Goal: Information Seeking & Learning: Find specific fact

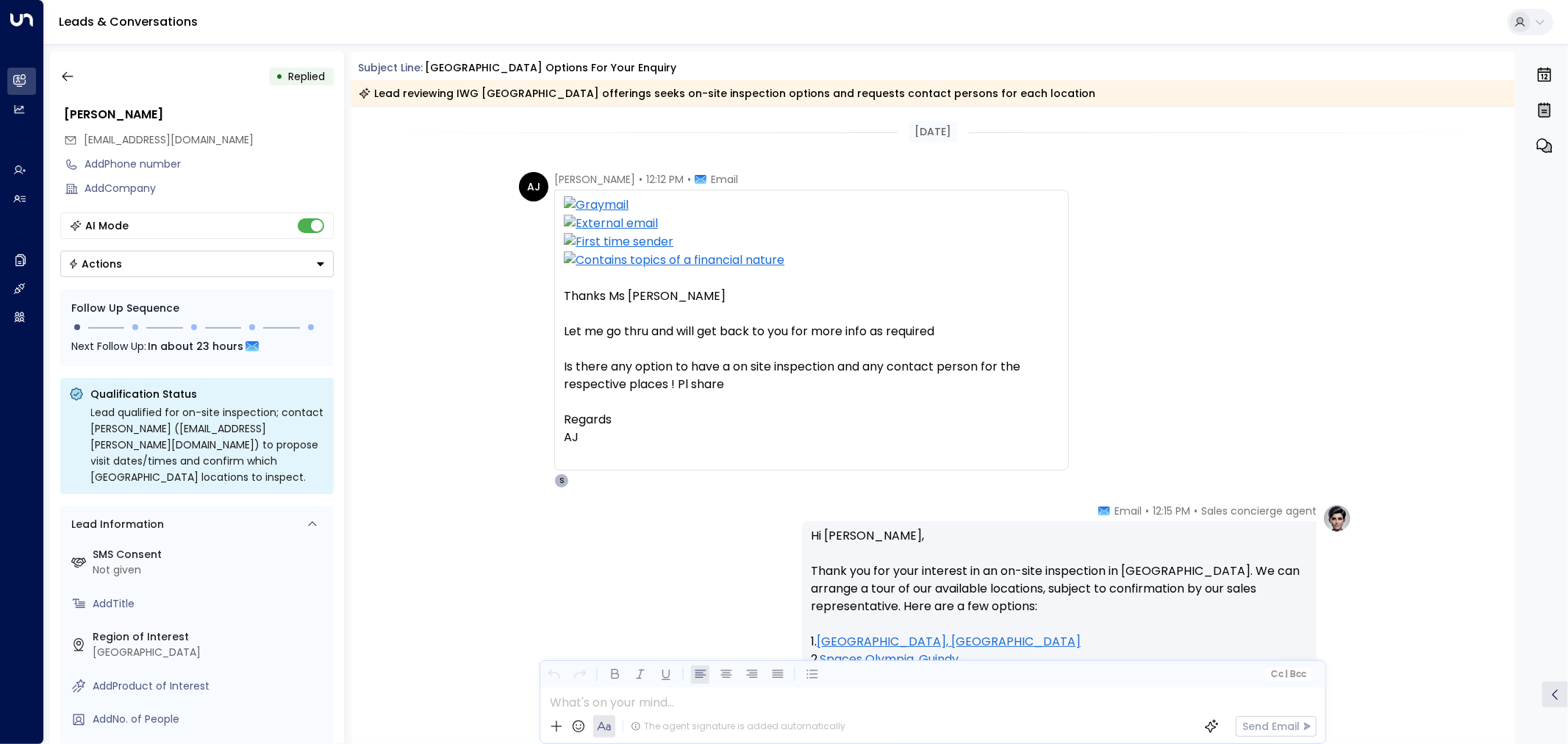
scroll to position [450, 0]
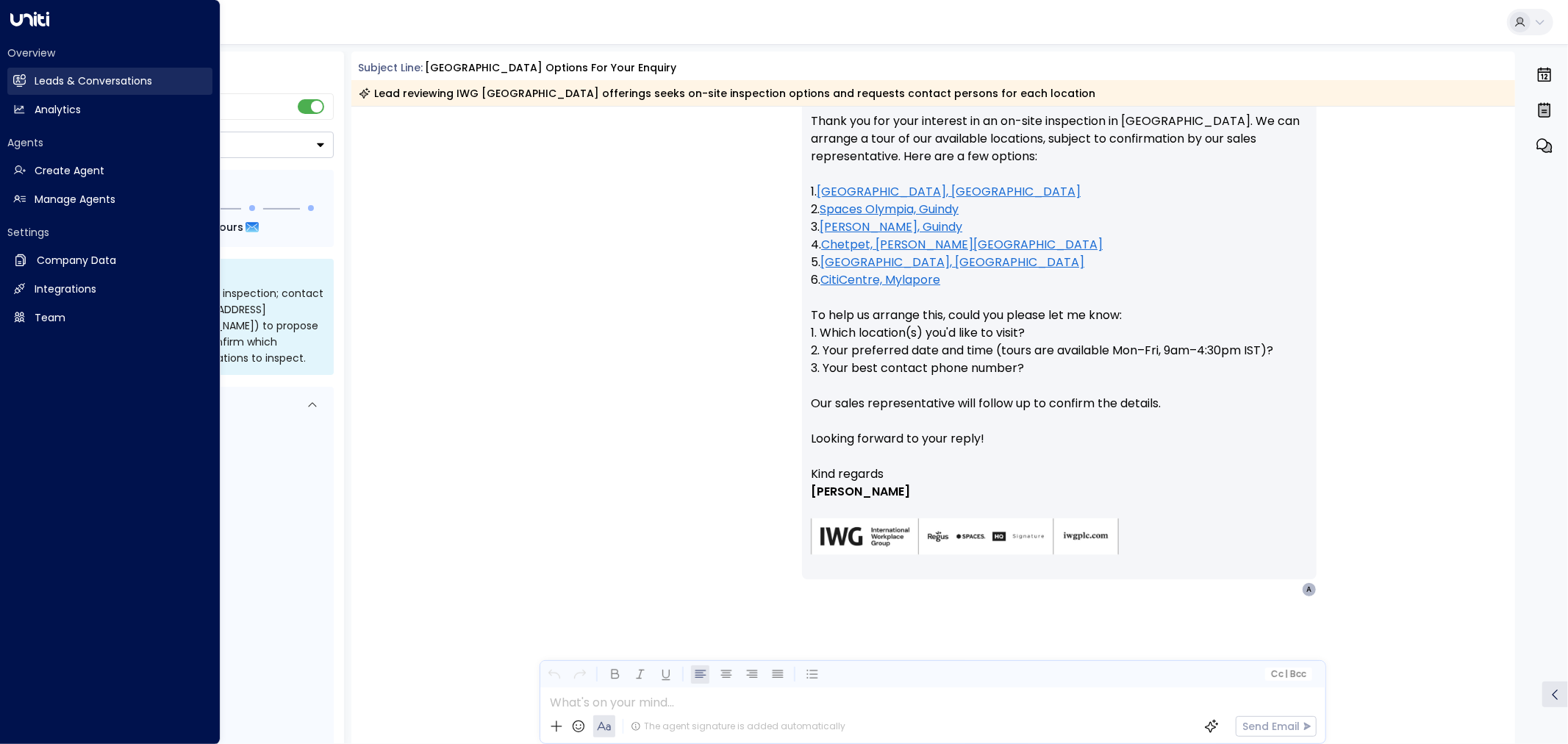
click at [75, 81] on h2 "Leads & Conversations" at bounding box center [93, 81] width 117 height 15
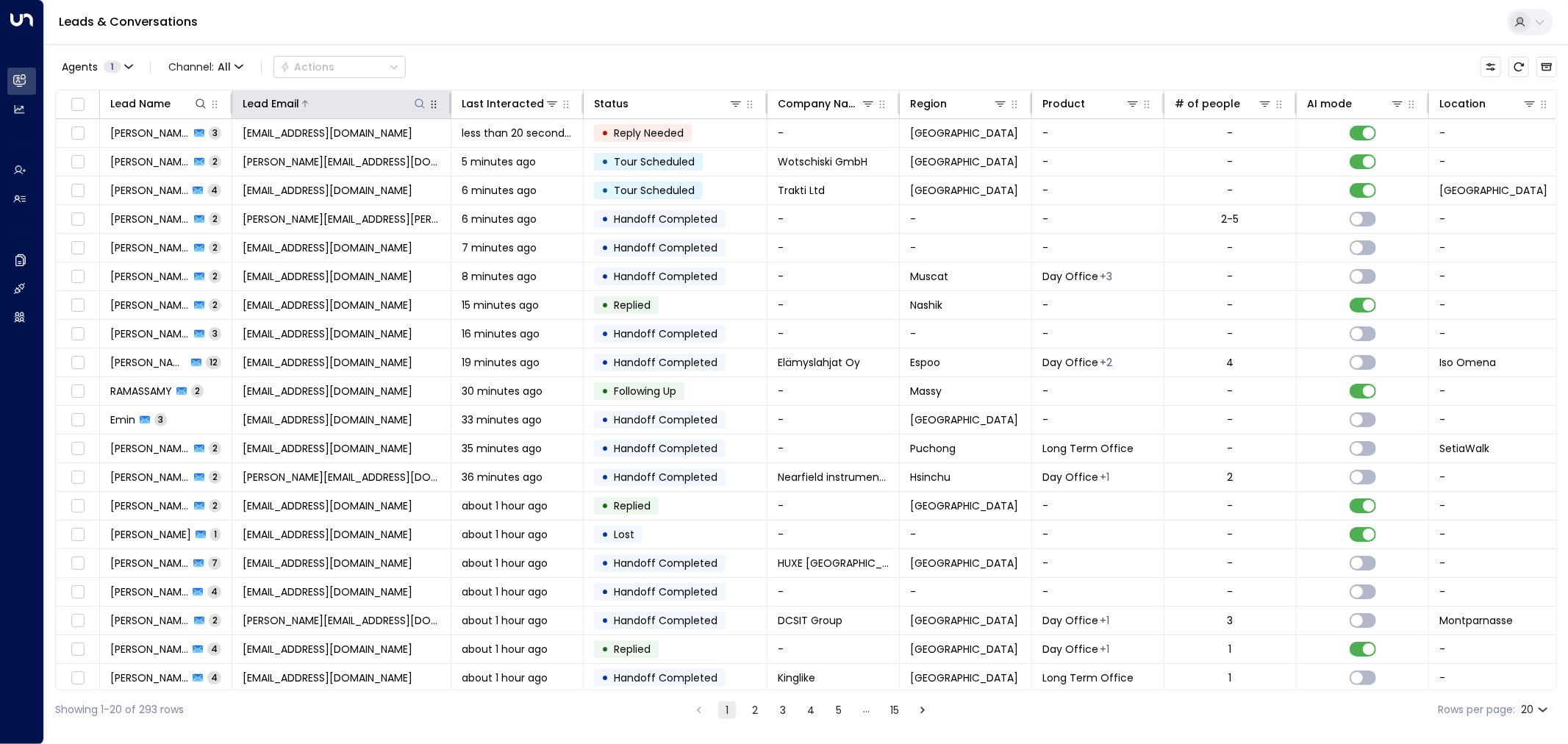
click at [419, 98] on icon at bounding box center [419, 104] width 12 height 12
click at [397, 157] on input "text" at bounding box center [419, 157] width 203 height 27
type input "**********"
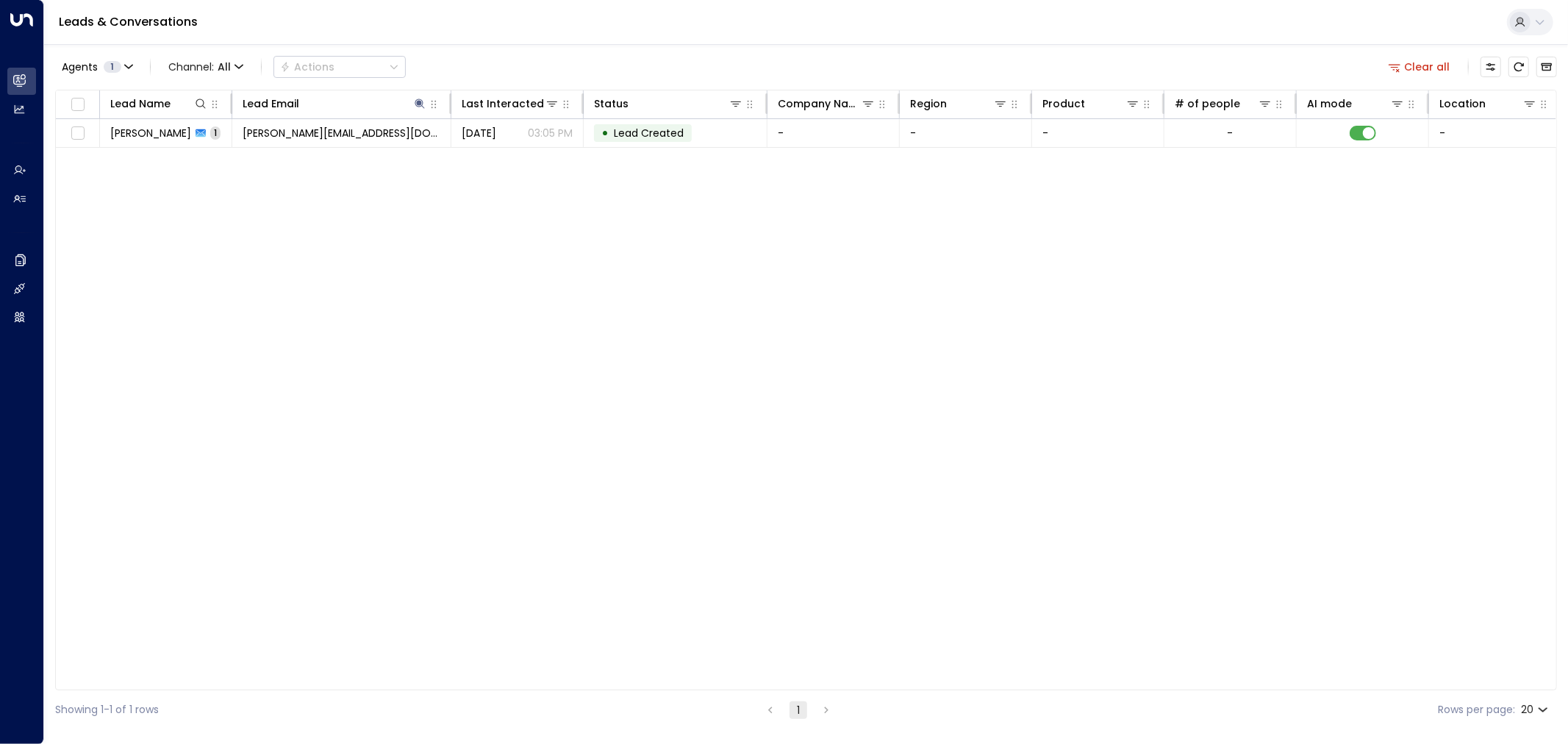
click at [505, 64] on div "Agents 1 Channel: All Actions Clear all" at bounding box center [806, 66] width 1502 height 31
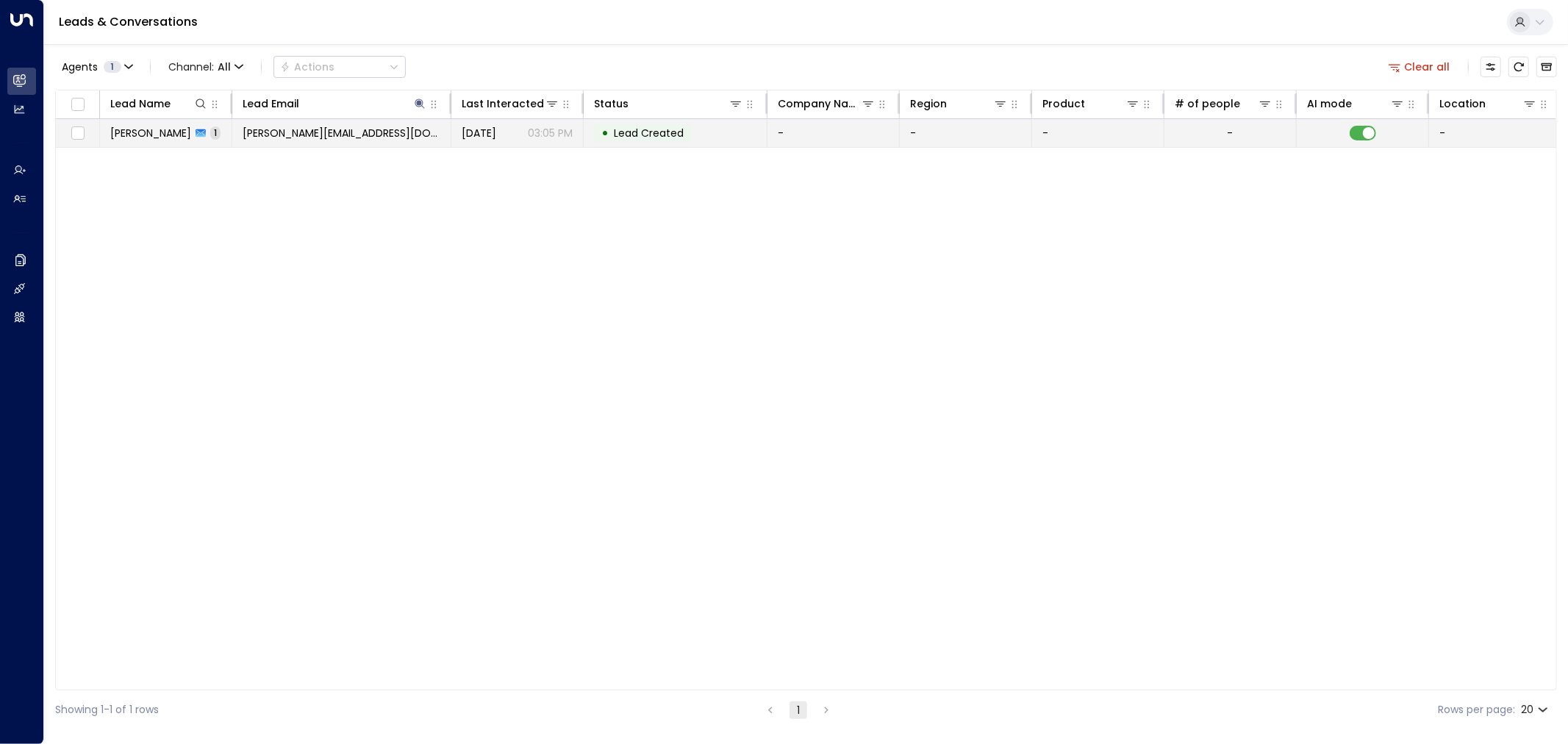
click at [272, 133] on span "prasanna@datahaven.xyz" at bounding box center [341, 133] width 198 height 15
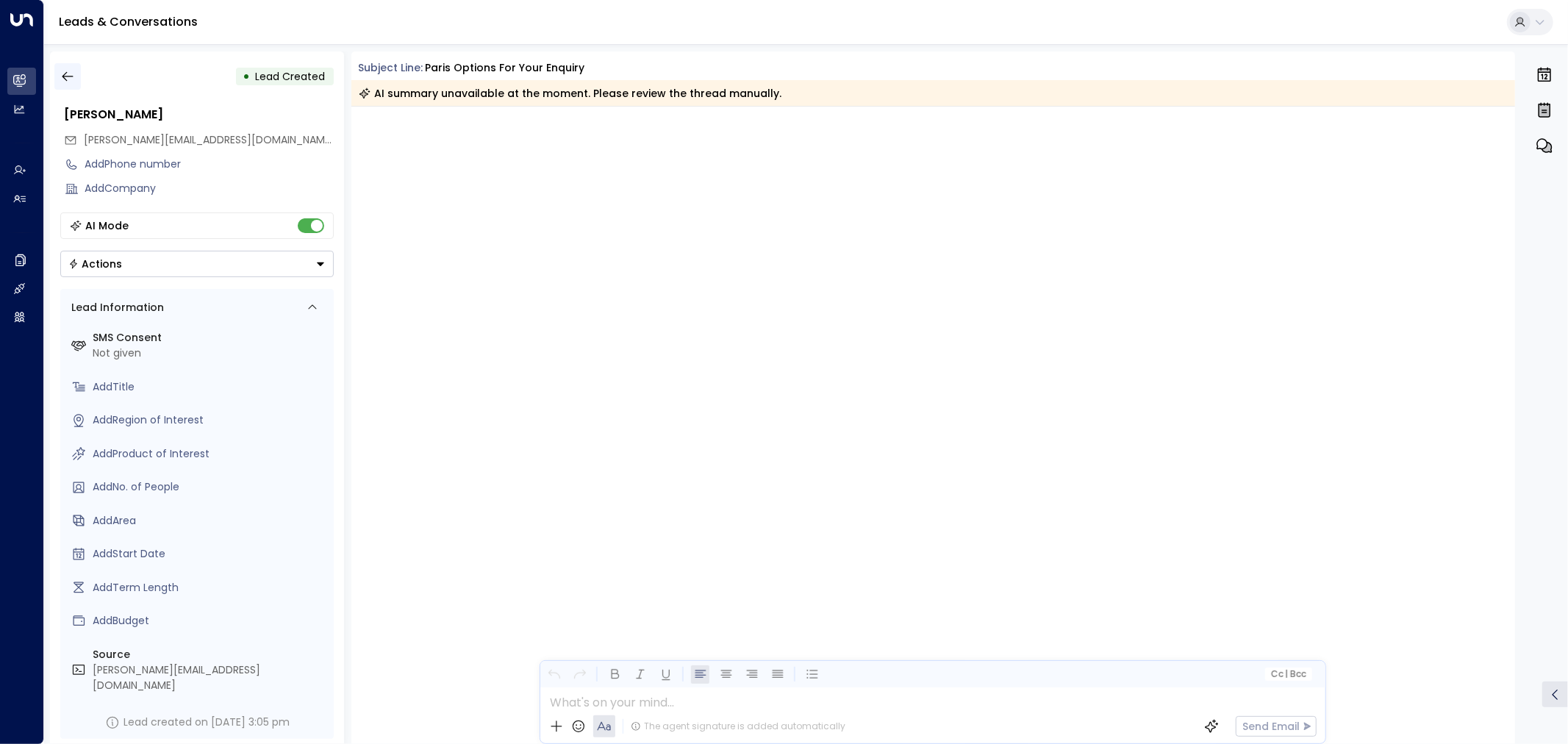
click at [62, 74] on icon "button" at bounding box center [68, 77] width 15 height 15
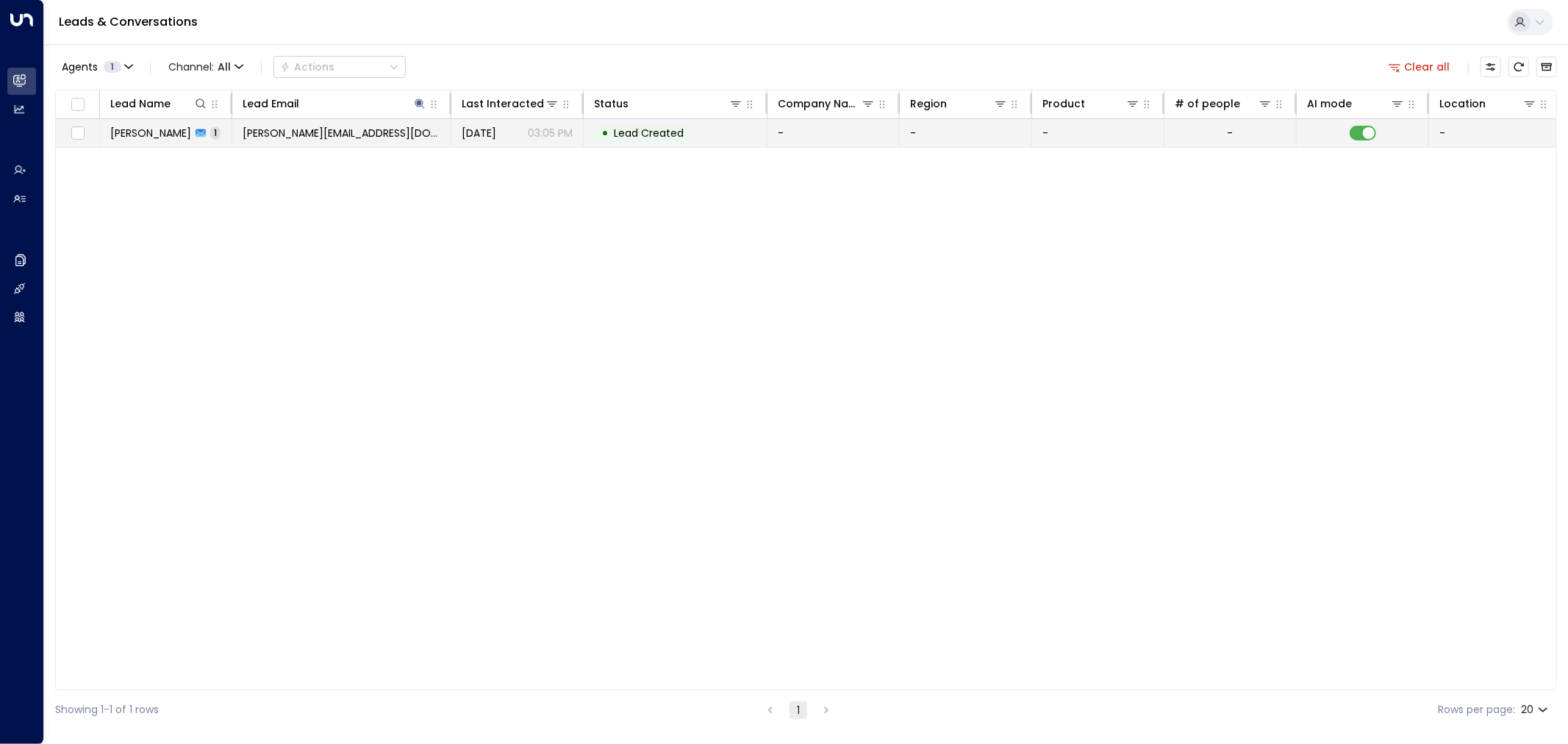
click at [277, 133] on span "prasanna@datahaven.xyz" at bounding box center [341, 133] width 198 height 15
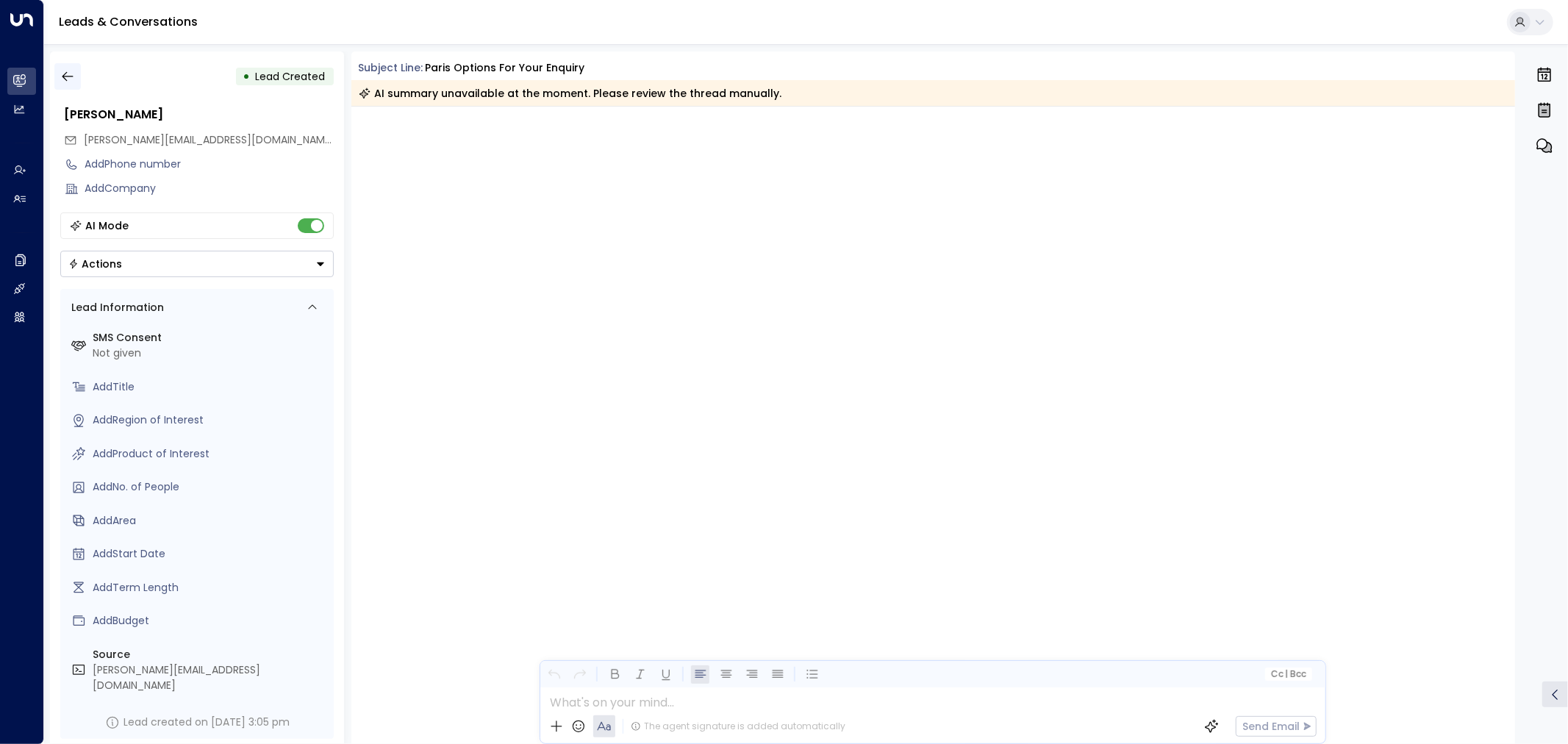
click at [68, 79] on icon "button" at bounding box center [68, 77] width 15 height 15
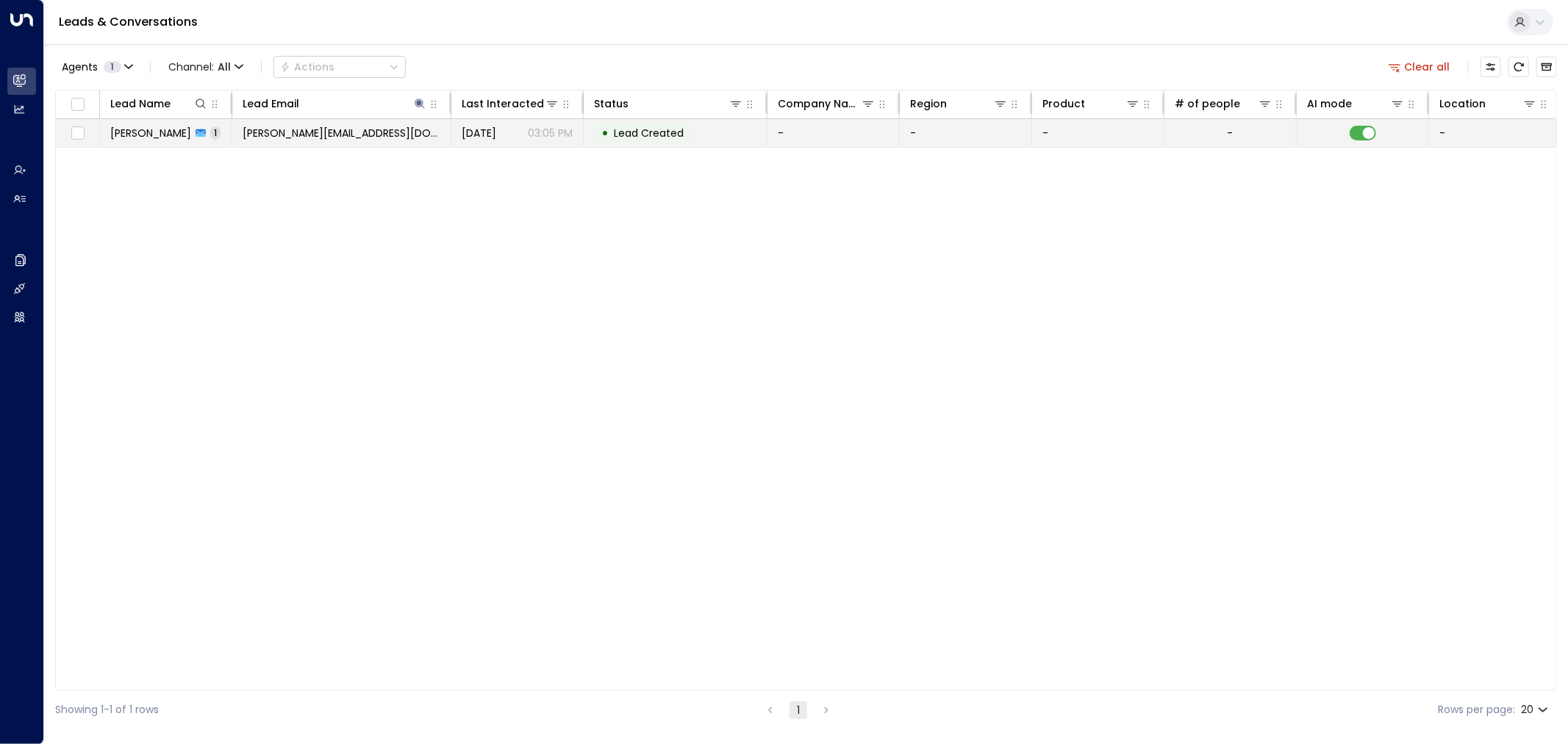
click at [353, 136] on span "prasanna@datahaven.xyz" at bounding box center [341, 133] width 198 height 15
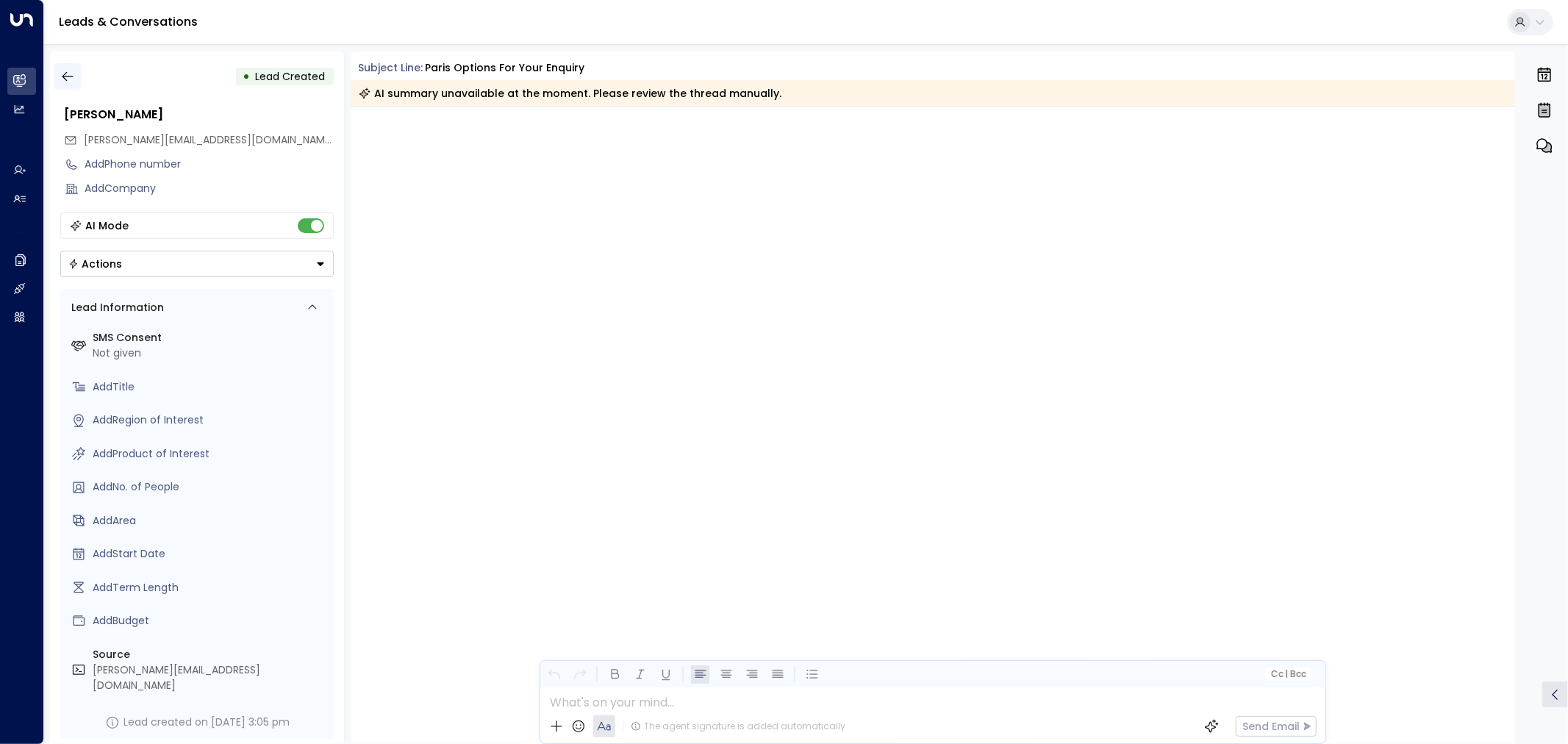
click at [68, 71] on icon "button" at bounding box center [68, 77] width 15 height 15
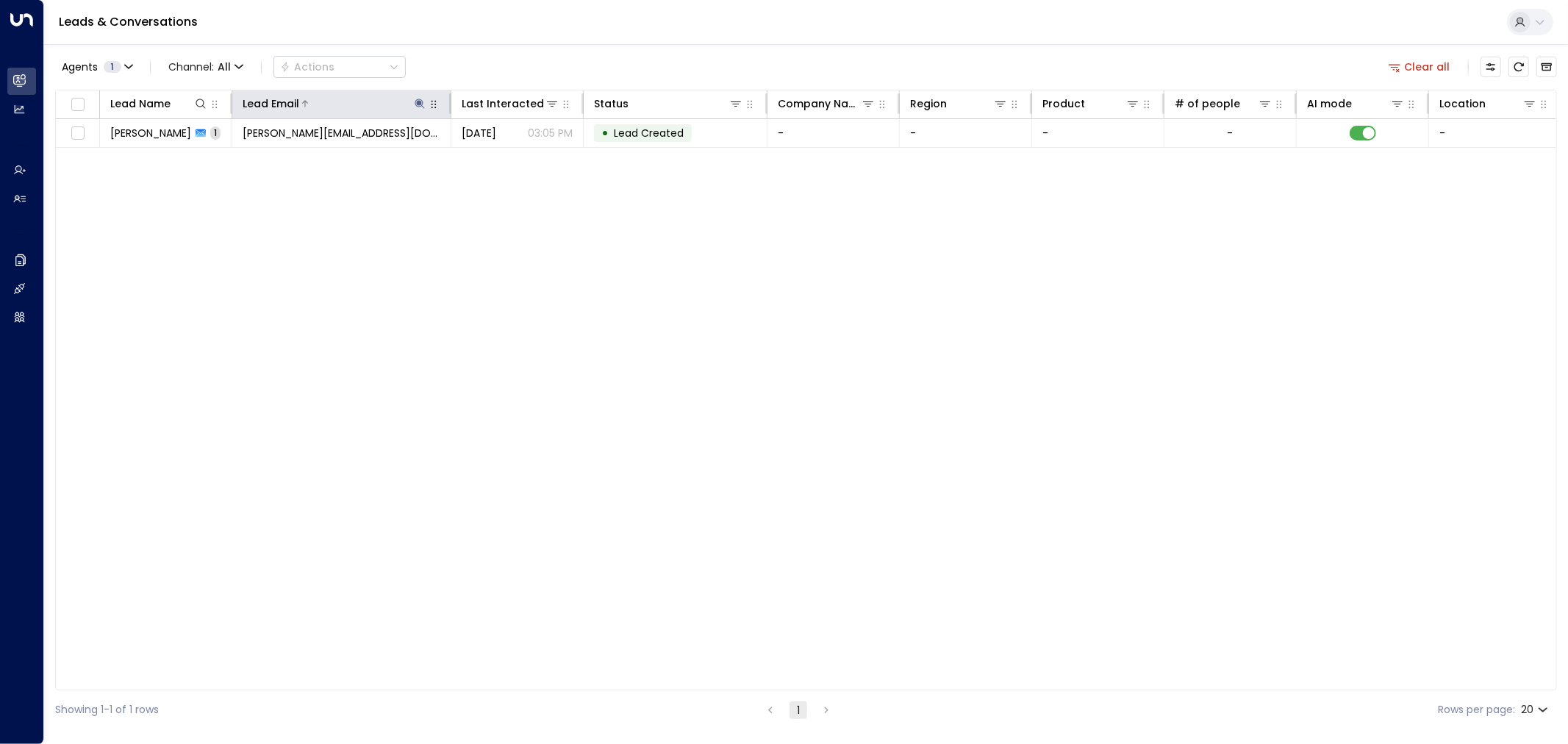
click at [423, 106] on icon at bounding box center [419, 104] width 12 height 12
click at [639, 230] on div "Lead Name Lead Email Last Interacted Status Company Name Region Product # of pe…" at bounding box center [806, 389] width 1502 height 600
click at [435, 106] on icon "button" at bounding box center [434, 105] width 12 height 12
click at [419, 106] on icon at bounding box center [419, 103] width 10 height 10
drag, startPoint x: 468, startPoint y: 159, endPoint x: 221, endPoint y: 159, distance: 247.0
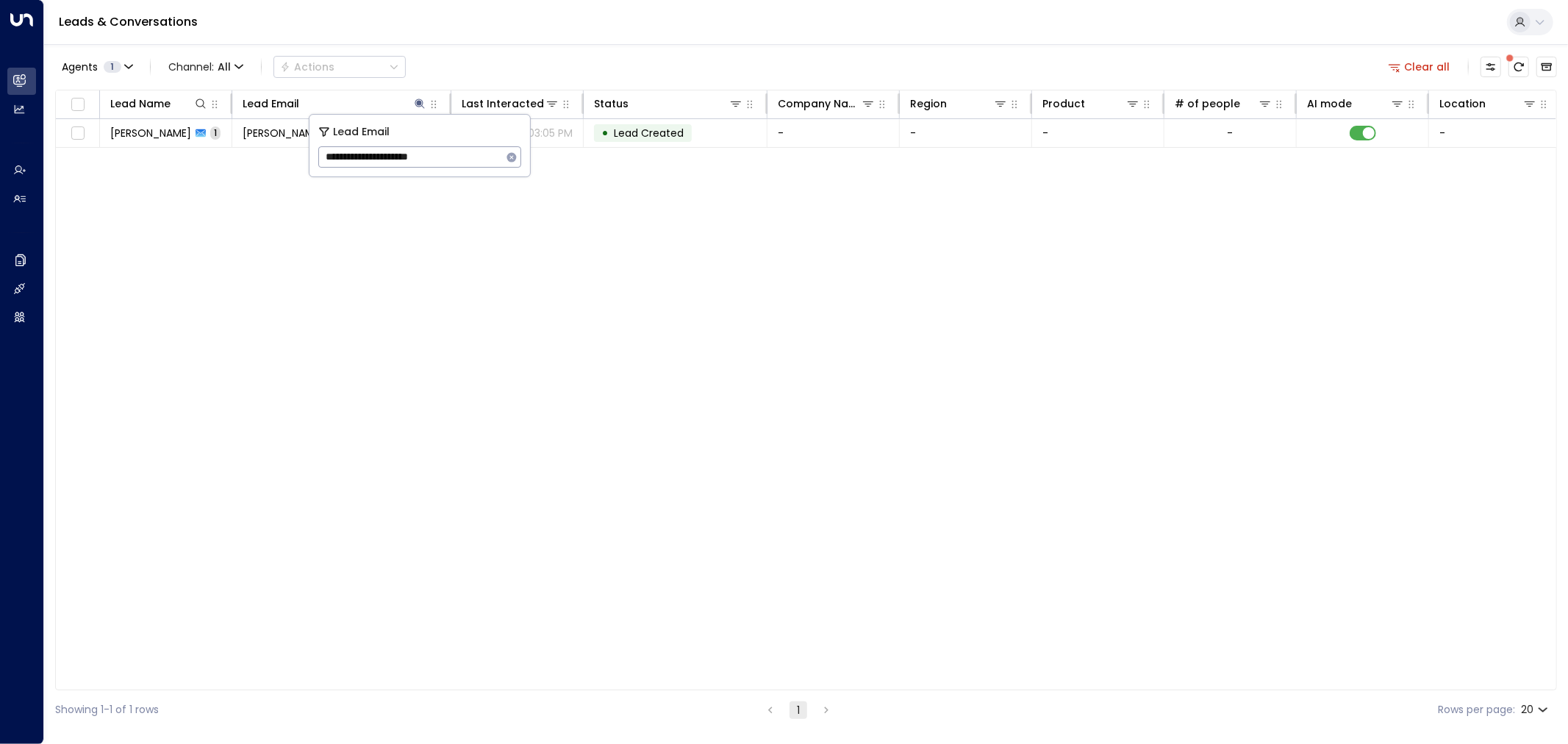
click at [221, 159] on body "**********" at bounding box center [784, 364] width 1568 height 729
drag, startPoint x: 472, startPoint y: 162, endPoint x: 266, endPoint y: 162, distance: 206.0
click at [266, 162] on body "**********" at bounding box center [784, 364] width 1568 height 729
click at [346, 157] on input "**********" at bounding box center [410, 157] width 184 height 27
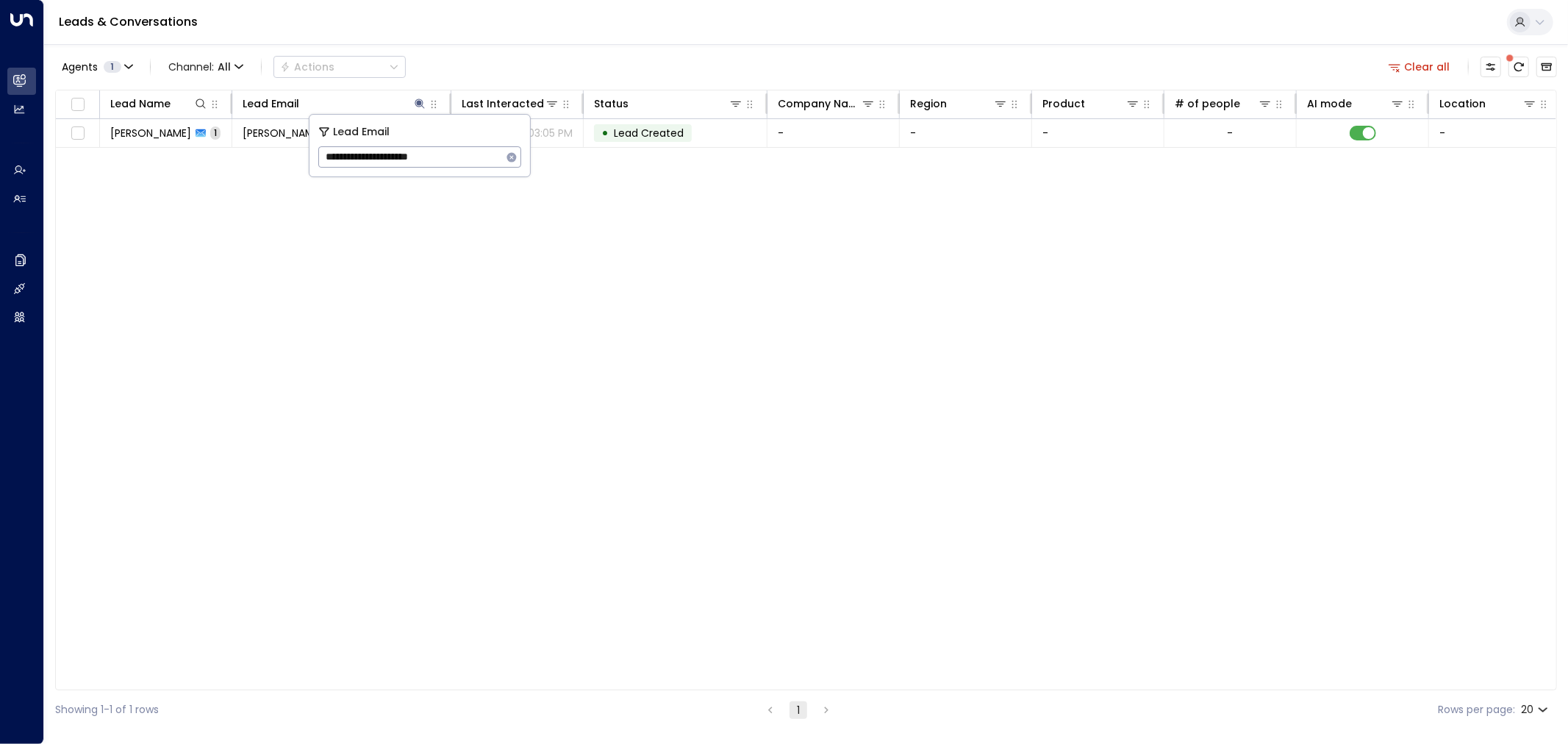
click at [346, 157] on input "**********" at bounding box center [410, 157] width 184 height 27
click at [410, 258] on div "Lead Name Lead Email Last Interacted Status Company Name Region Product # of pe…" at bounding box center [806, 389] width 1502 height 600
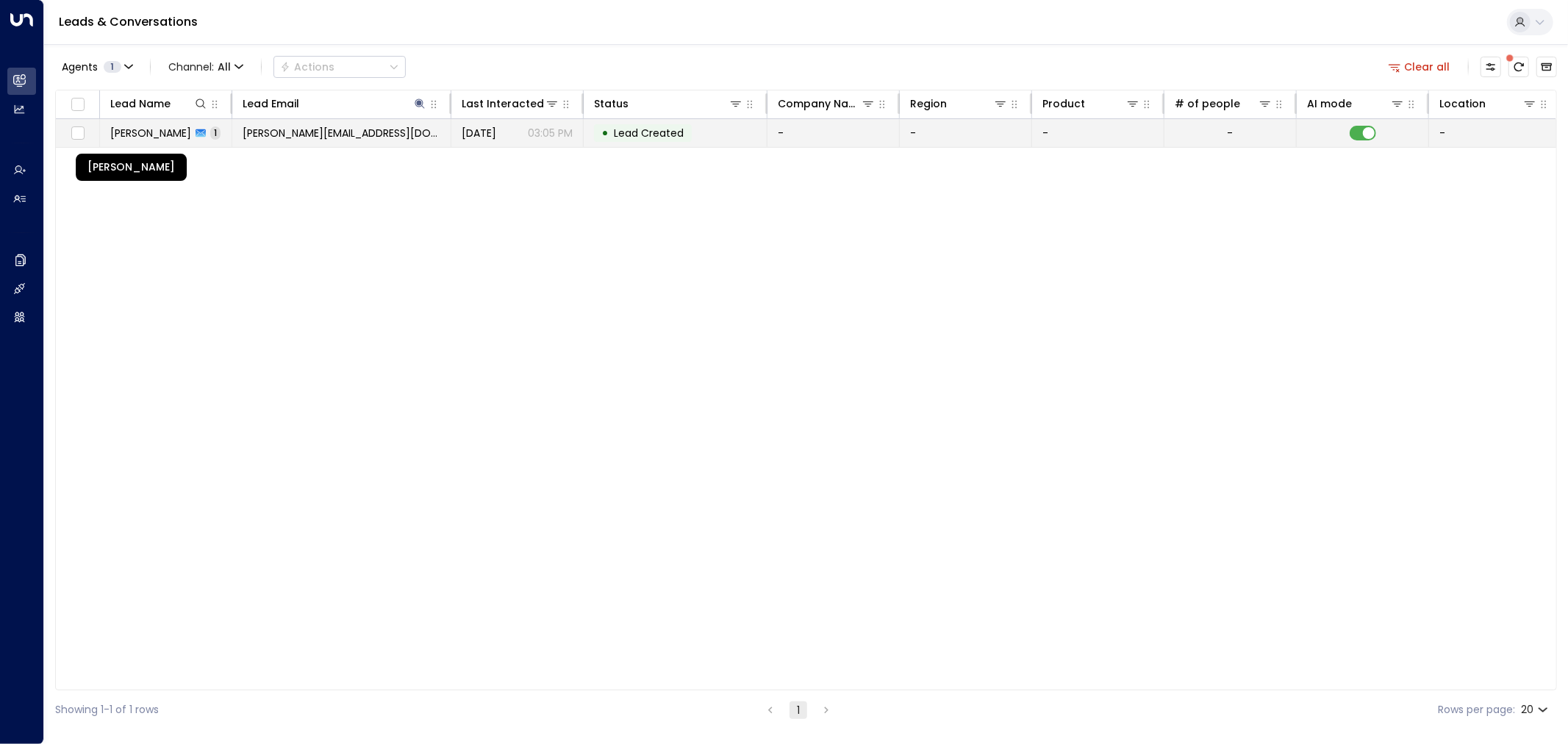
click at [148, 130] on span "Prasanna Ketheeswaran" at bounding box center [150, 133] width 81 height 15
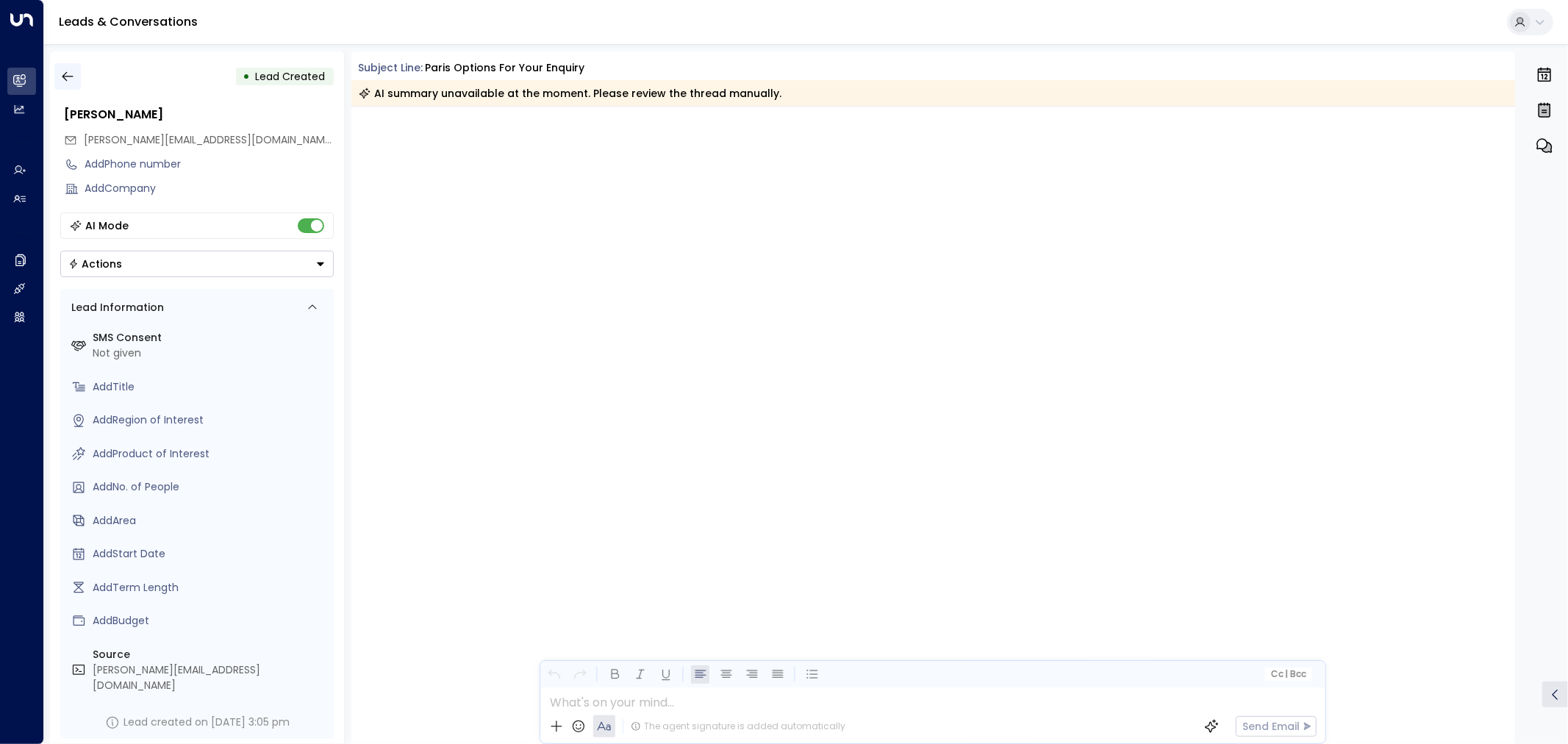
click at [66, 85] on button "button" at bounding box center [67, 76] width 26 height 26
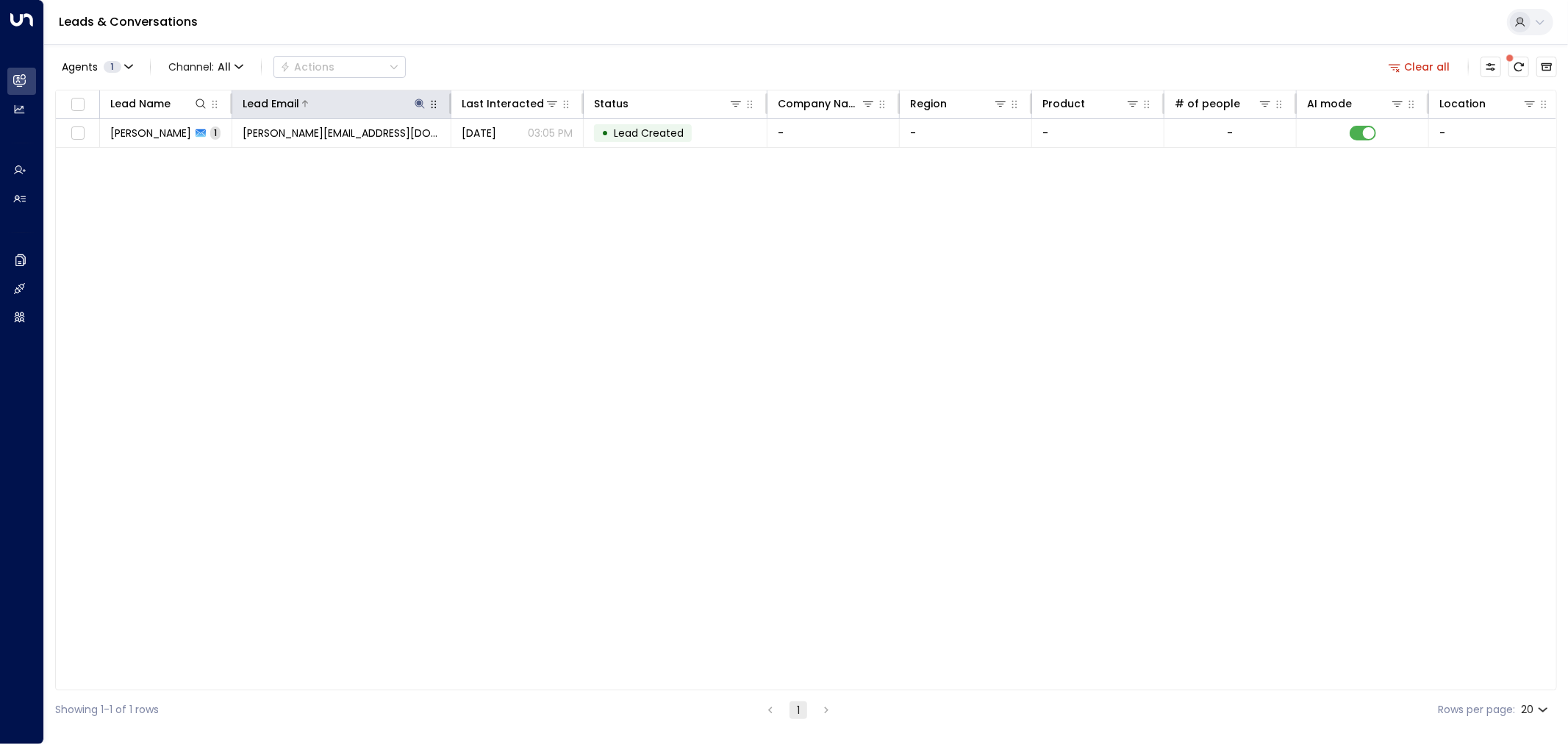
click at [419, 105] on icon at bounding box center [419, 103] width 10 height 10
click at [510, 160] on icon "button" at bounding box center [511, 157] width 10 height 10
click at [578, 66] on div "Agents 1 Channel: All Actions Clear all" at bounding box center [806, 66] width 1502 height 31
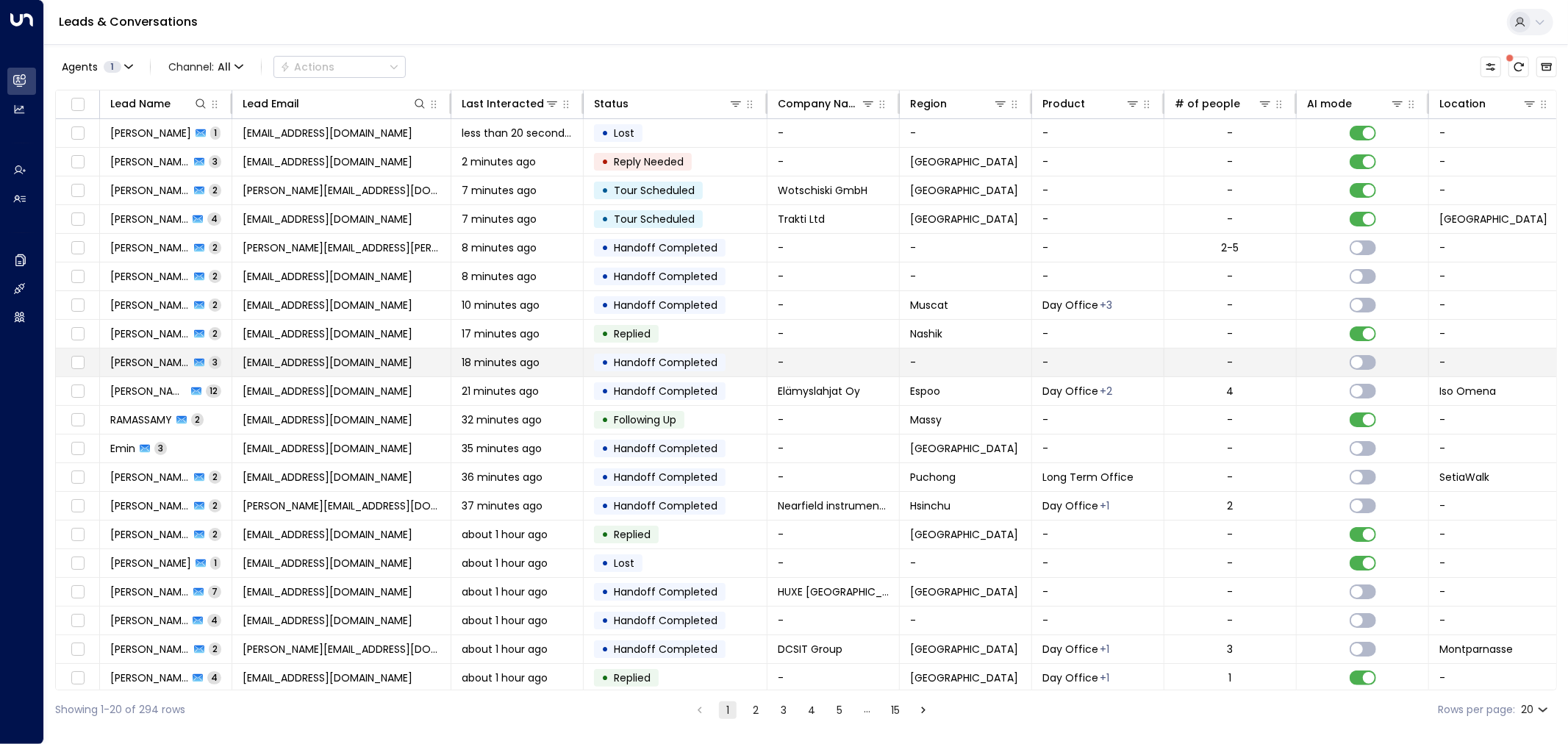
scroll to position [8, 0]
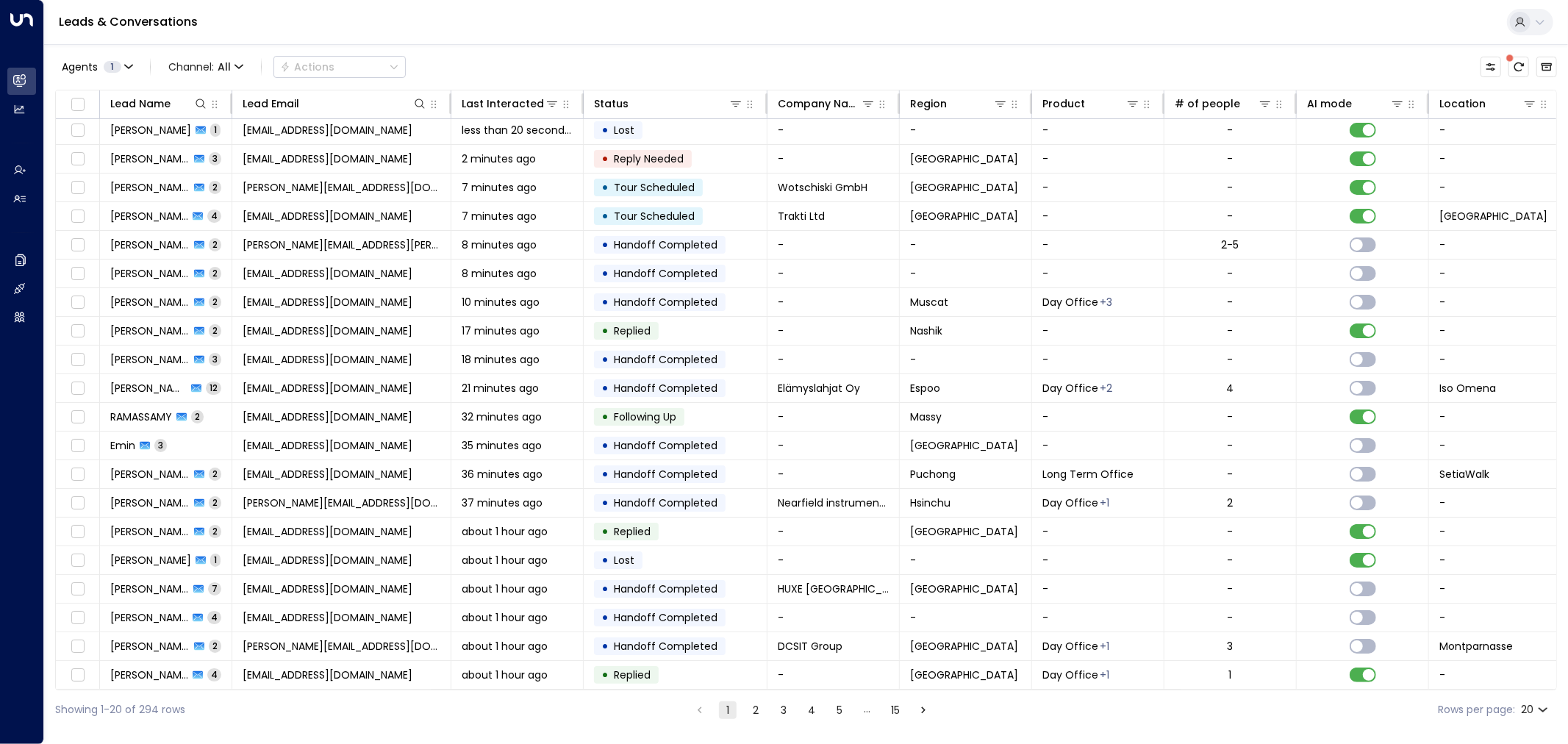
click at [755, 712] on button "2" at bounding box center [755, 709] width 17 height 17
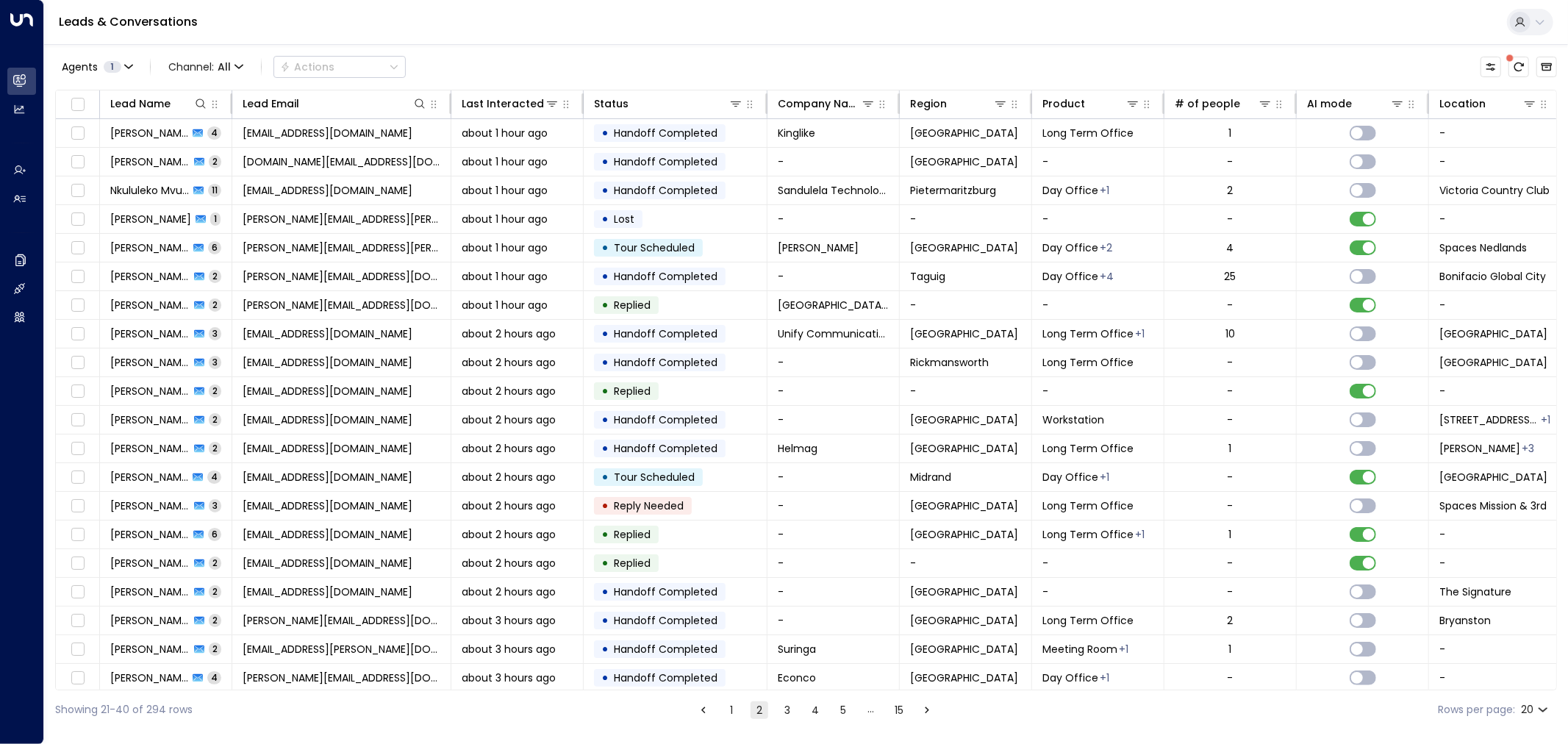
click at [790, 711] on button "3" at bounding box center [786, 709] width 17 height 17
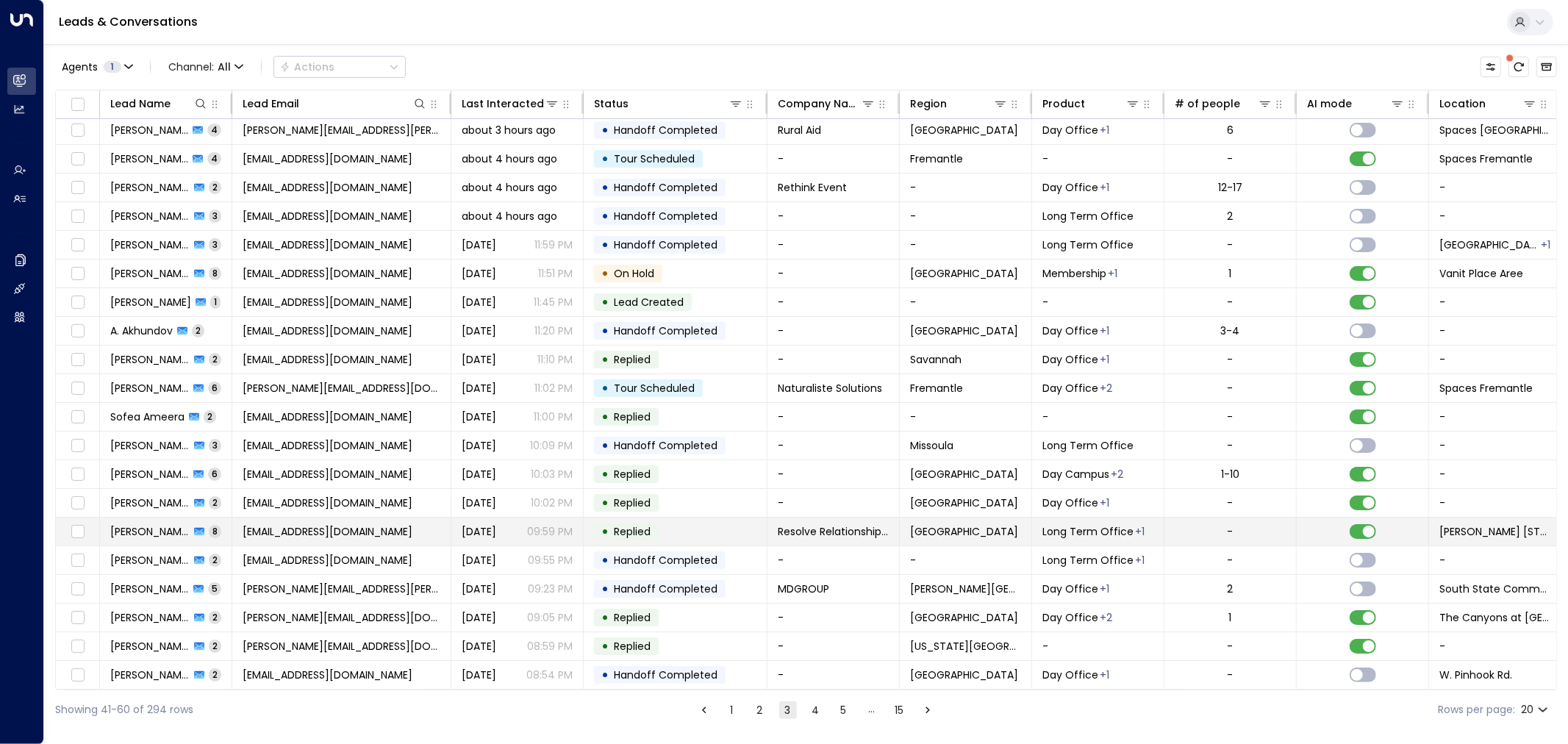
scroll to position [8, 0]
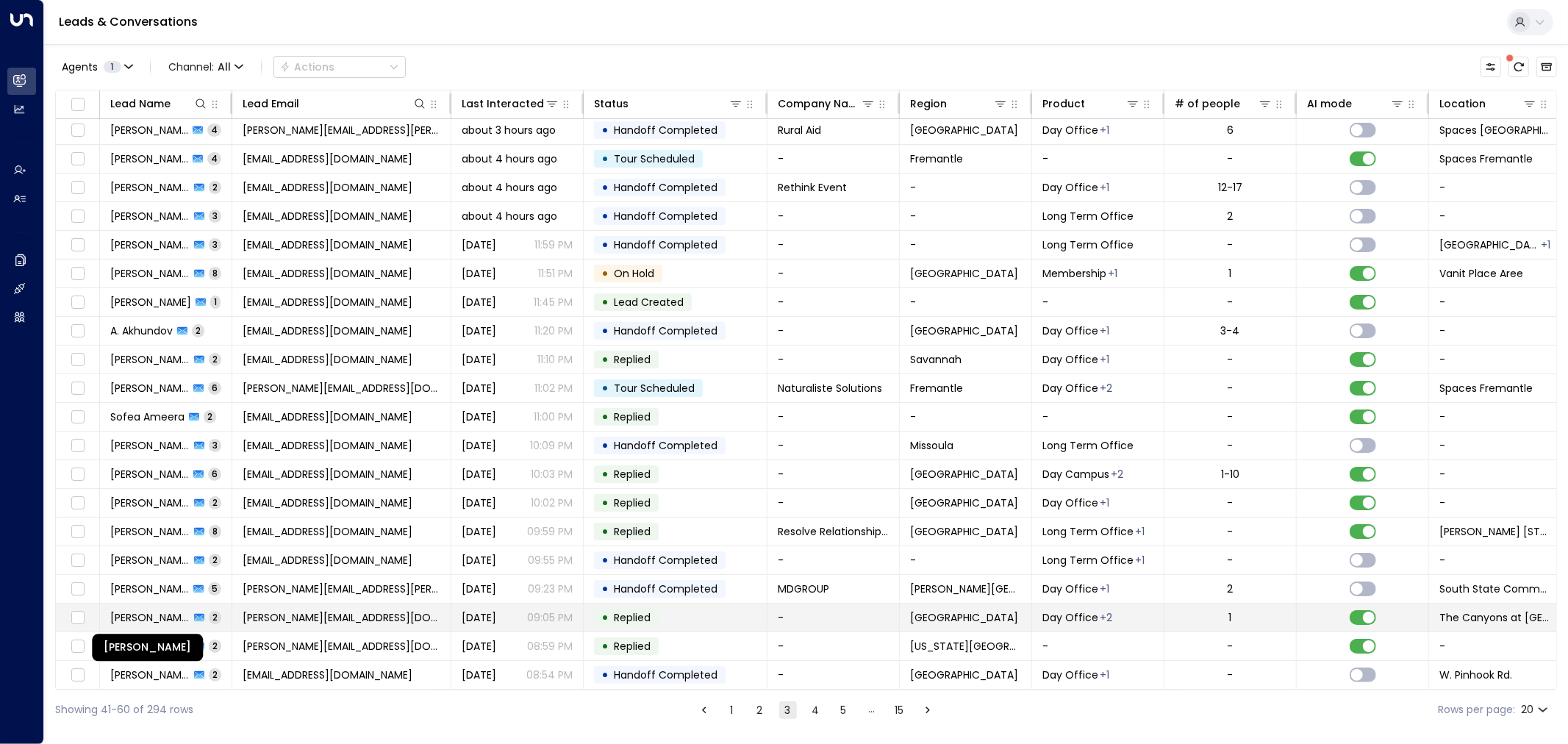
click at [134, 615] on span "Mitchell Langberg" at bounding box center [149, 617] width 79 height 15
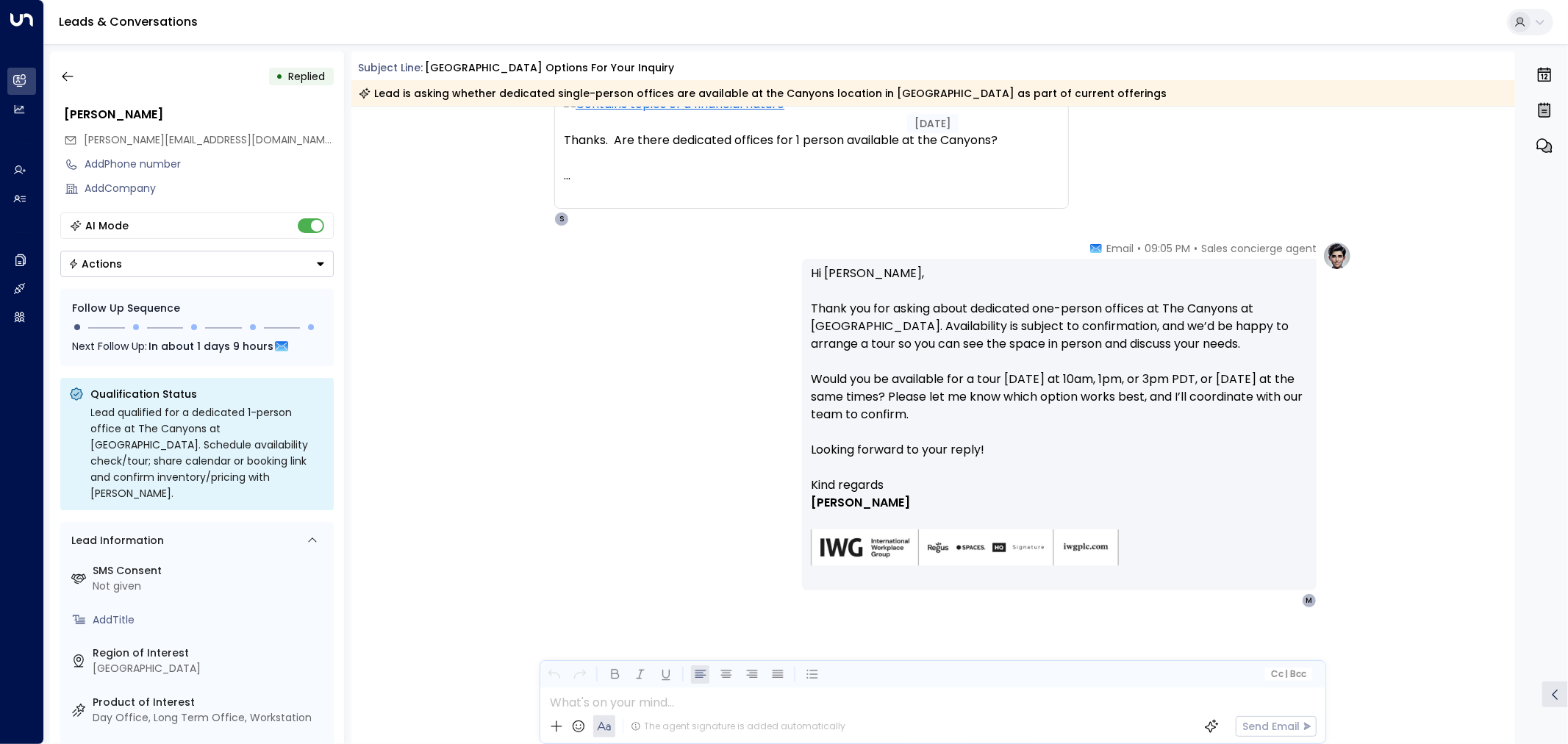
scroll to position [166, 0]
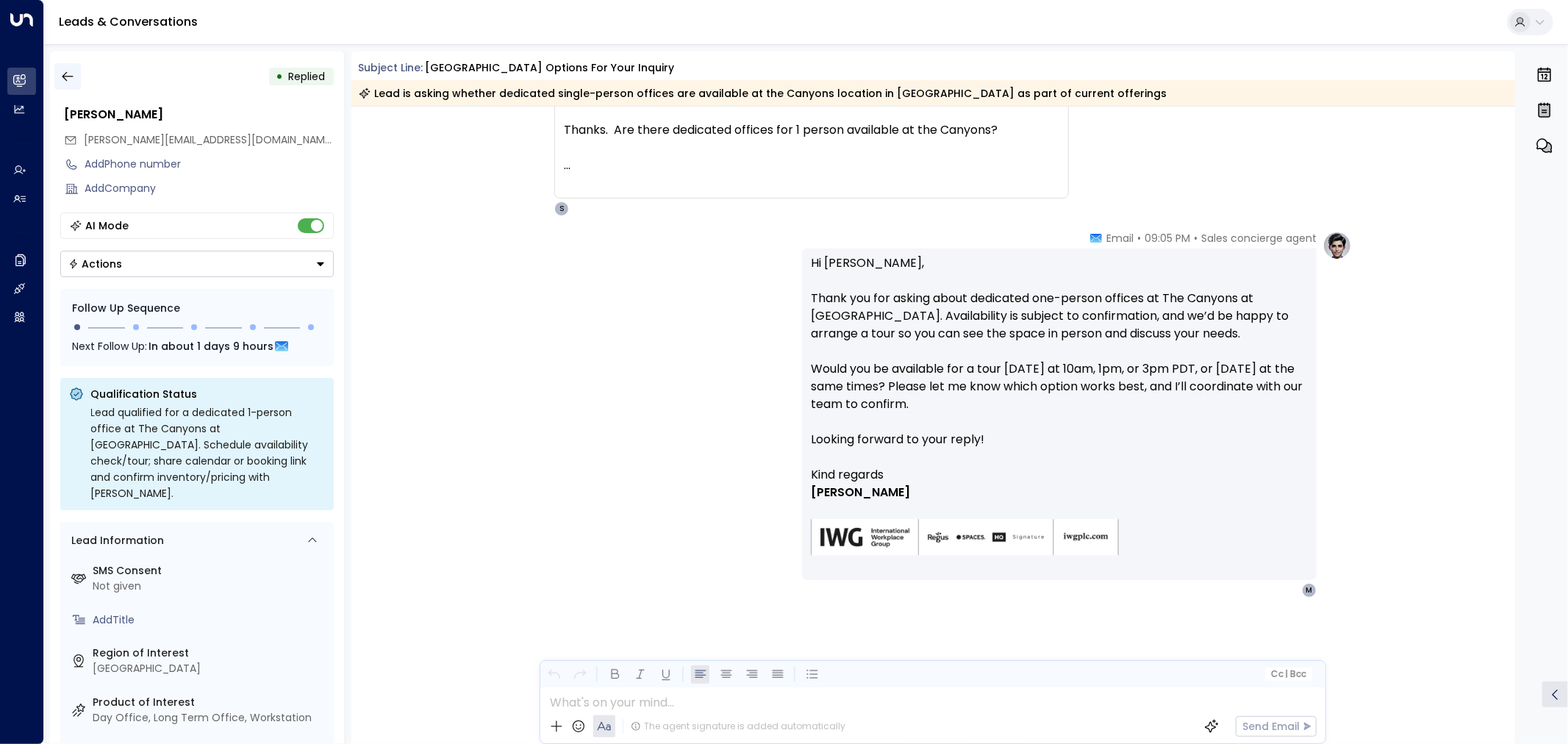
click at [65, 75] on icon "button" at bounding box center [68, 77] width 15 height 15
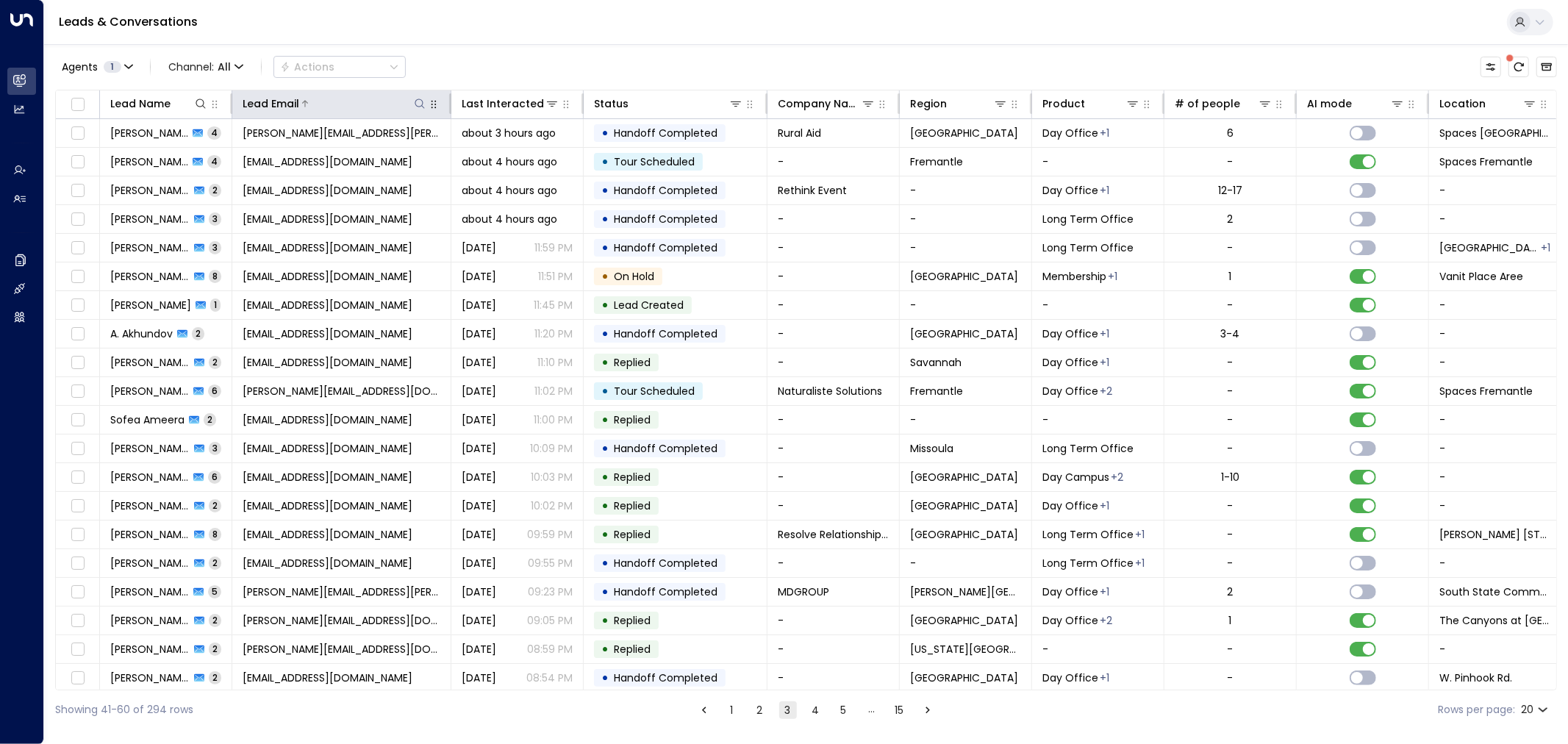
click at [423, 106] on icon at bounding box center [419, 104] width 12 height 12
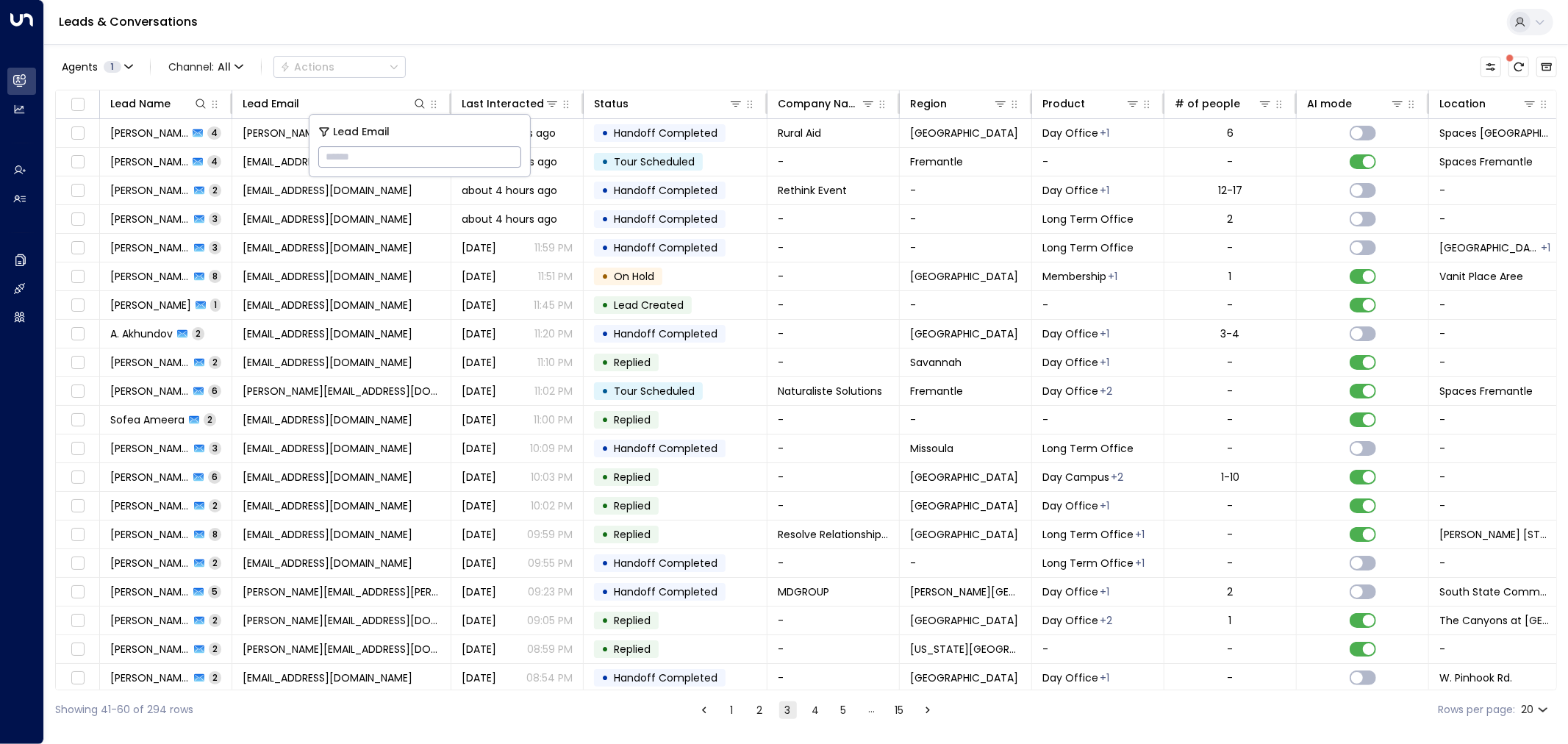
click at [419, 159] on input "text" at bounding box center [419, 157] width 203 height 27
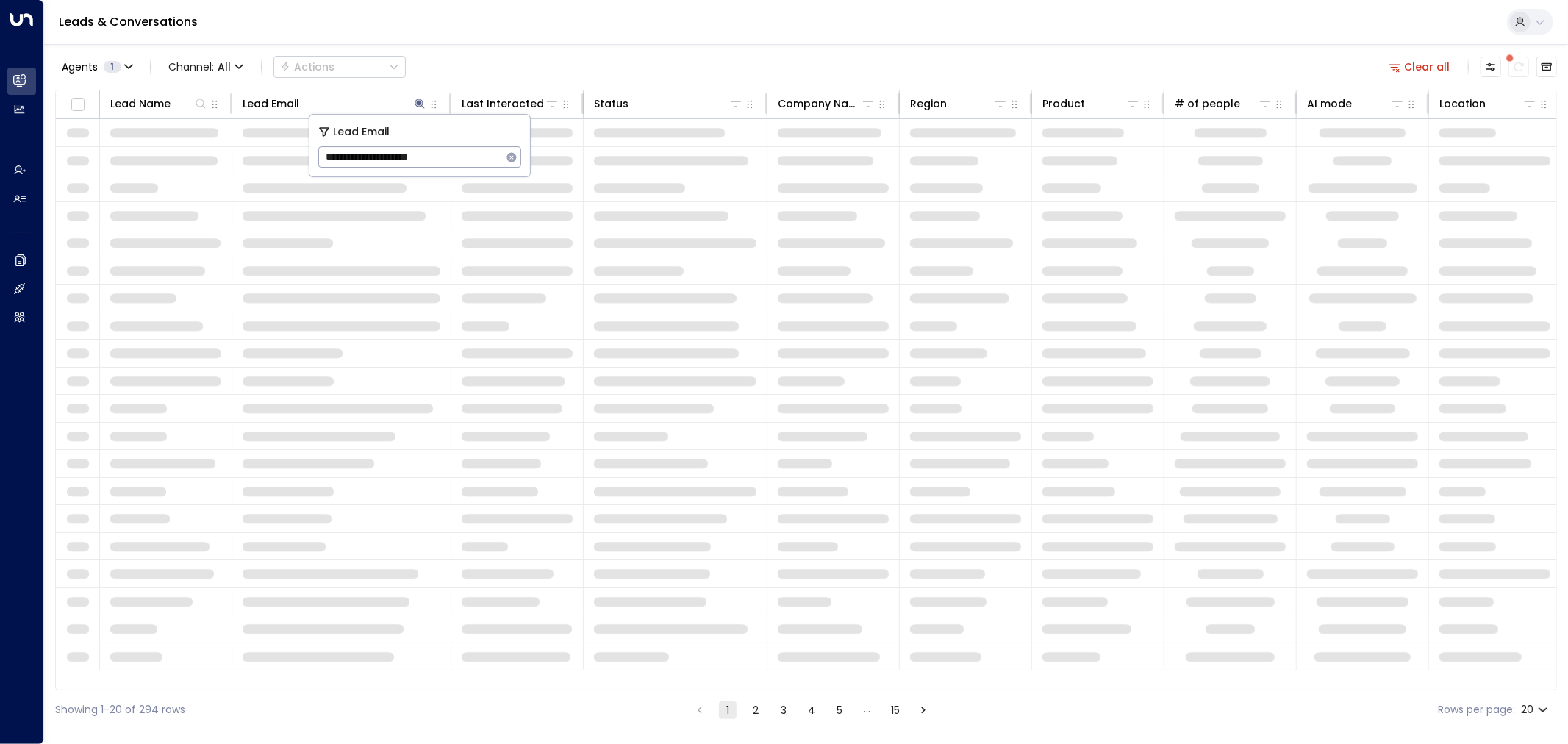
type input "**********"
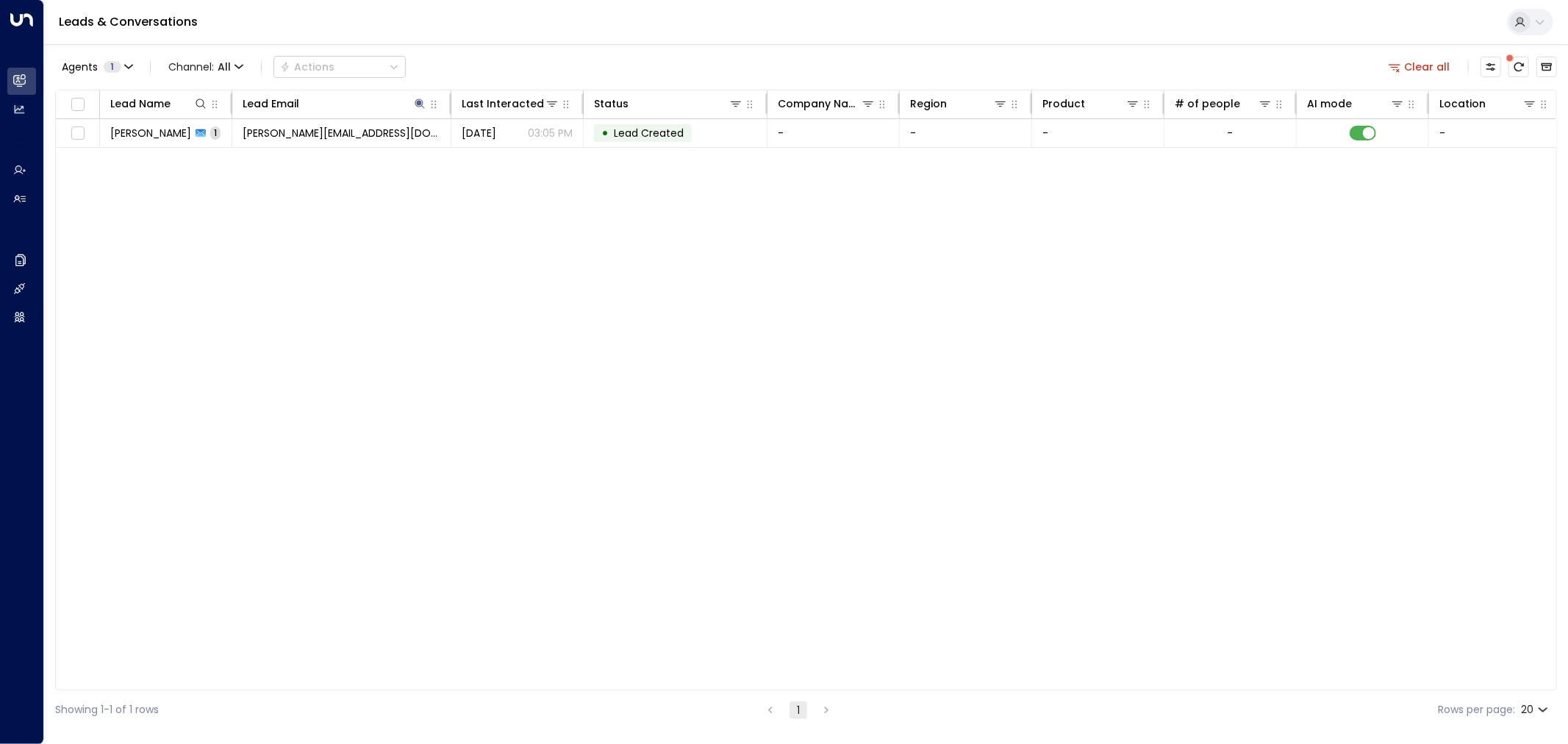
click at [498, 246] on div "Lead Name Lead Email Last Interacted Status Company Name Region Product # of pe…" at bounding box center [806, 389] width 1502 height 600
click at [420, 103] on icon at bounding box center [419, 103] width 10 height 10
drag, startPoint x: 462, startPoint y: 154, endPoint x: 272, endPoint y: 154, distance: 190.0
click at [272, 154] on body "**********" at bounding box center [784, 364] width 1568 height 729
click at [431, 162] on input "**********" at bounding box center [410, 157] width 184 height 27
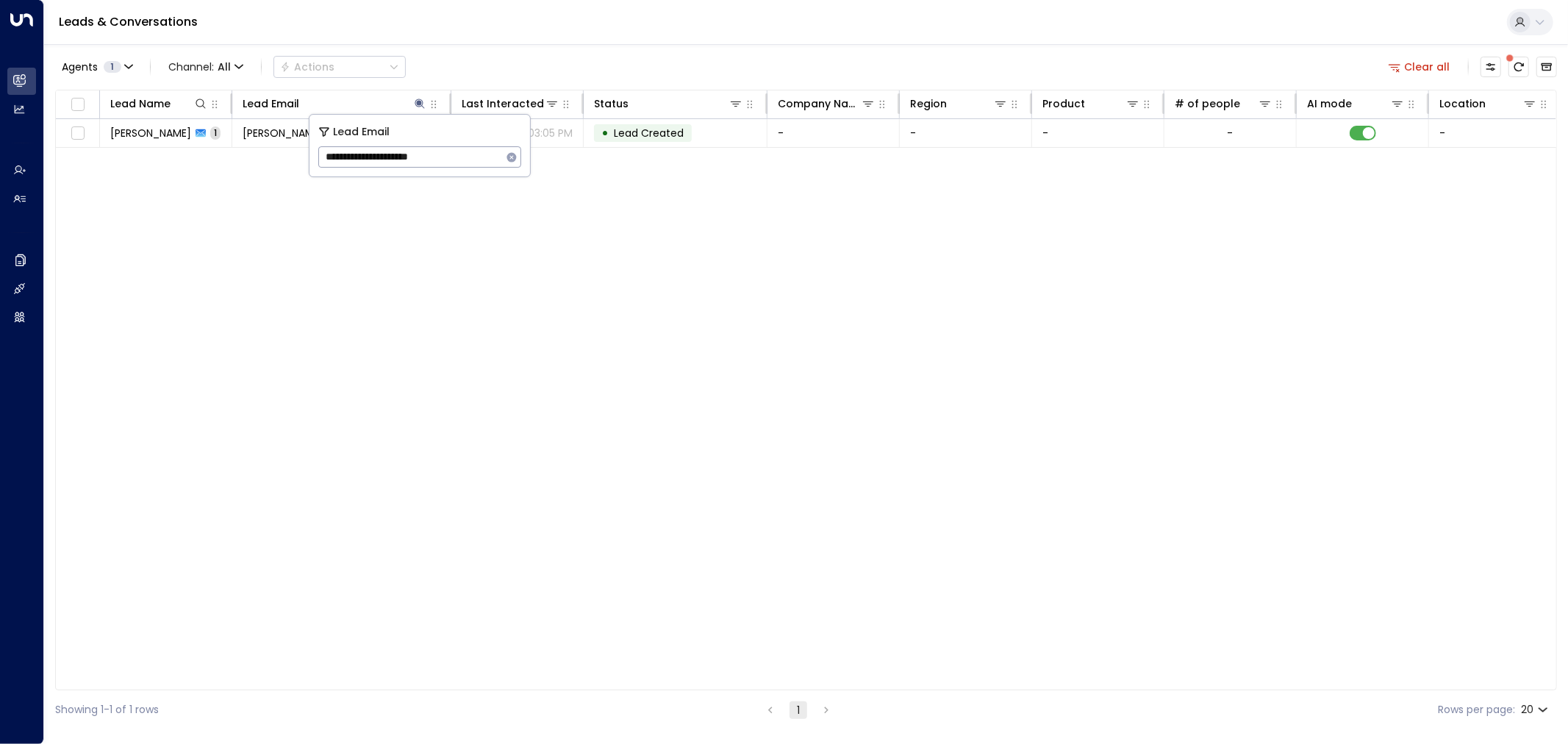
click at [431, 162] on input "**********" at bounding box center [410, 157] width 184 height 27
click at [400, 446] on div "Lead Name Lead Email Last Interacted Status Company Name Region Product # of pe…" at bounding box center [806, 389] width 1502 height 600
click at [376, 358] on div "Lead Name Lead Email Last Interacted Status Company Name Region Product # of pe…" at bounding box center [806, 389] width 1502 height 600
click at [424, 105] on icon at bounding box center [419, 104] width 12 height 12
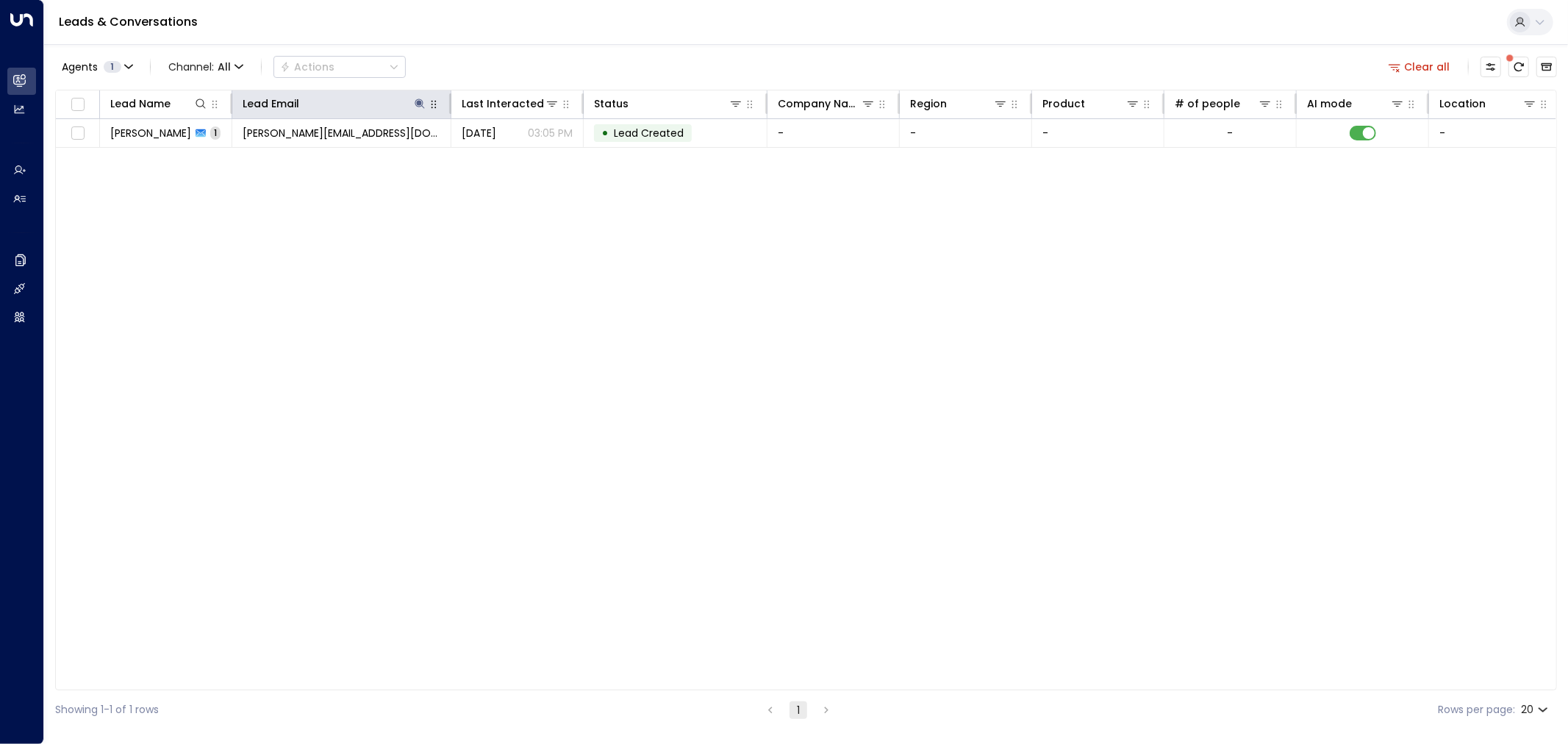
click at [434, 105] on icon "button" at bounding box center [434, 105] width 12 height 12
click at [414, 106] on icon at bounding box center [419, 104] width 12 height 12
click at [511, 154] on icon "button" at bounding box center [511, 157] width 10 height 10
drag, startPoint x: 560, startPoint y: 278, endPoint x: 549, endPoint y: 284, distance: 12.5
click at [560, 280] on div "Lead Name Lead Email Last Interacted Status Company Name Region Product # of pe…" at bounding box center [806, 389] width 1502 height 600
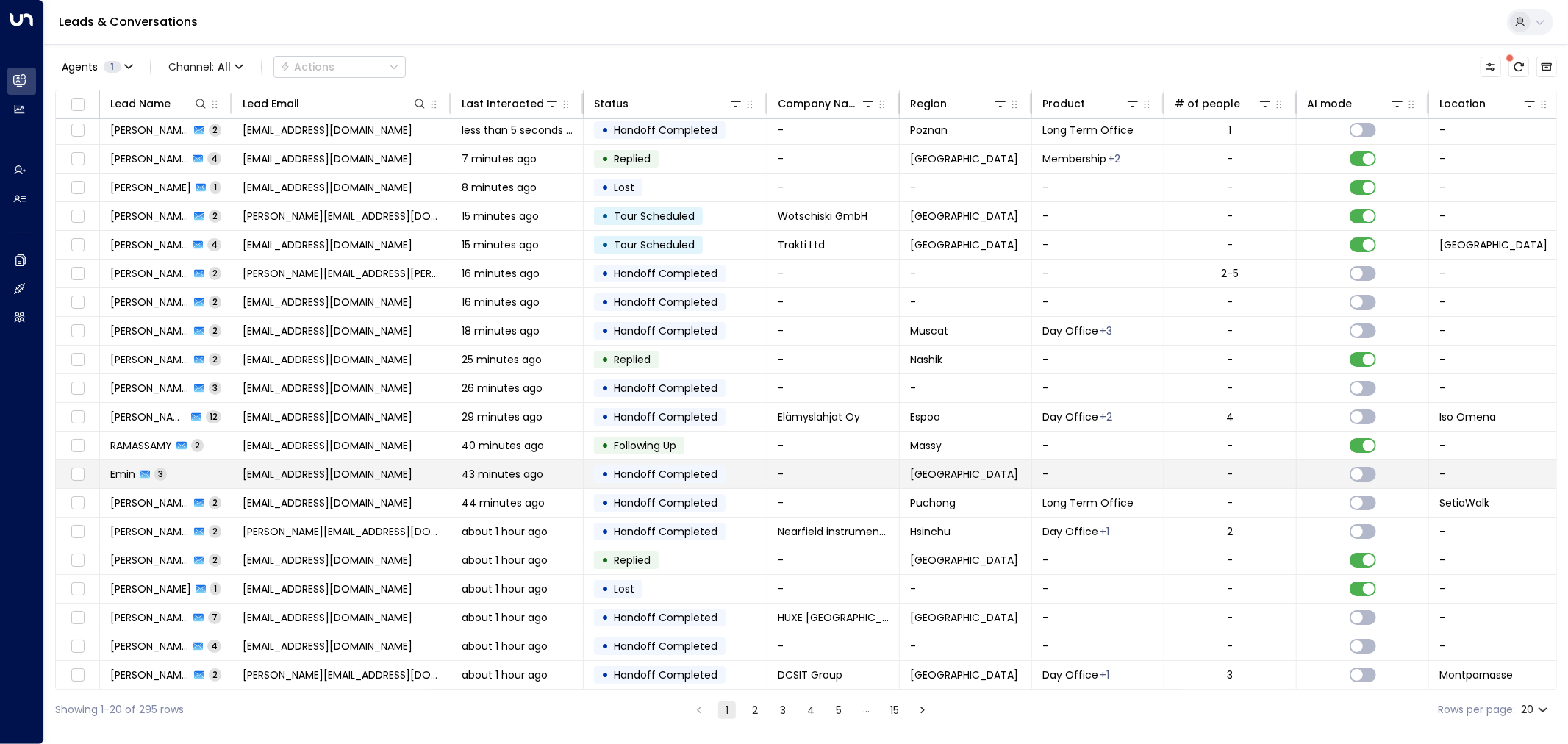
scroll to position [8, 0]
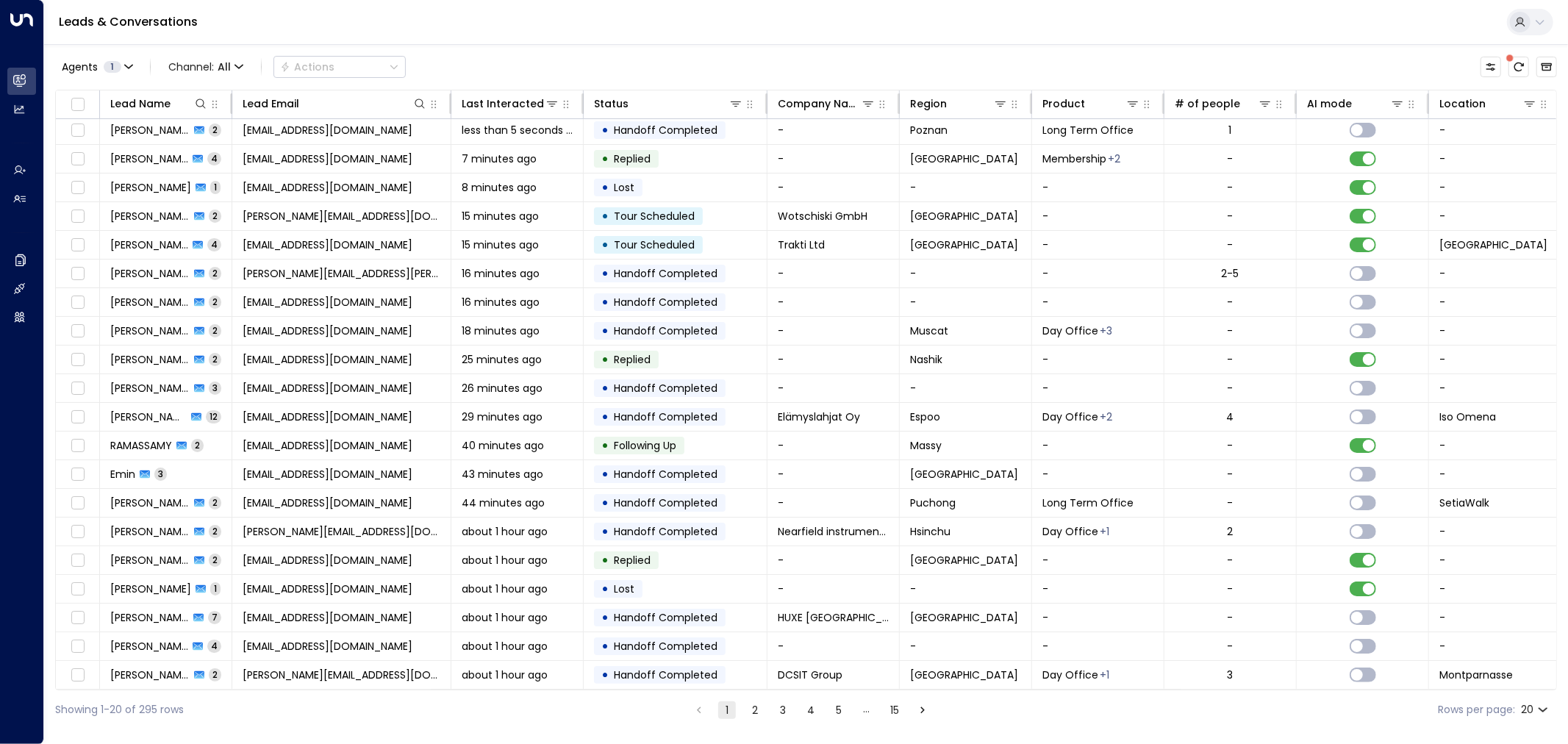
click at [752, 708] on button "2" at bounding box center [755, 709] width 17 height 17
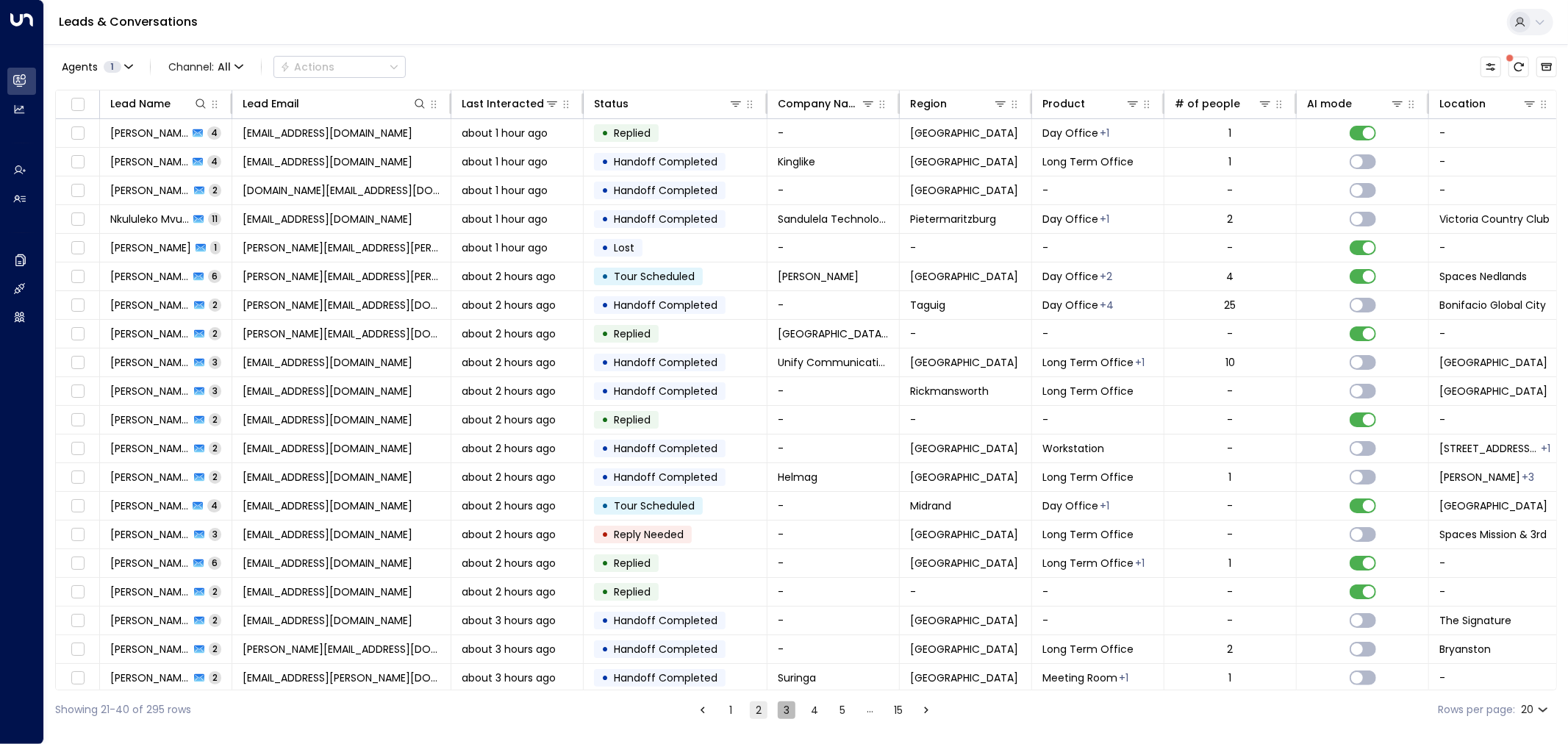
click at [784, 714] on button "3" at bounding box center [786, 709] width 17 height 17
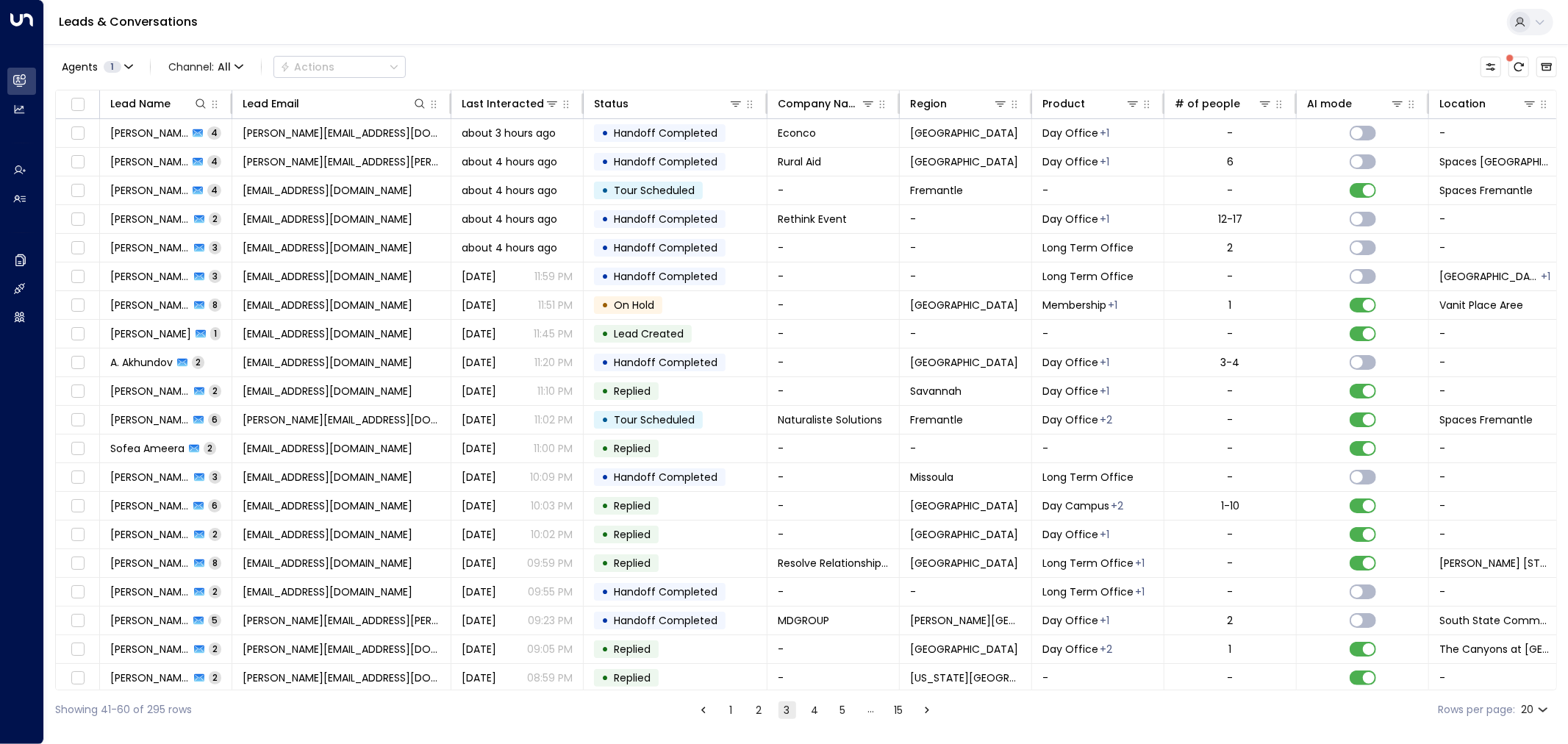
drag, startPoint x: 656, startPoint y: 32, endPoint x: 734, endPoint y: 32, distance: 78.0
click at [656, 32] on div "Leads & Conversations" at bounding box center [806, 23] width 1524 height 45
click at [534, 35] on div "Leads & Conversations" at bounding box center [806, 23] width 1524 height 45
click at [416, 106] on icon at bounding box center [419, 103] width 10 height 10
type input "**********"
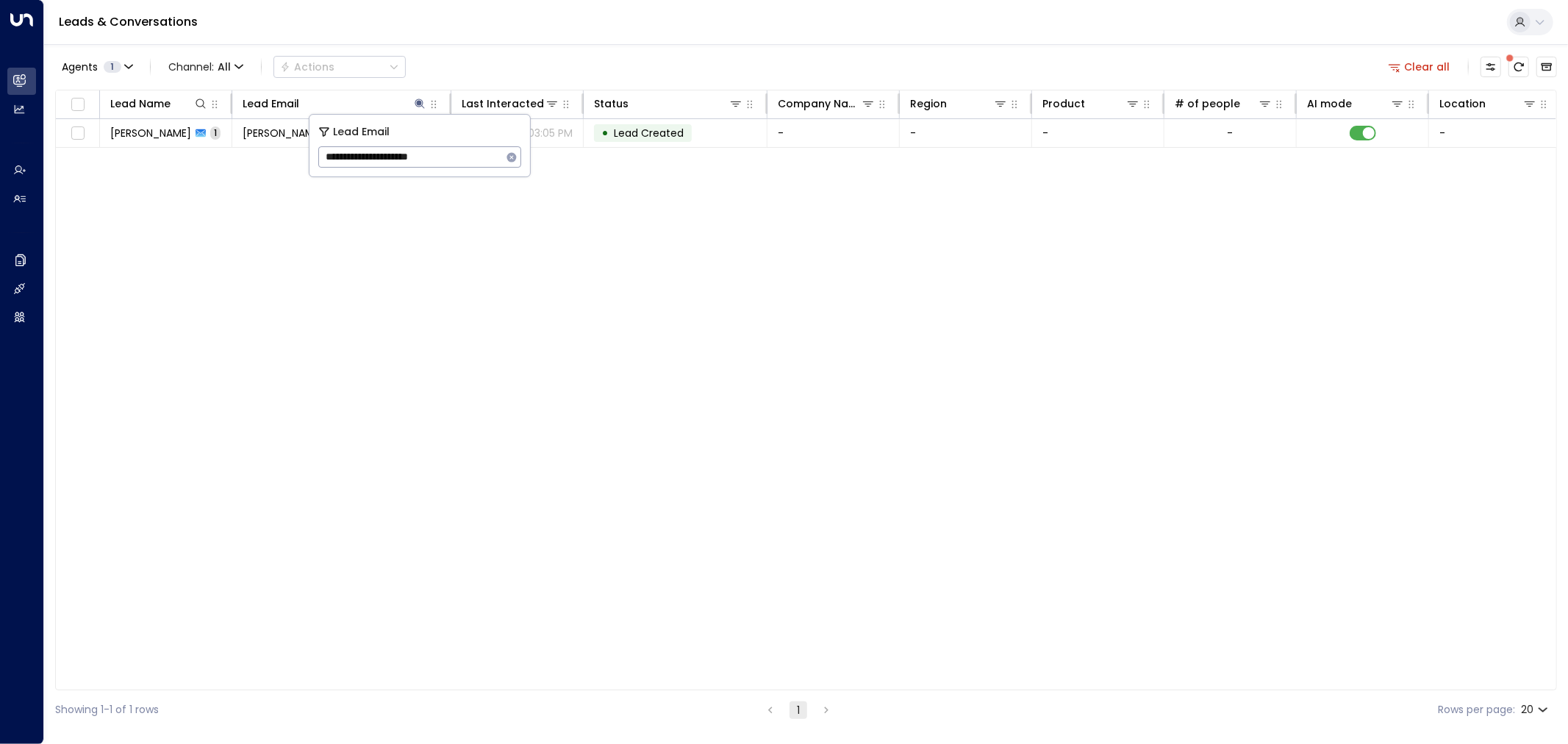
click at [559, 59] on div "Agents 1 Channel: All Actions Clear all" at bounding box center [806, 66] width 1502 height 31
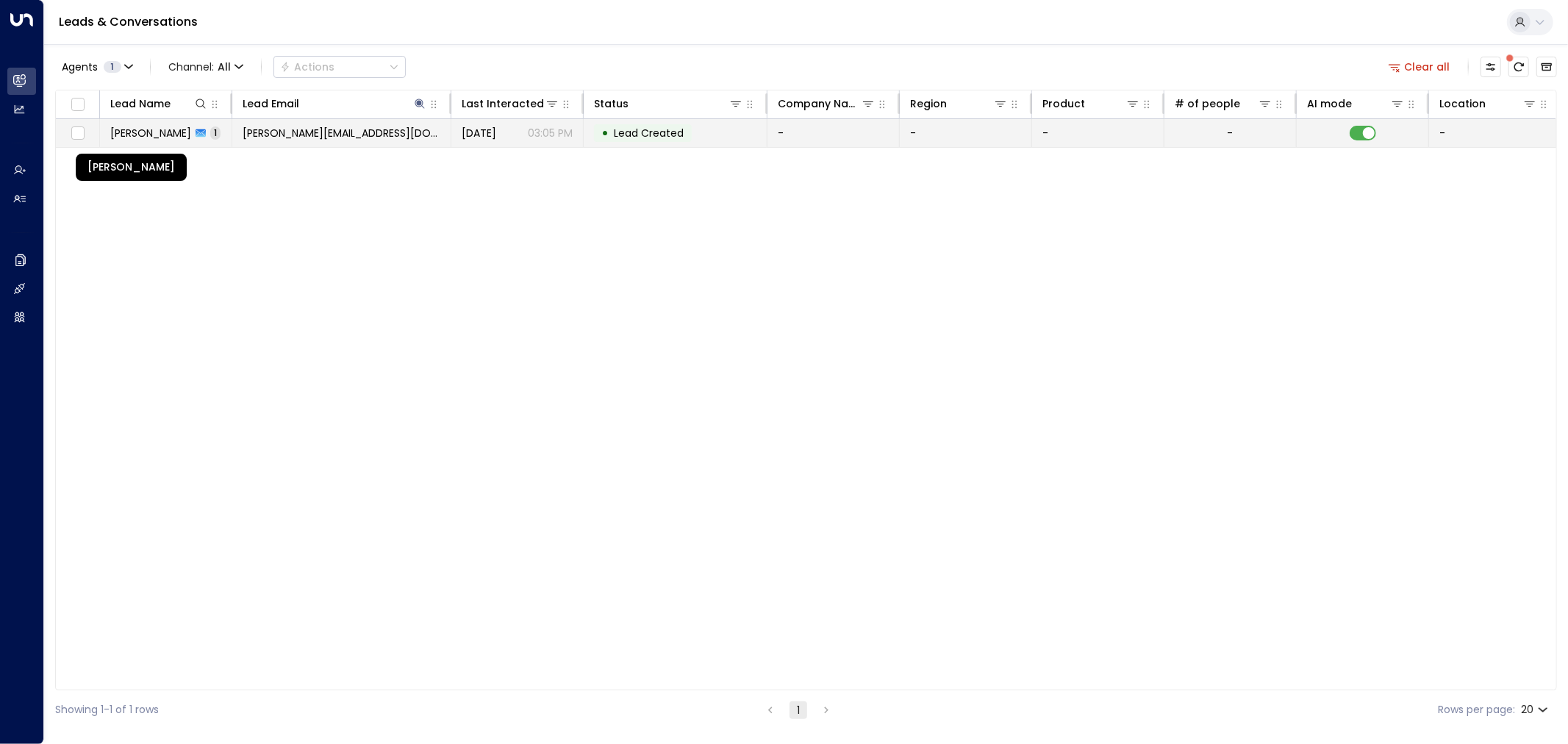
click at [166, 136] on span "Prasanna Ketheeswaran" at bounding box center [150, 133] width 81 height 15
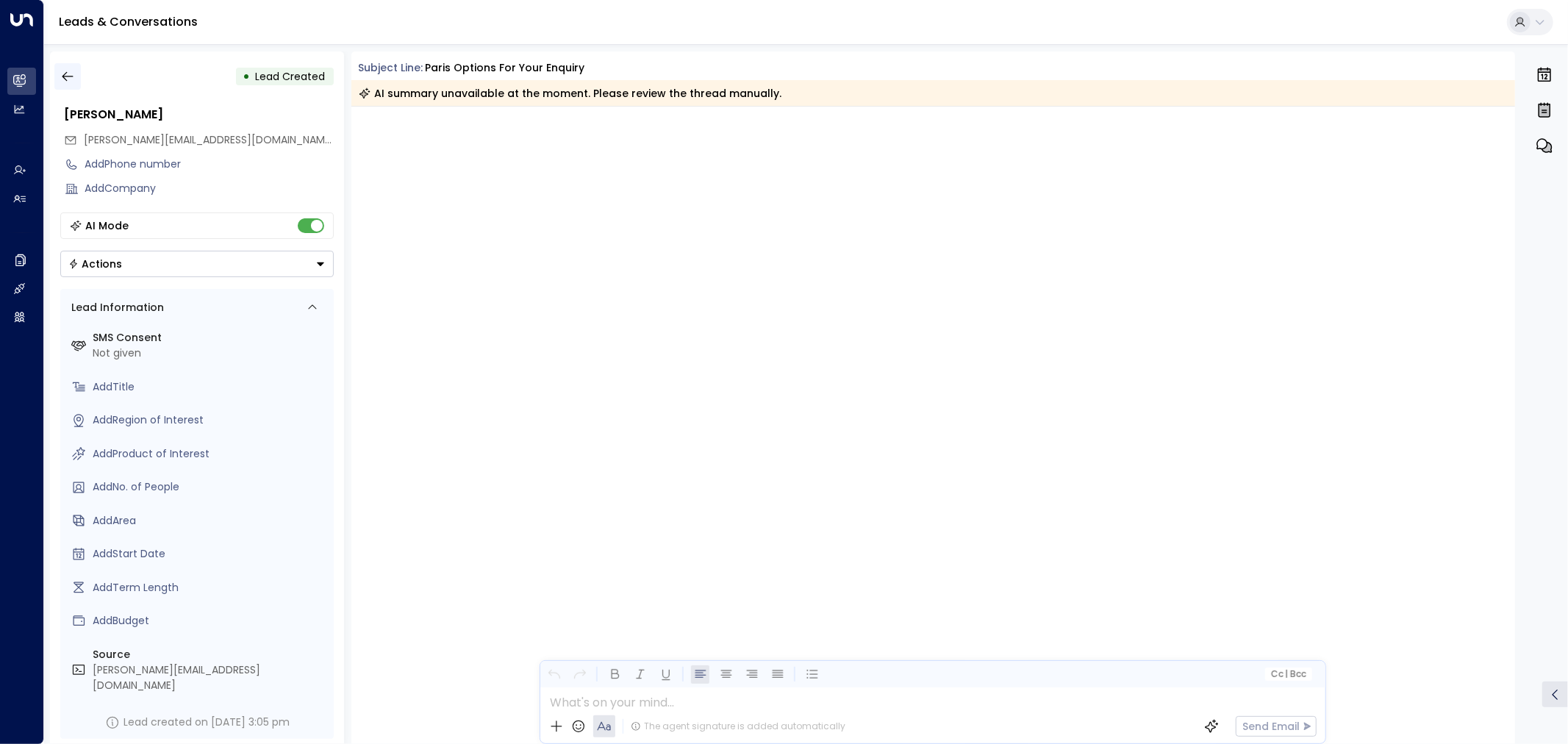
click at [67, 76] on icon "button" at bounding box center [67, 77] width 11 height 10
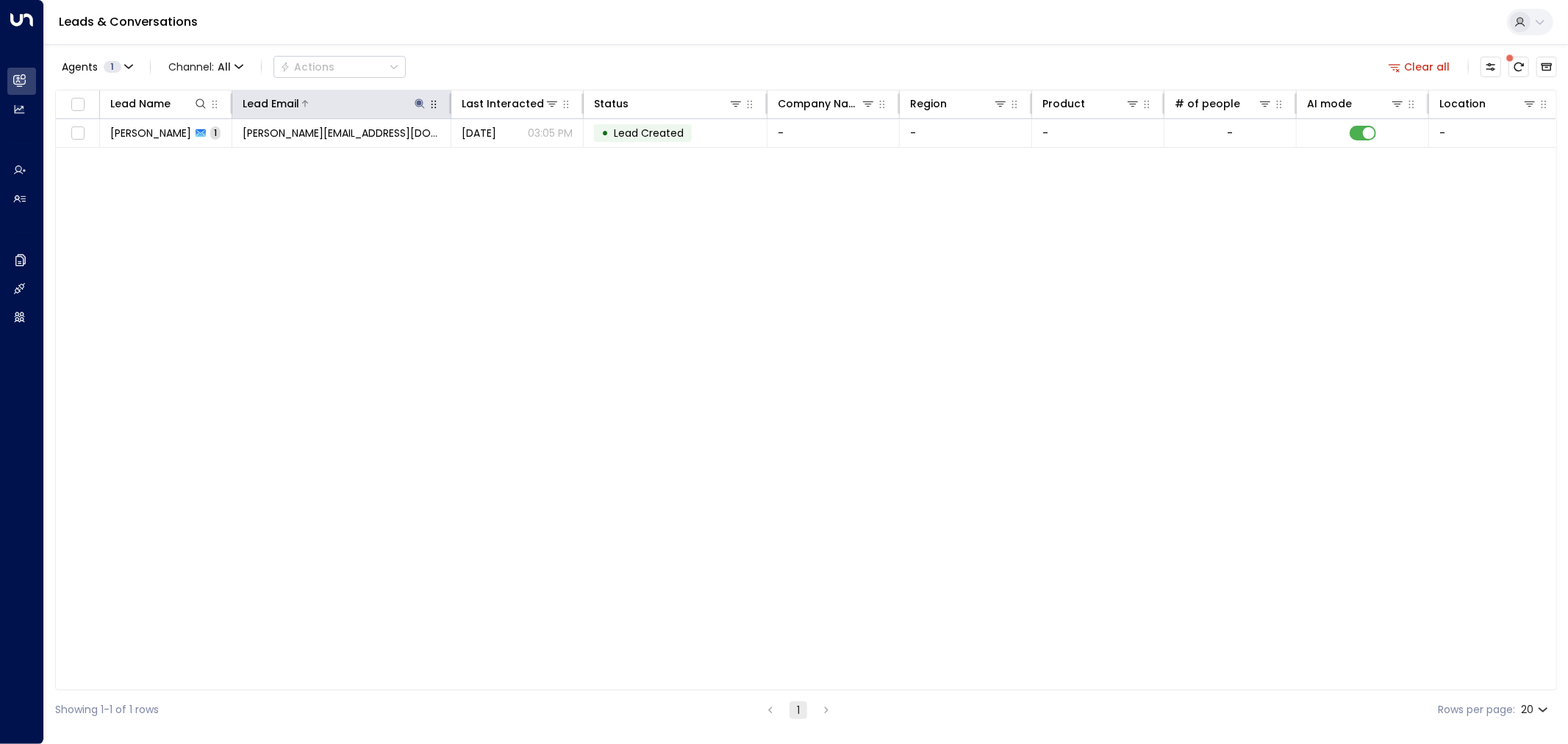
click at [415, 107] on icon at bounding box center [419, 104] width 12 height 12
click at [511, 157] on icon "button" at bounding box center [511, 157] width 12 height 12
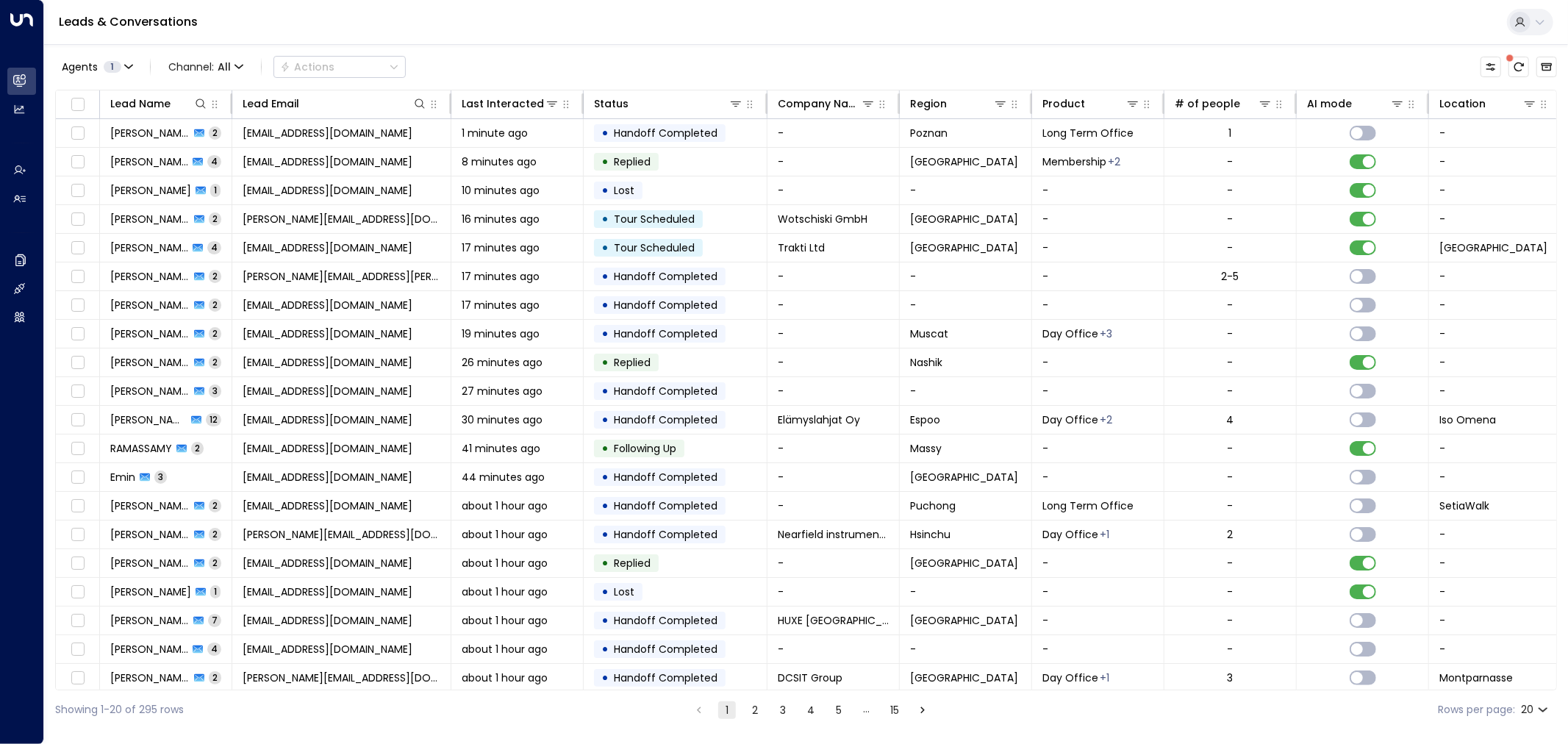
click at [533, 64] on div "Agents 1 Channel: All Actions" at bounding box center [806, 66] width 1502 height 31
click at [739, 107] on icon at bounding box center [736, 104] width 12 height 12
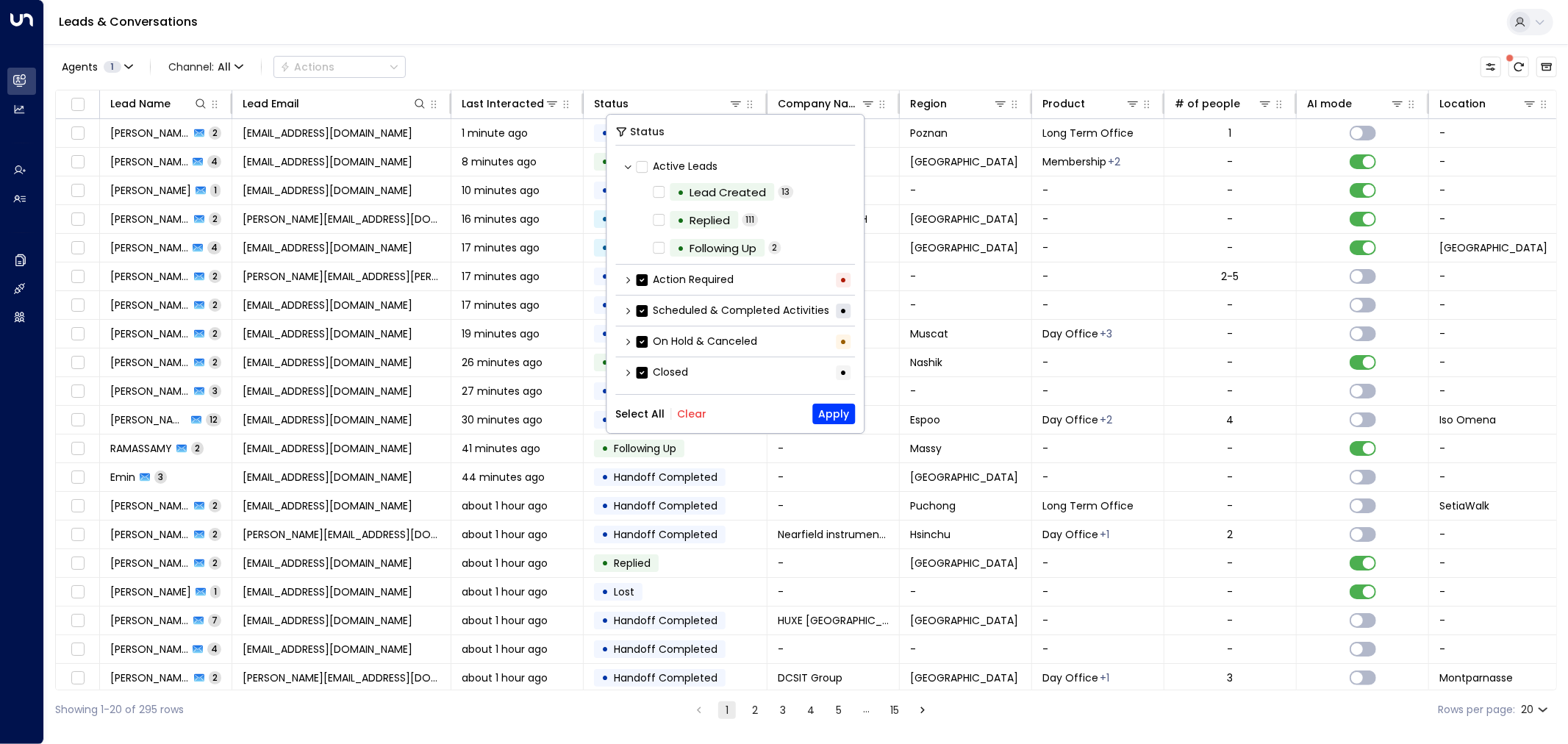
click at [688, 413] on button "Clear" at bounding box center [691, 414] width 29 height 12
click at [833, 407] on button "Apply" at bounding box center [833, 413] width 43 height 20
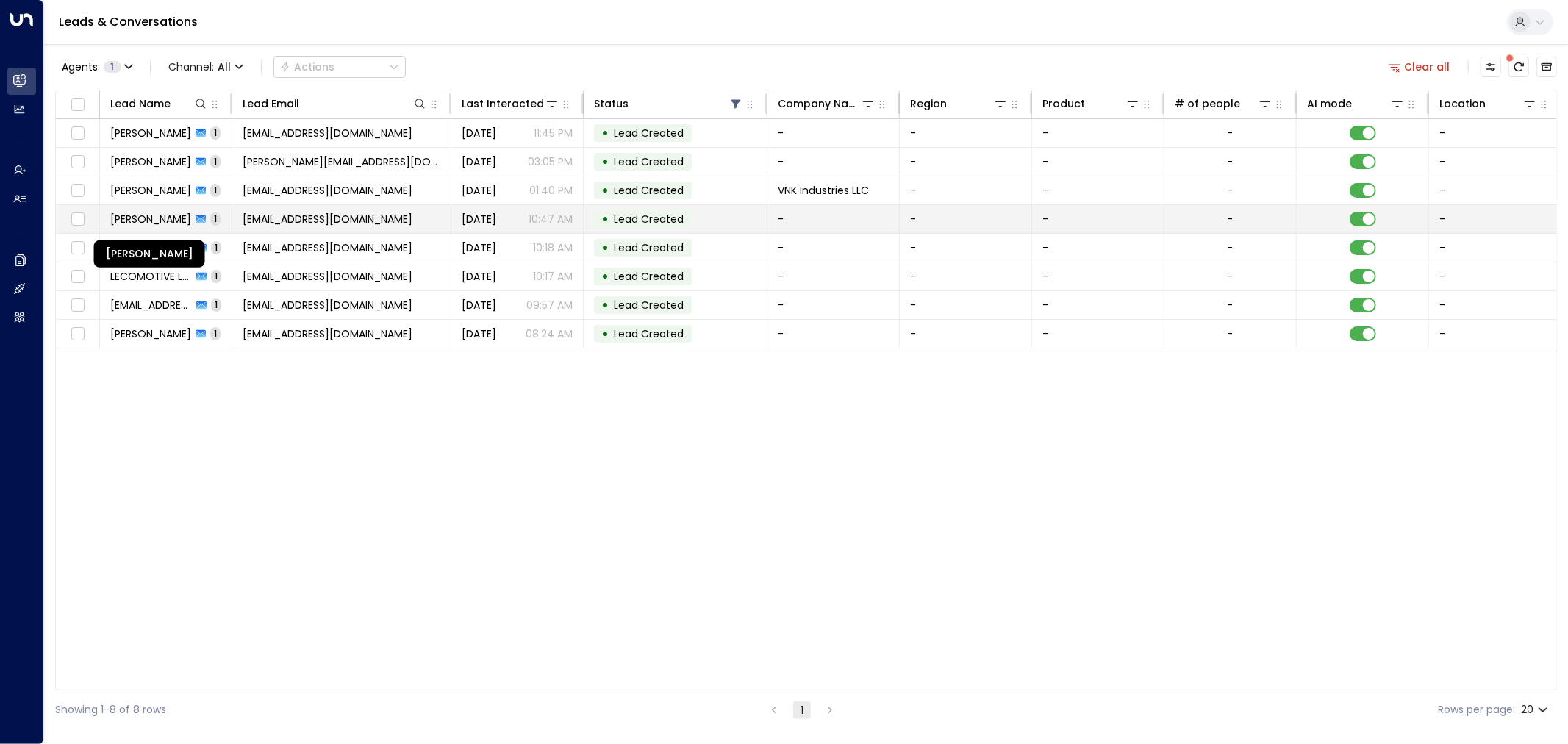
click at [148, 218] on span "Andrea Bergaglio" at bounding box center [150, 219] width 81 height 15
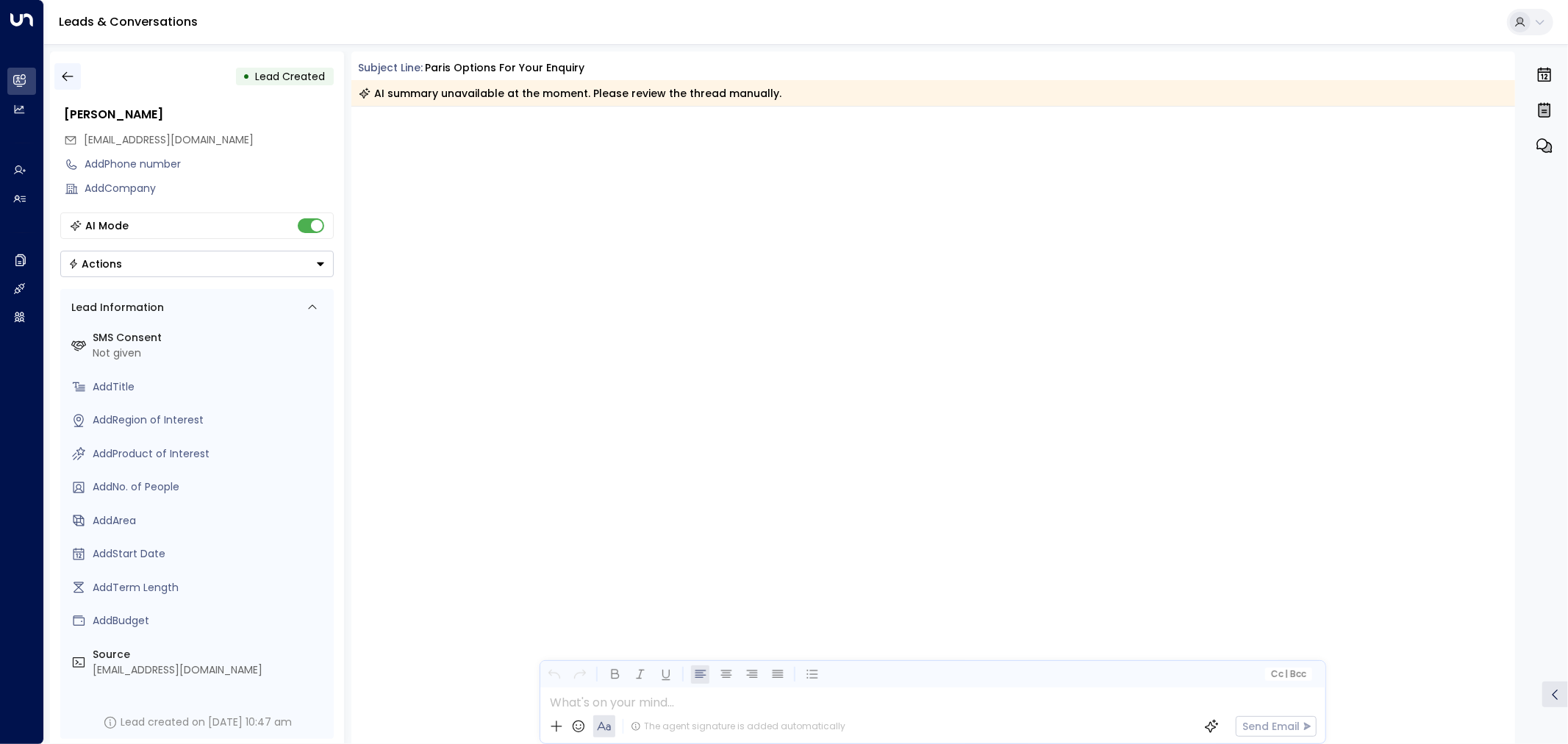
click at [69, 78] on icon "button" at bounding box center [68, 77] width 15 height 15
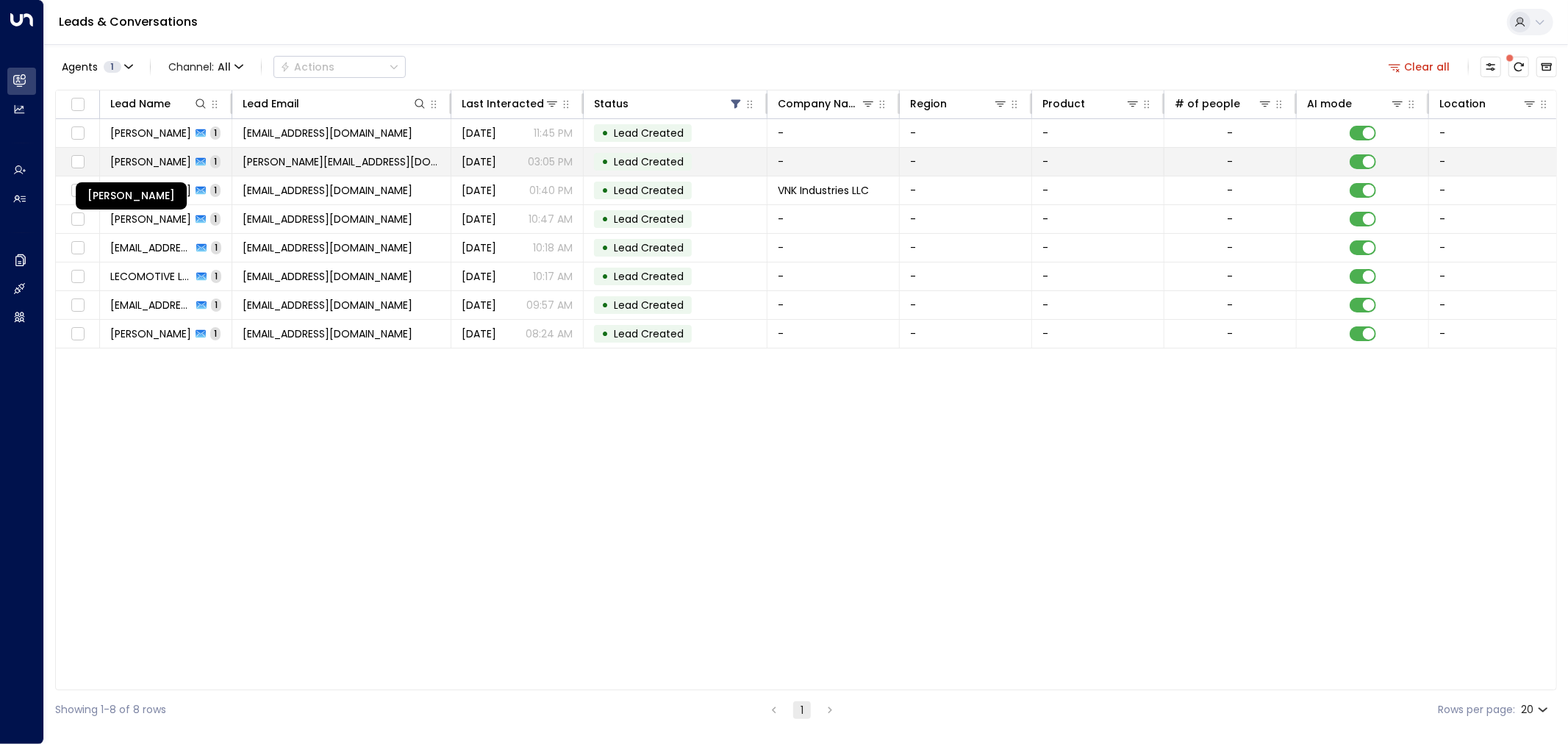
click at [163, 160] on span "Prasanna Ketheeswaran" at bounding box center [150, 162] width 81 height 15
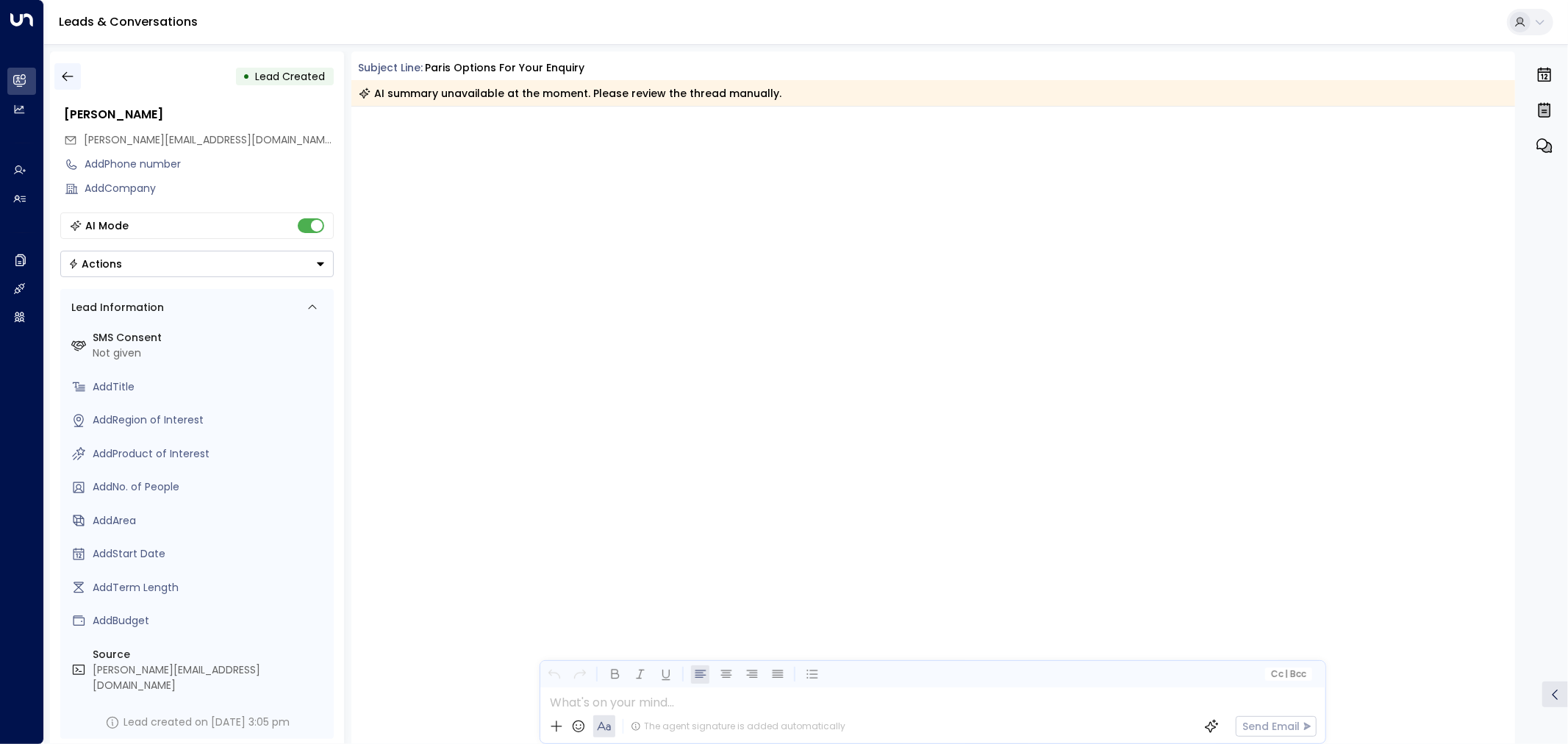
click at [69, 81] on icon "button" at bounding box center [68, 77] width 15 height 15
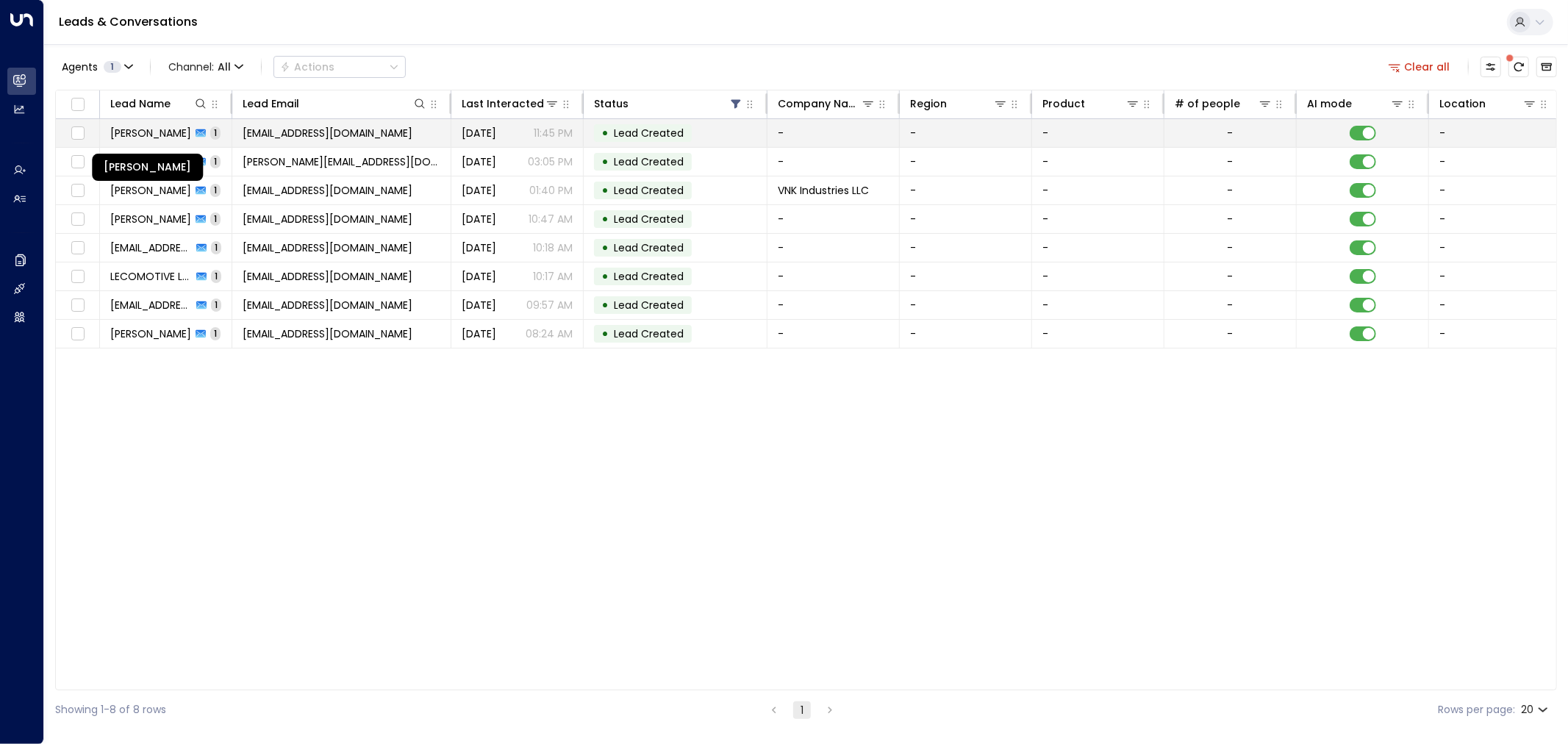
click at [148, 130] on span "Vincent Hondoma" at bounding box center [150, 133] width 81 height 15
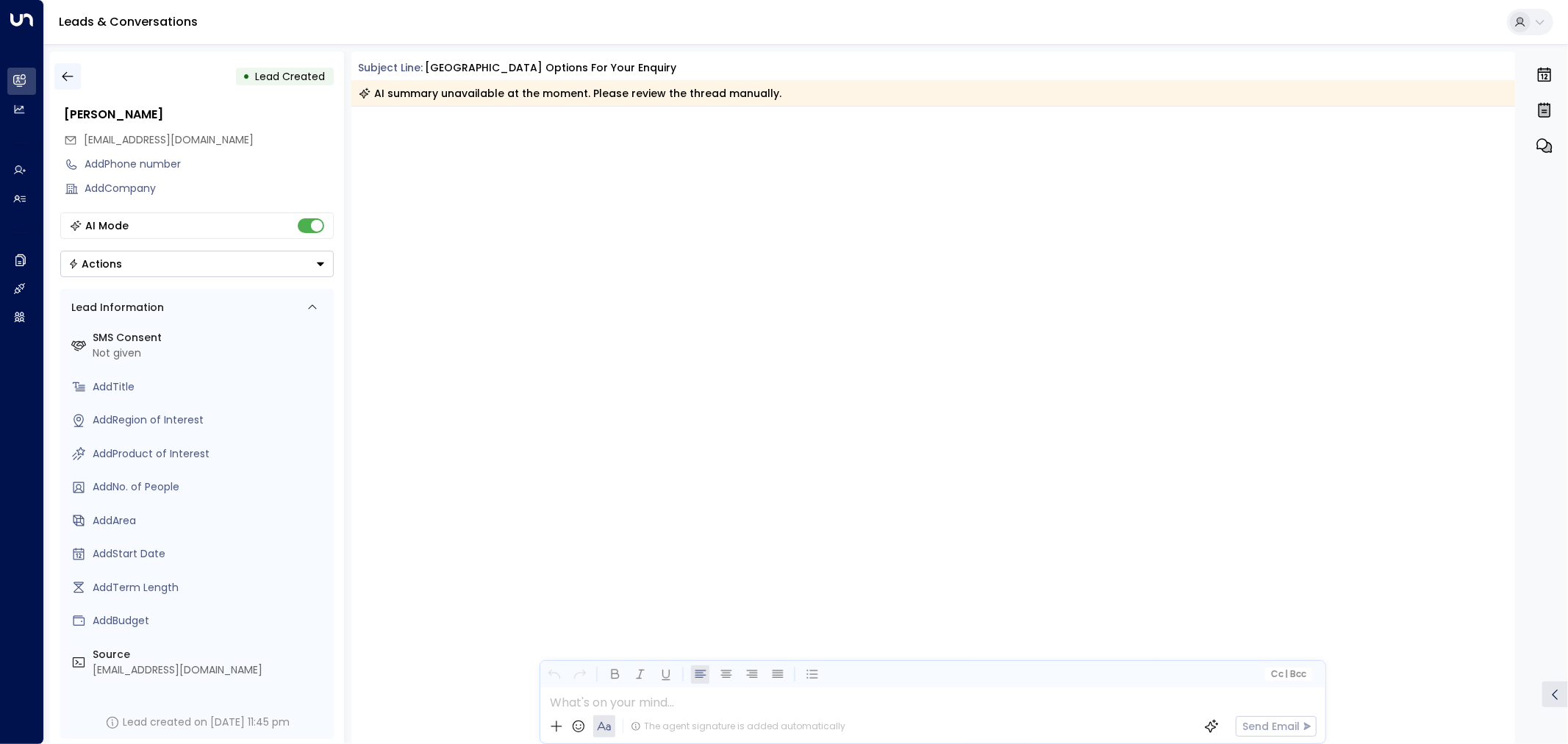
click at [66, 76] on icon "button" at bounding box center [68, 77] width 15 height 15
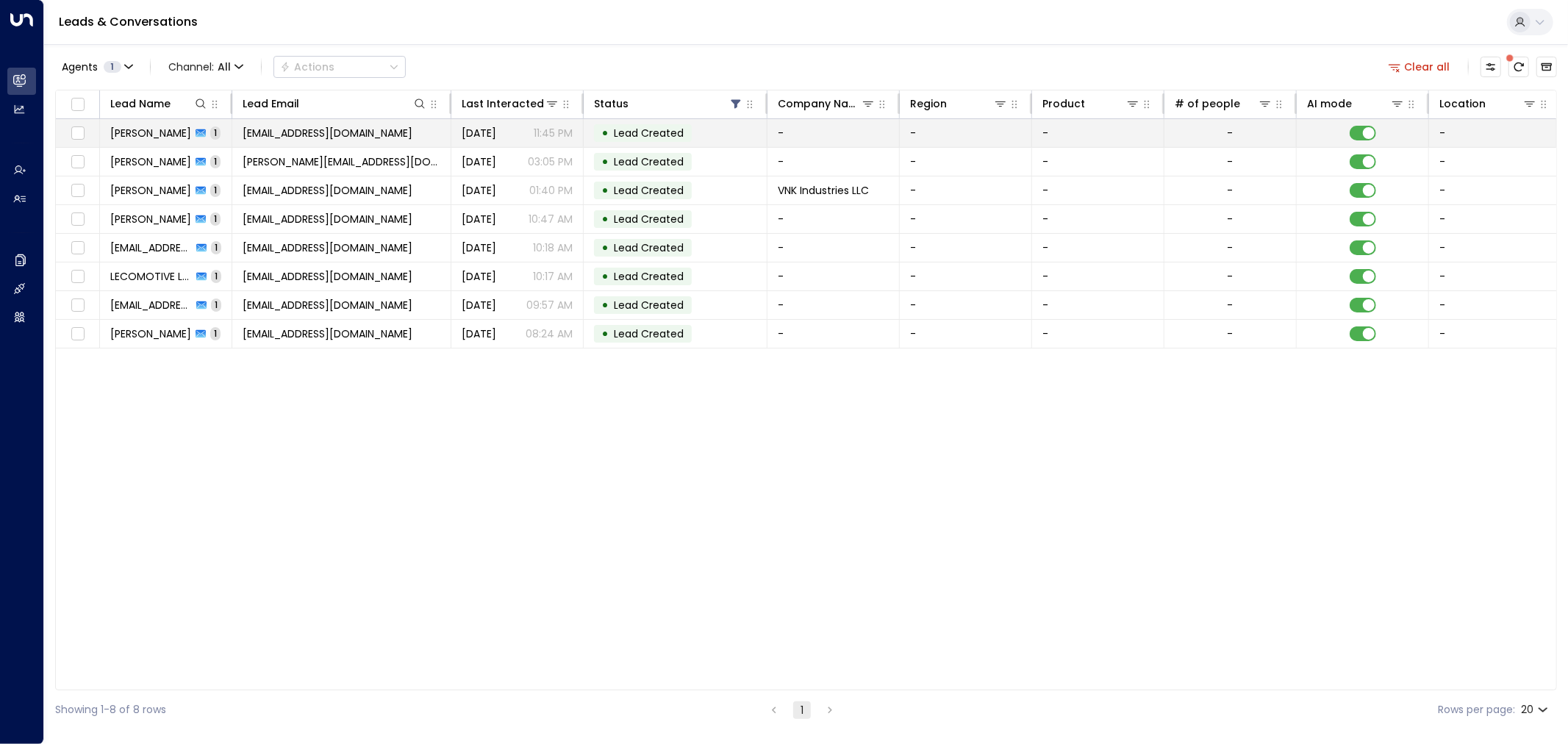
click at [370, 133] on span "totalfixcapetown@gmail.com" at bounding box center [327, 133] width 169 height 15
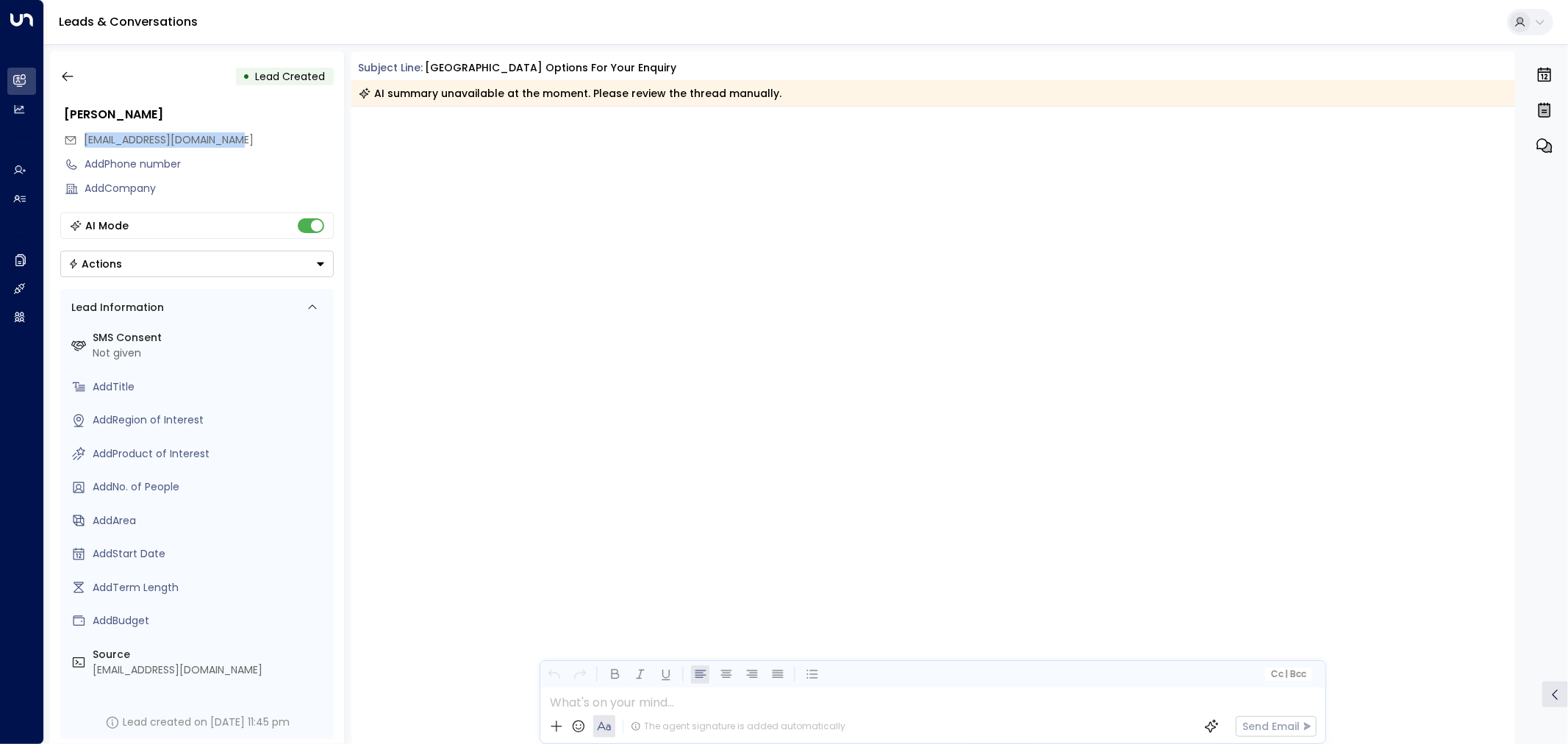
drag, startPoint x: 233, startPoint y: 135, endPoint x: 84, endPoint y: 142, distance: 149.2
click at [84, 142] on span "totalfixcapetown@gmail.com" at bounding box center [169, 140] width 169 height 15
copy span "totalfixcapetown@gmail.com"
click at [63, 75] on icon "button" at bounding box center [68, 77] width 15 height 15
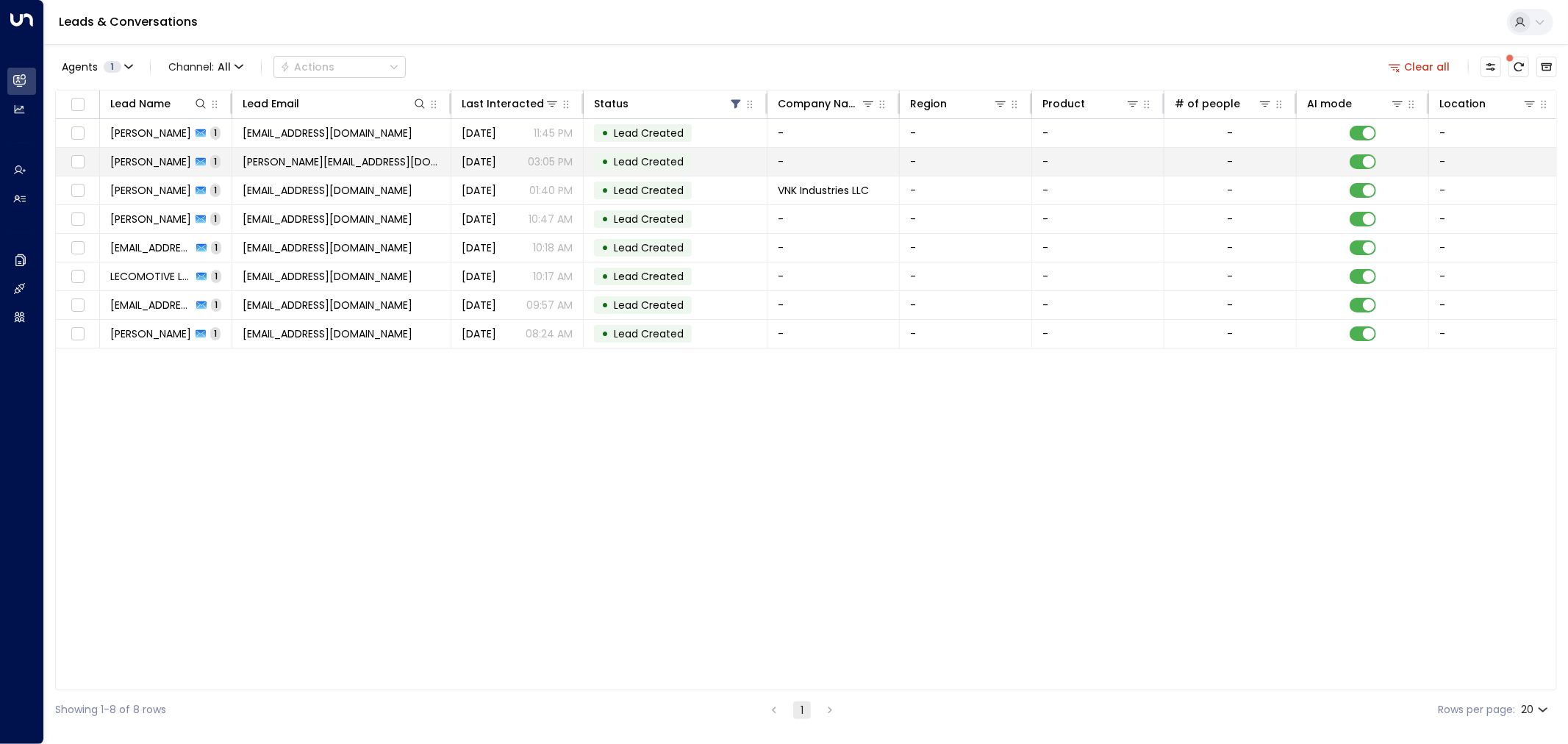
click at [413, 160] on td "prasanna@datahaven.xyz" at bounding box center [341, 161] width 219 height 28
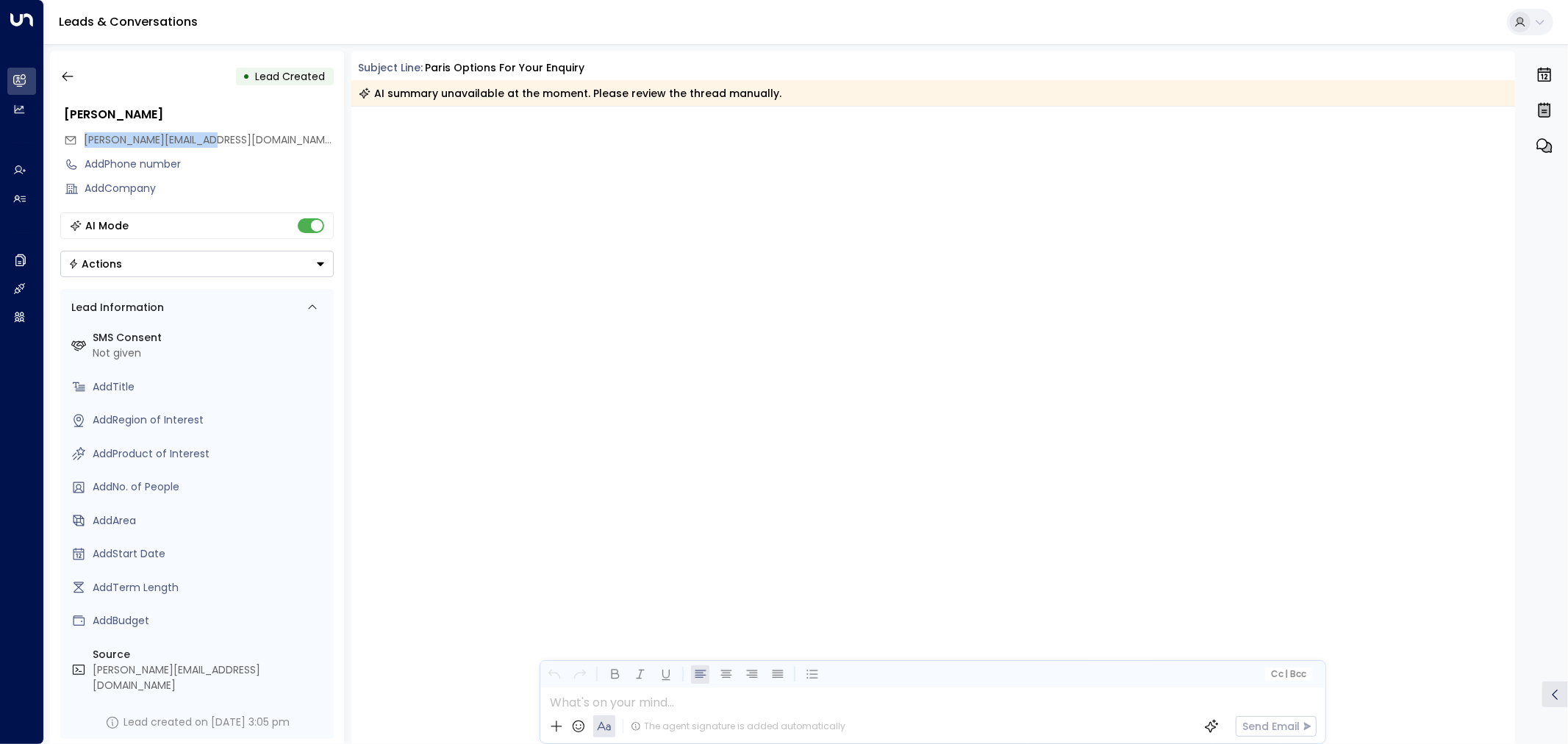
drag, startPoint x: 230, startPoint y: 140, endPoint x: 83, endPoint y: 143, distance: 147.0
click at [83, 143] on div "prasanna@datahaven.xyz" at bounding box center [199, 140] width 270 height 24
copy span "prasanna@datahaven.xyz"
click at [67, 70] on icon "button" at bounding box center [68, 77] width 15 height 15
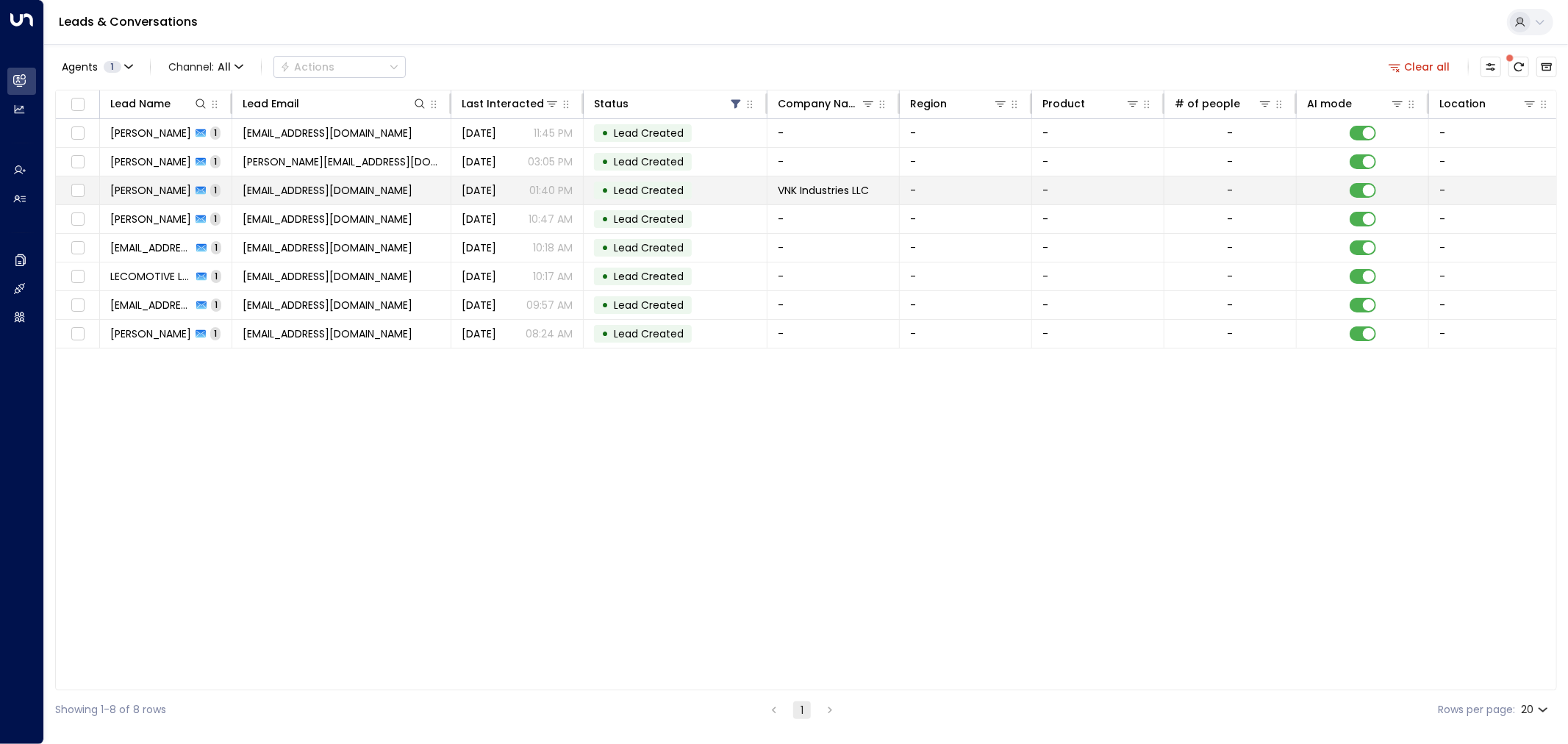
click at [398, 188] on span "vxtimpanaro@vnkindustriesllc.com" at bounding box center [327, 191] width 169 height 15
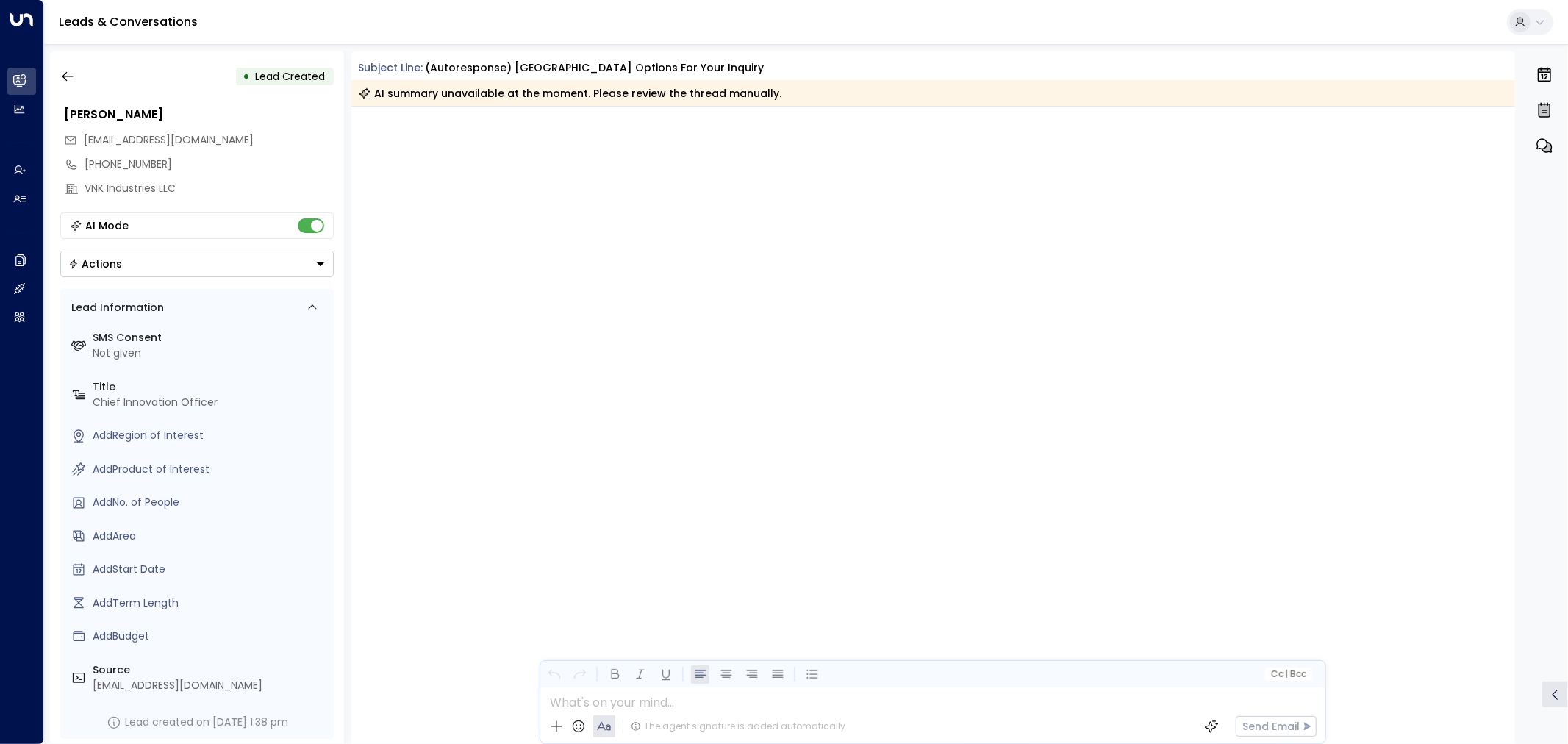
drag, startPoint x: 269, startPoint y: 139, endPoint x: 83, endPoint y: 138, distance: 186.0
click at [83, 138] on div "vxtimpanaro@vnkindustriesllc.com" at bounding box center [199, 140] width 270 height 24
copy span "vxtimpanaro@vnkindustriesllc.com"
click at [61, 76] on icon "button" at bounding box center [68, 77] width 15 height 15
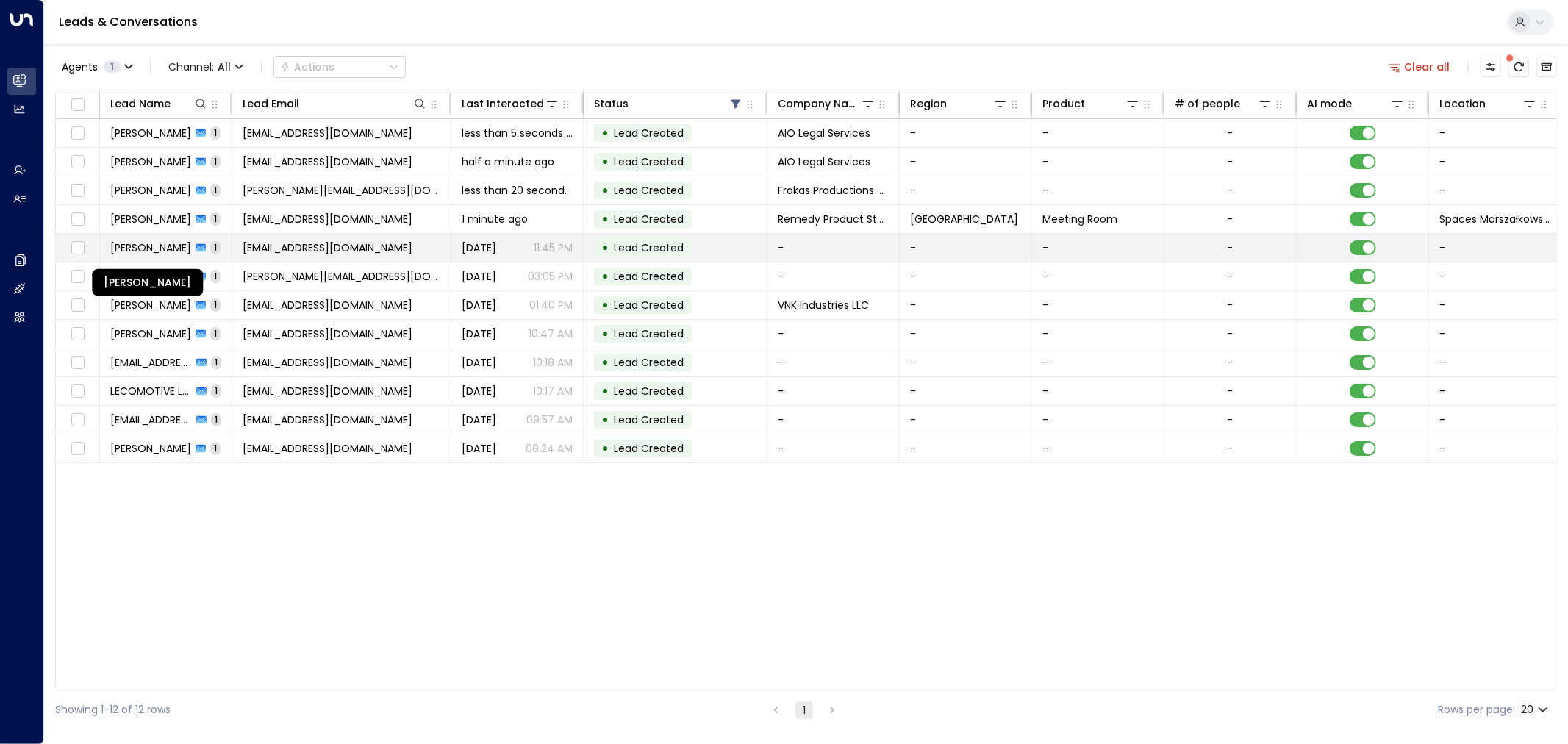
click at [137, 244] on span "Vincent Hondoma" at bounding box center [150, 248] width 81 height 15
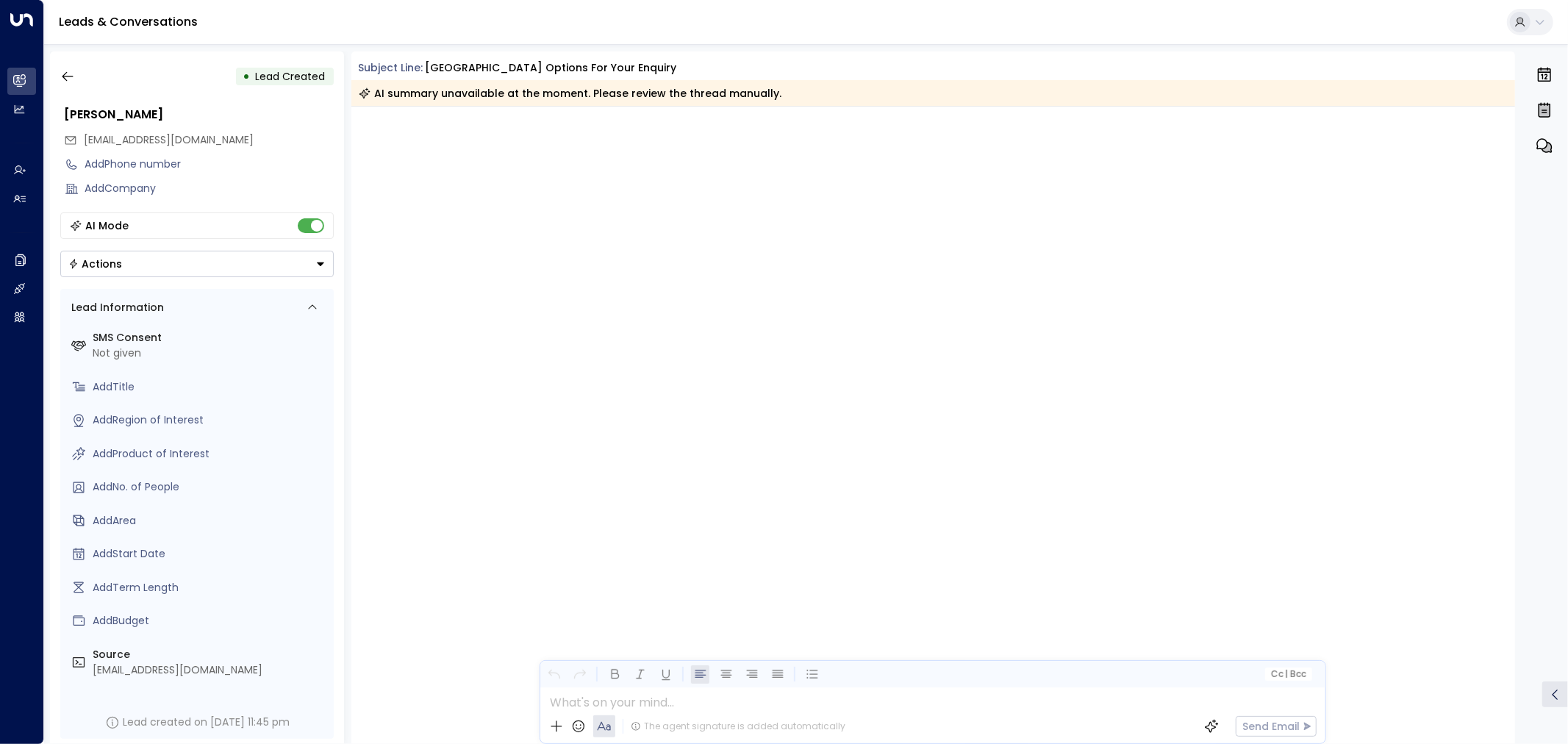
drag, startPoint x: 187, startPoint y: 116, endPoint x: 54, endPoint y: 114, distance: 133.0
click at [54, 114] on div "• Lead Created Vincent Hondoma totalfixcapetown@gmail.com Add Phone number Add …" at bounding box center [197, 397] width 294 height 692
drag, startPoint x: 249, startPoint y: 145, endPoint x: 85, endPoint y: 138, distance: 164.1
click at [85, 138] on div "totalfixcapetown@gmail.com" at bounding box center [199, 140] width 270 height 24
copy span "totalfixcapetown@gmail.com"
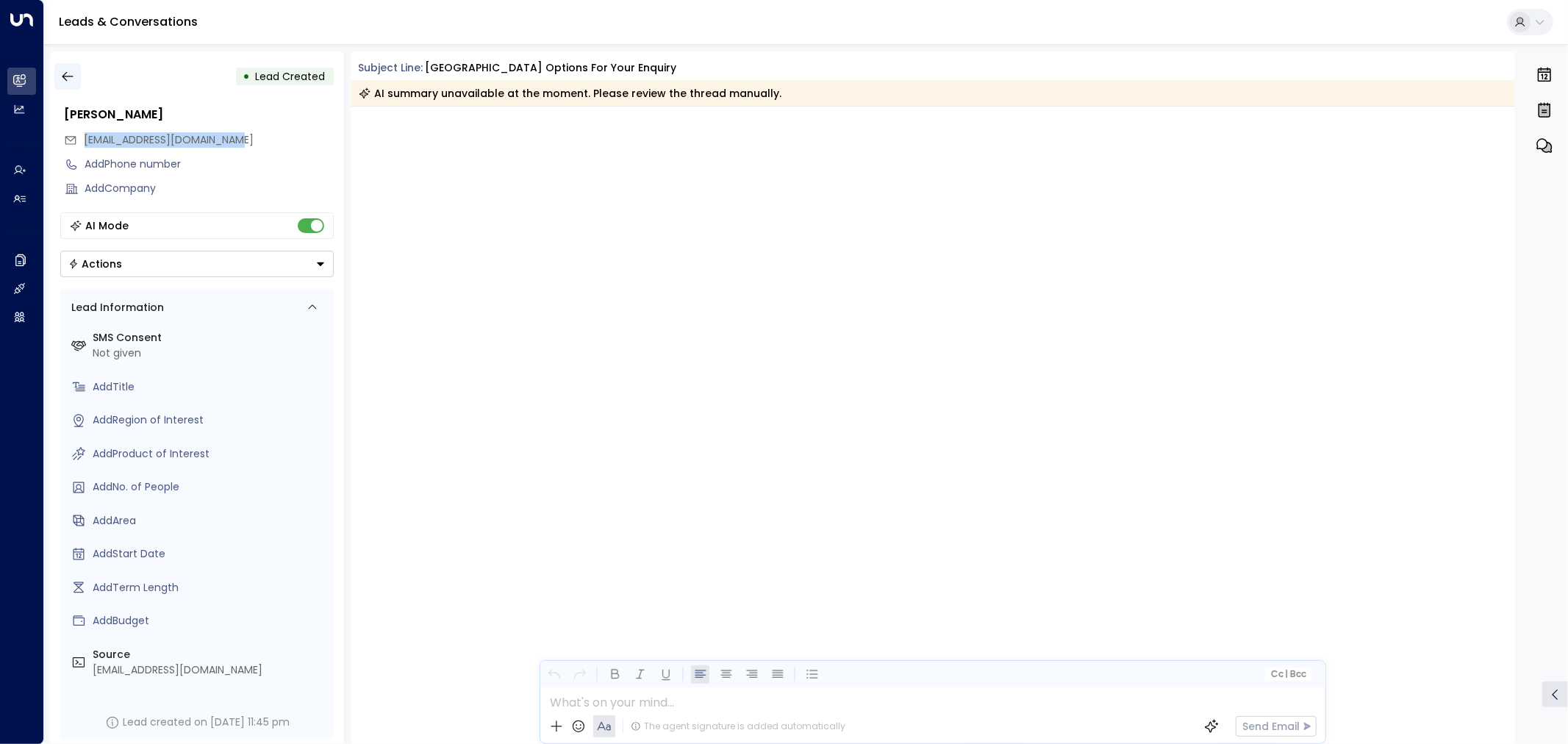
click at [66, 74] on icon "button" at bounding box center [68, 77] width 15 height 15
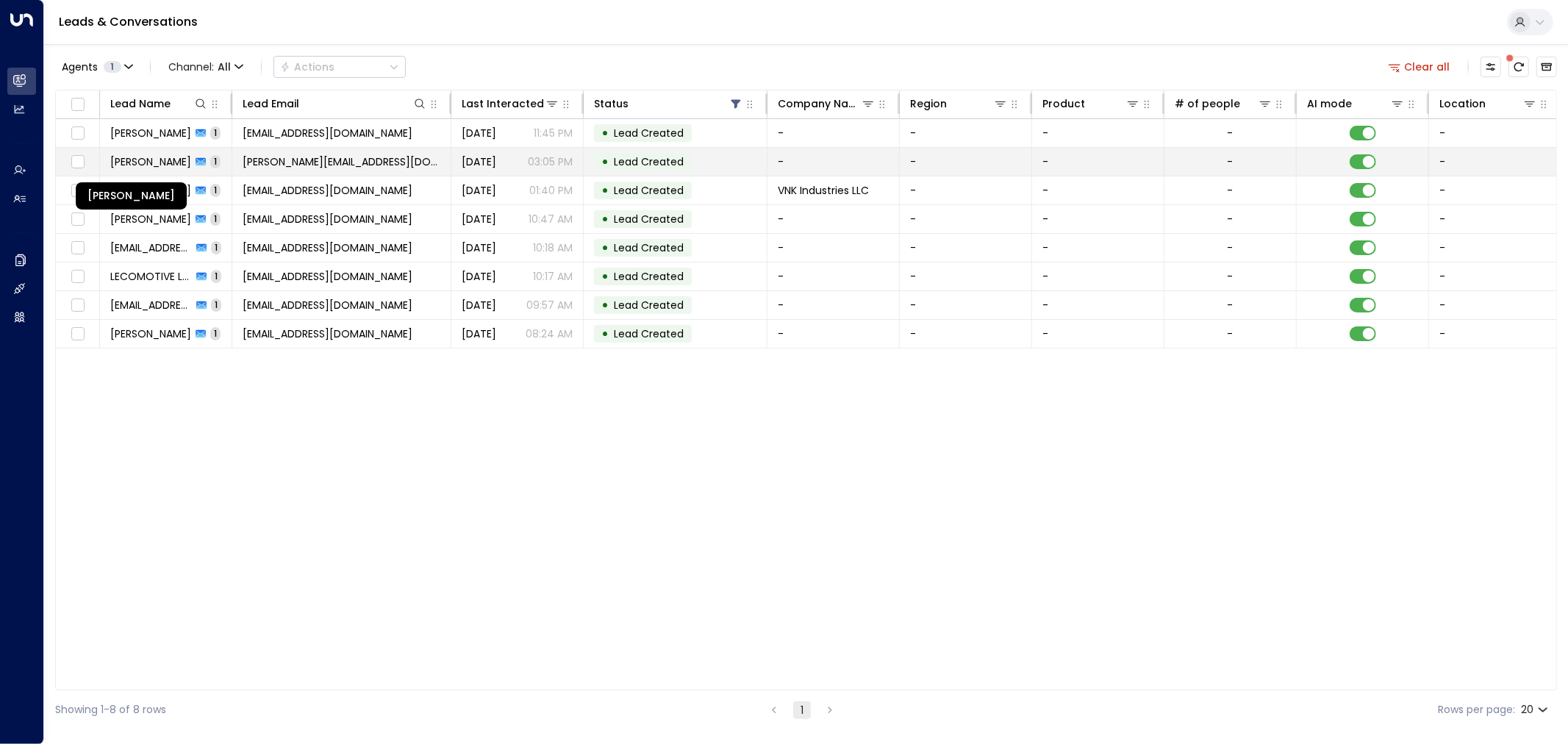
click at [158, 166] on span "Prasanna Ketheeswaran" at bounding box center [150, 162] width 81 height 15
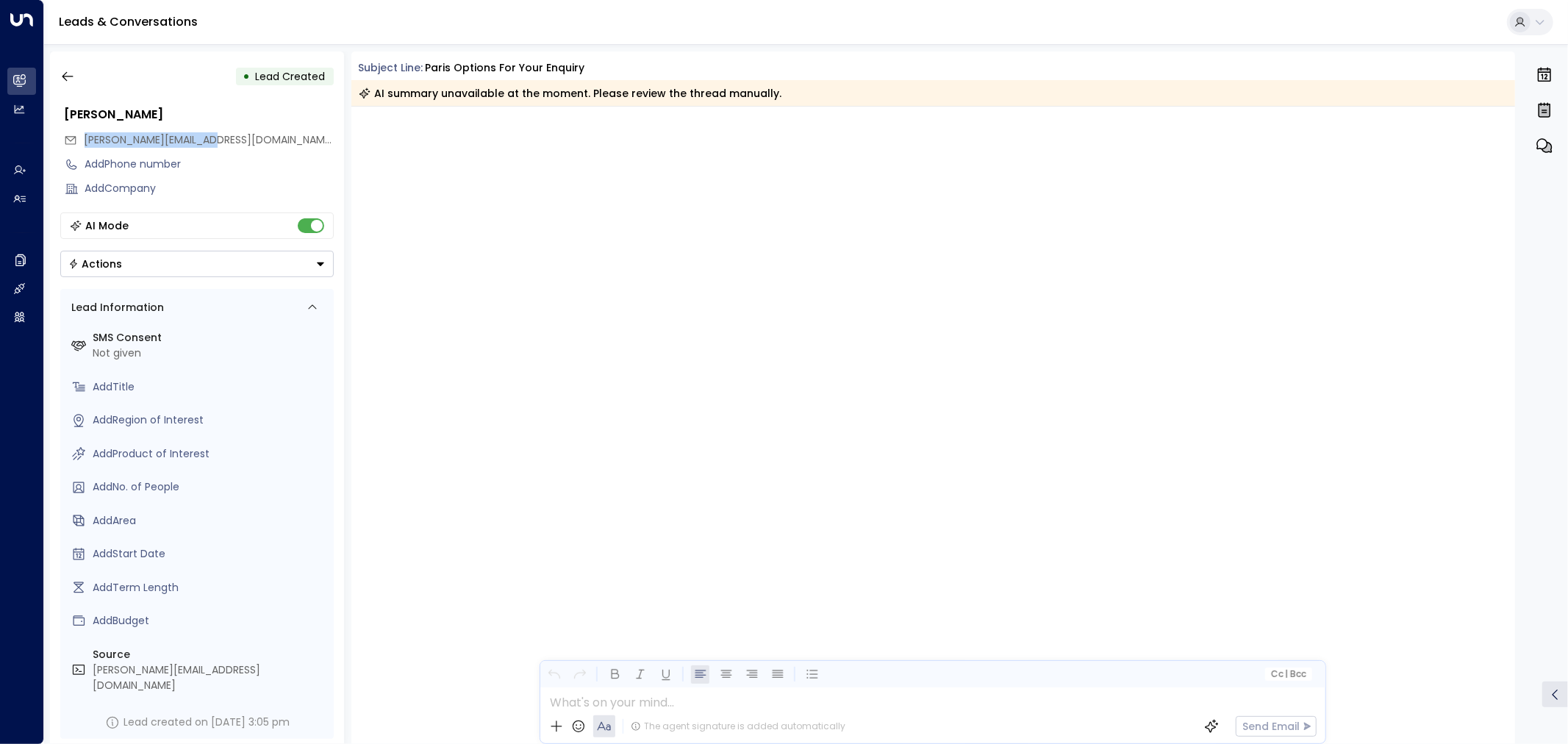
drag, startPoint x: 219, startPoint y: 140, endPoint x: 84, endPoint y: 144, distance: 135.1
click at [84, 144] on div "prasanna@datahaven.xyz" at bounding box center [199, 140] width 270 height 24
copy span "prasanna@datahaven.xyz"
click at [60, 76] on icon "button" at bounding box center [68, 77] width 15 height 15
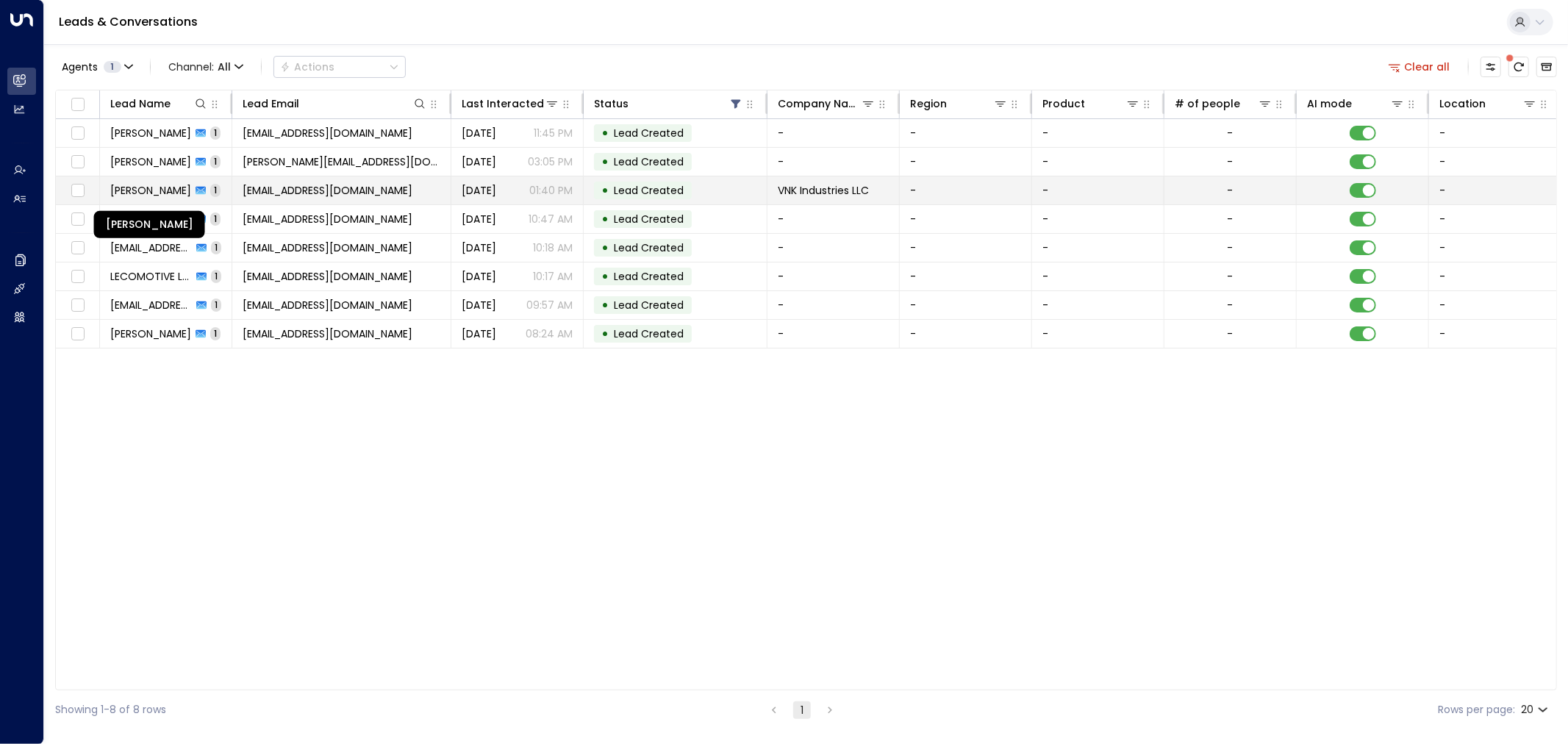
click at [137, 194] on span "Victor Timpanaro" at bounding box center [150, 191] width 81 height 15
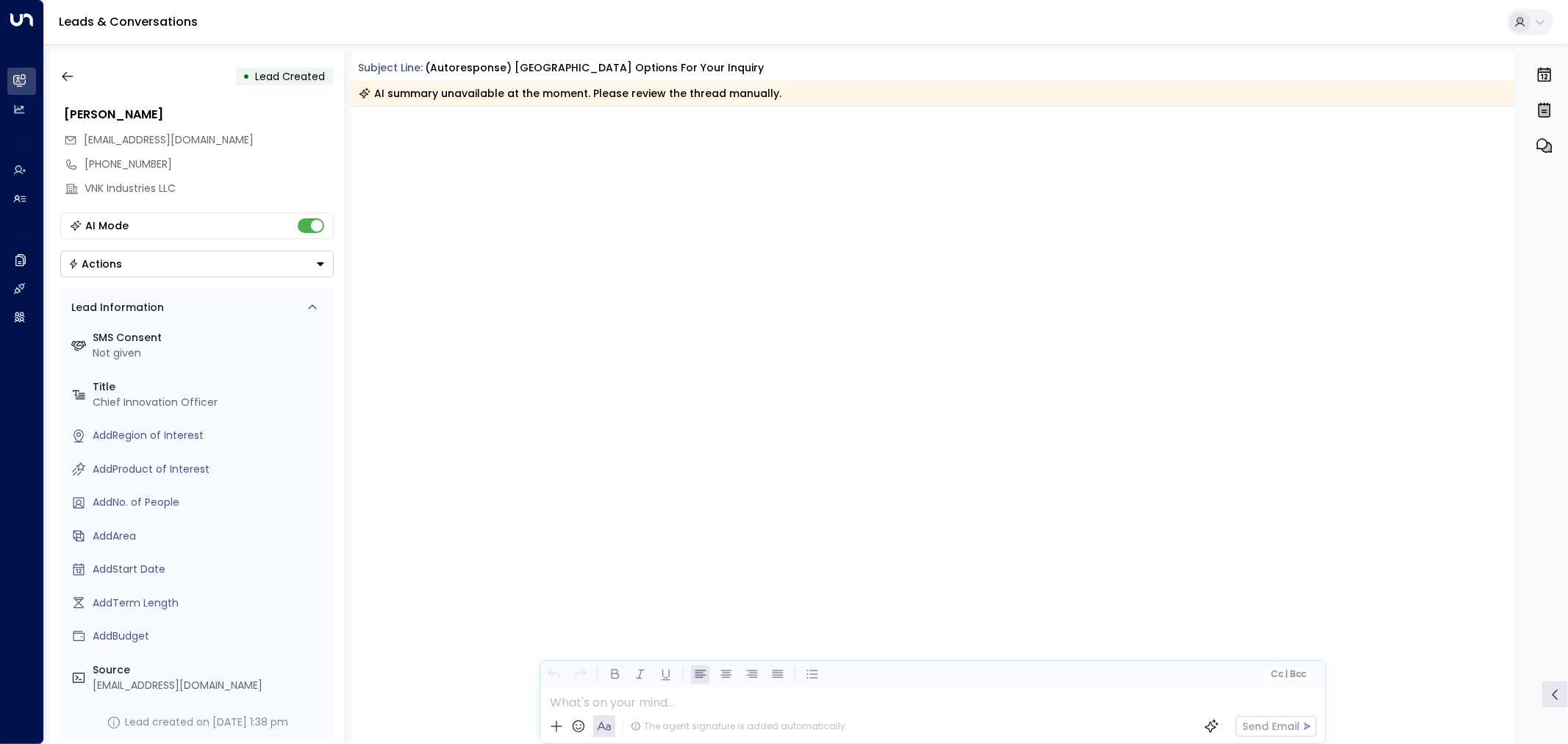
drag, startPoint x: 266, startPoint y: 137, endPoint x: 85, endPoint y: 137, distance: 181.0
click at [85, 137] on div "vxtimpanaro@vnkindustriesllc.com" at bounding box center [199, 140] width 270 height 24
copy span "vxtimpanaro@vnkindustriesllc.com"
click at [75, 69] on icon "button" at bounding box center [68, 77] width 15 height 15
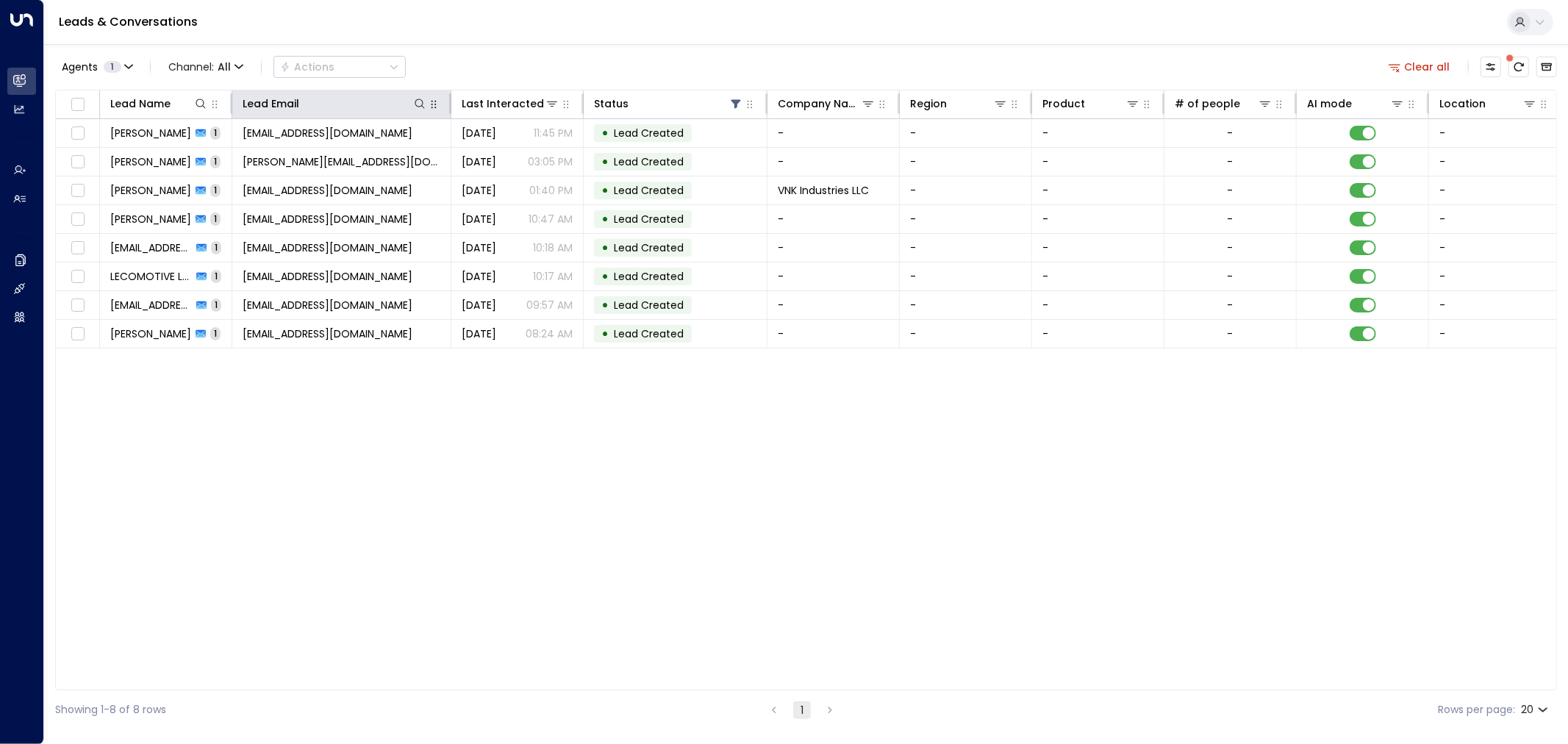
click at [431, 105] on icon "button" at bounding box center [434, 105] width 12 height 12
click at [419, 103] on icon at bounding box center [419, 104] width 12 height 12
click at [355, 152] on input "text" at bounding box center [419, 157] width 203 height 27
type input "**********"
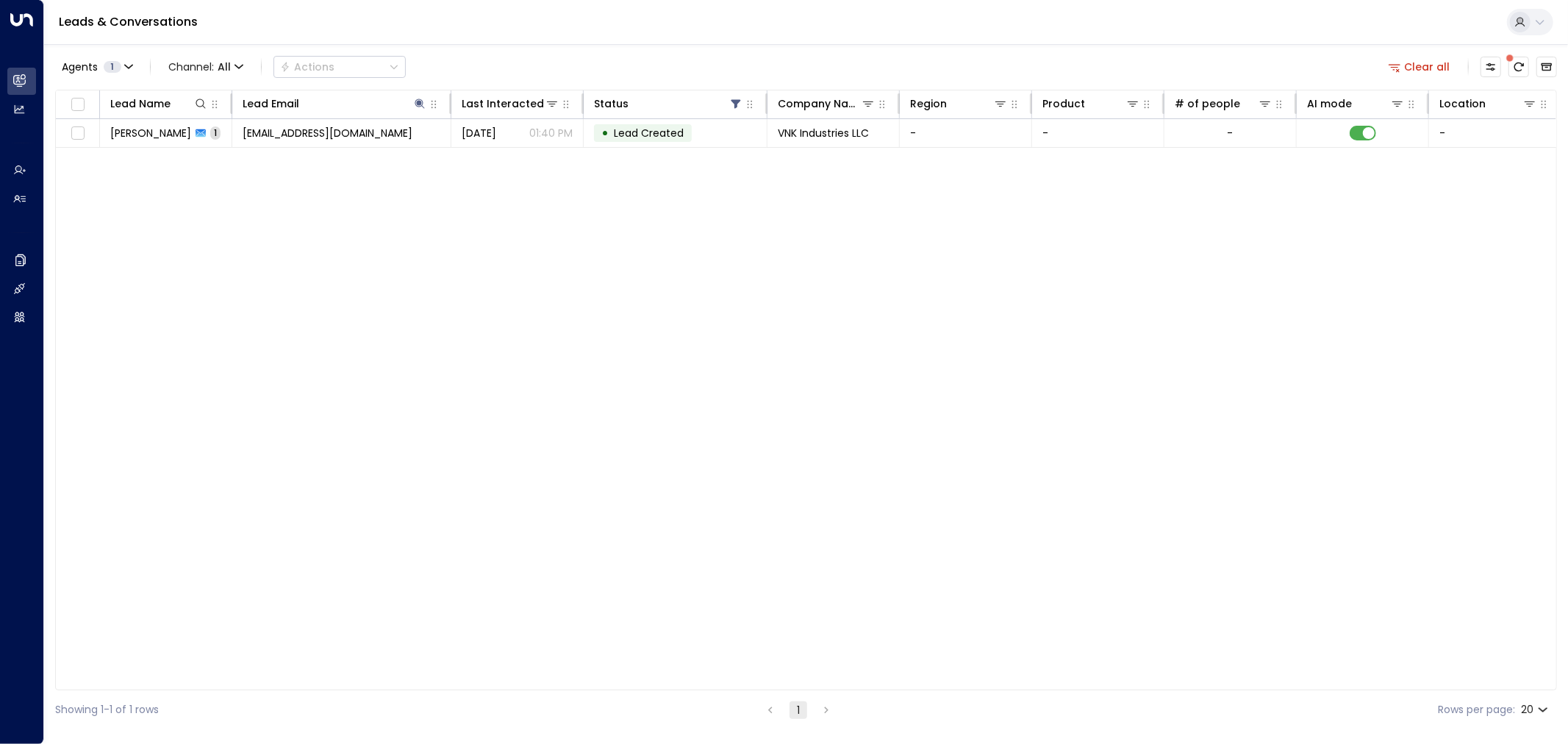
click at [567, 54] on div "Agents 1 Channel: All Actions Clear all" at bounding box center [806, 66] width 1502 height 31
click at [746, 104] on icon "button" at bounding box center [750, 105] width 12 height 12
click at [733, 108] on icon at bounding box center [736, 104] width 12 height 12
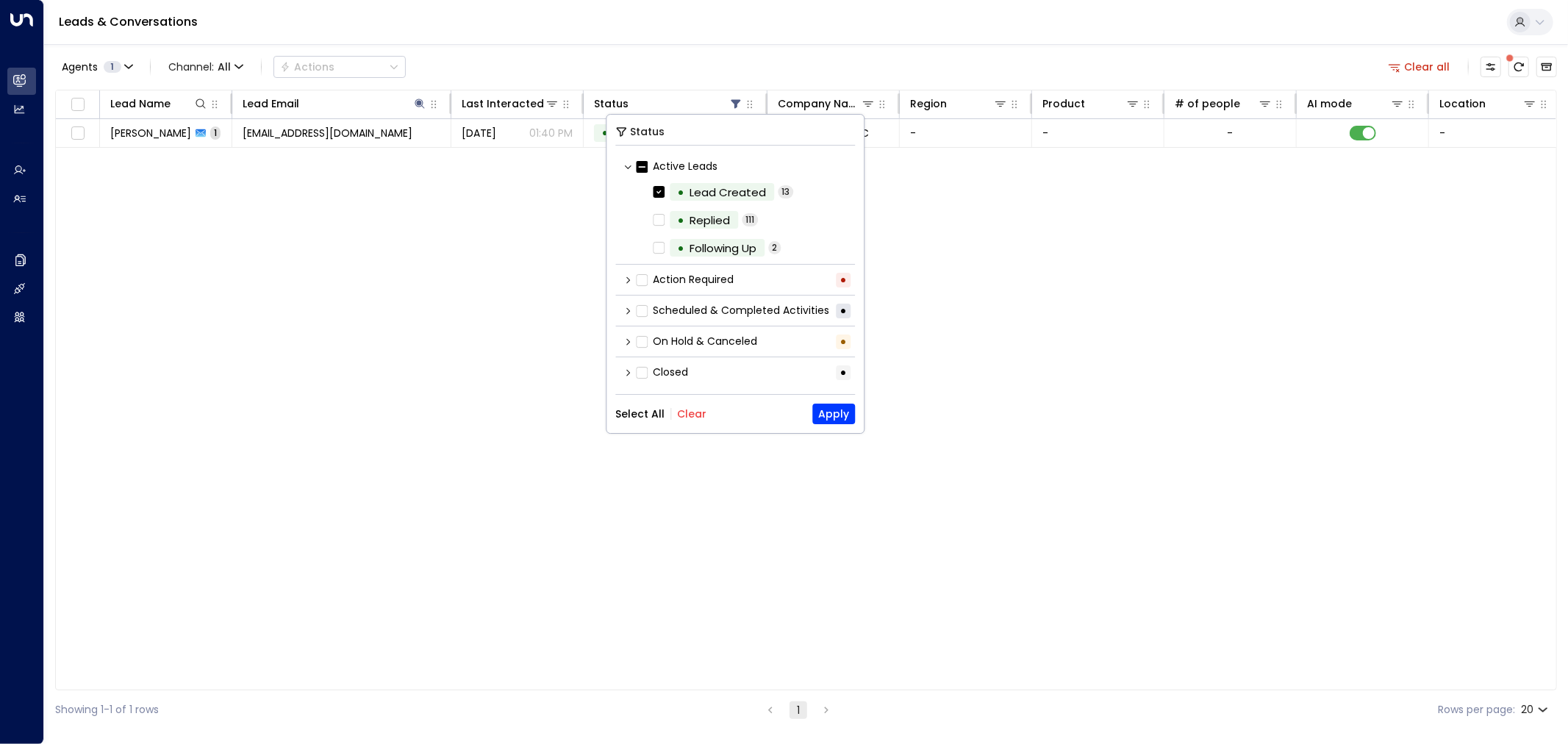
click at [686, 408] on button "Clear" at bounding box center [691, 414] width 29 height 12
click at [630, 408] on button "Select All" at bounding box center [639, 414] width 49 height 12
click at [840, 404] on button "Apply" at bounding box center [833, 413] width 43 height 20
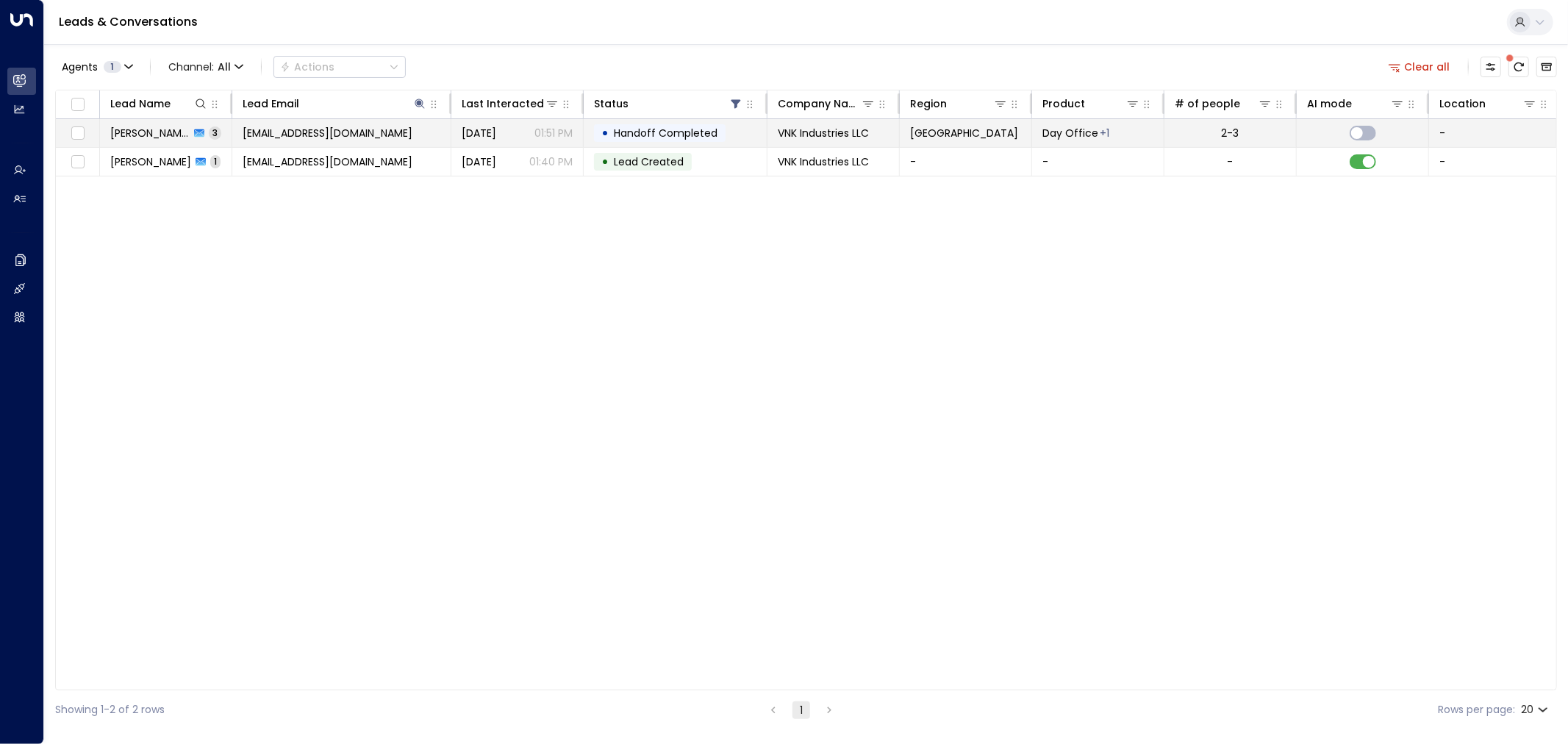
click at [368, 137] on span "vxtimpanaro@vnkindustriesllc.com" at bounding box center [327, 133] width 169 height 15
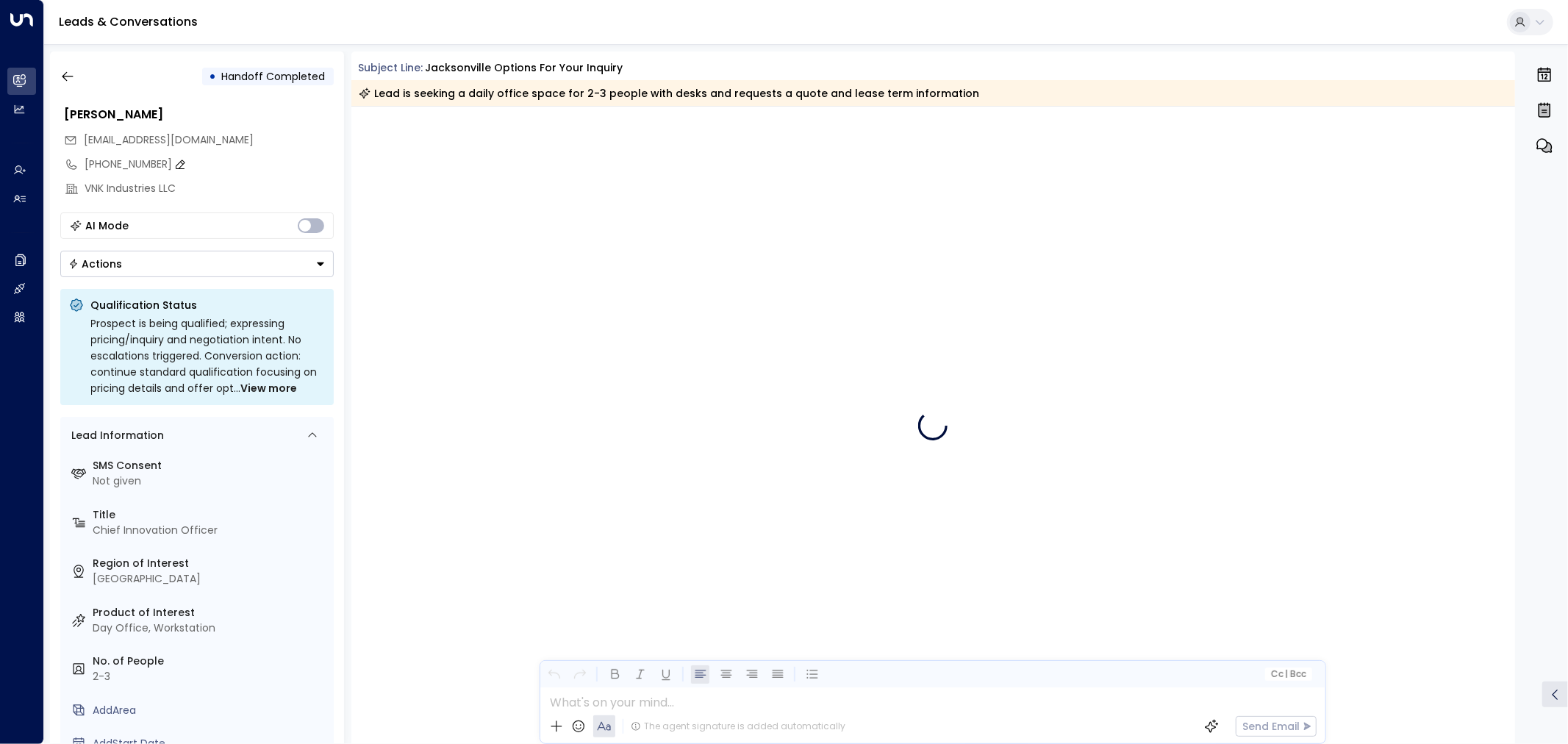
scroll to position [471, 0]
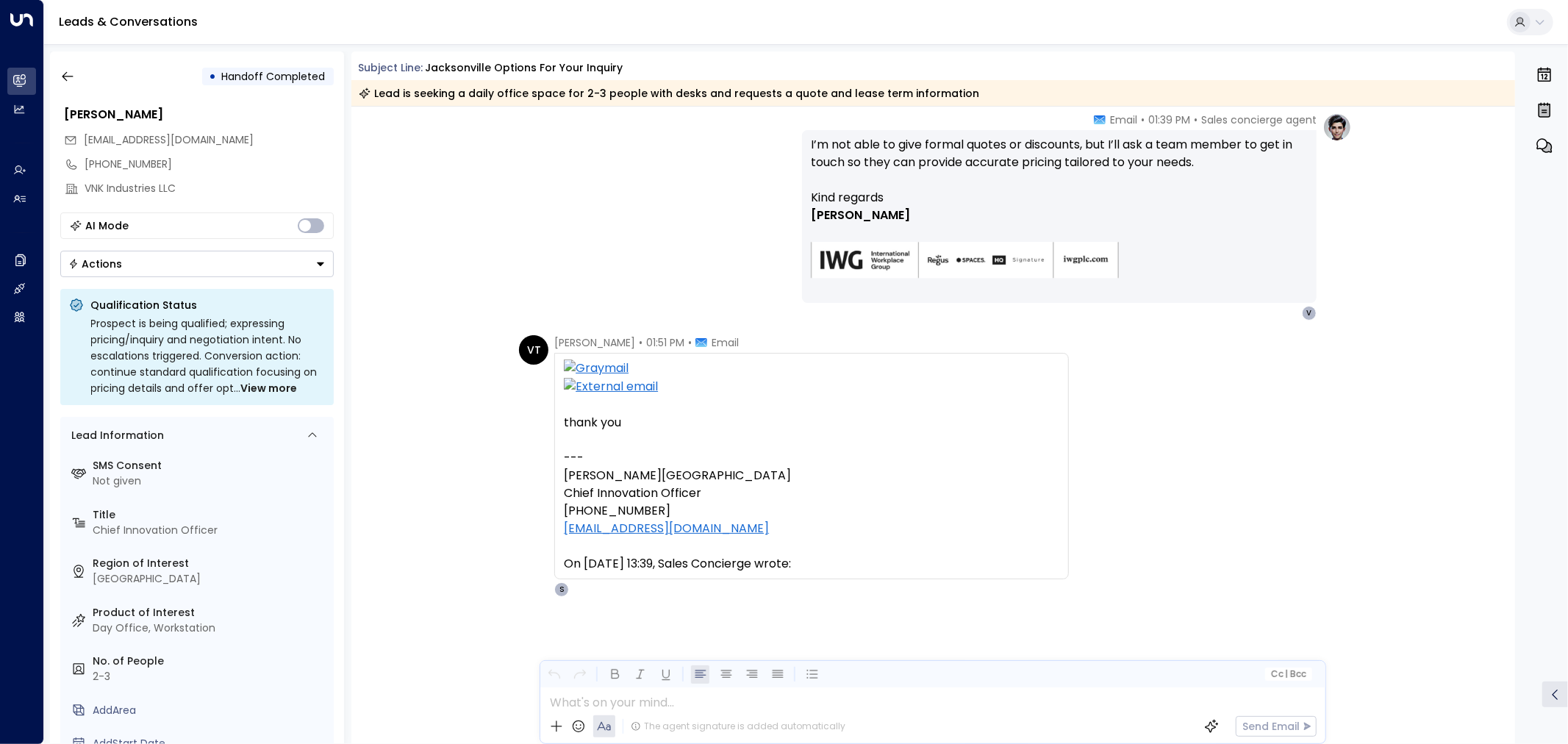
drag, startPoint x: 266, startPoint y: 142, endPoint x: 64, endPoint y: 165, distance: 203.3
click at [82, 137] on div "vxtimpanaro@vnkindustriesllc.com" at bounding box center [199, 140] width 270 height 24
copy span "vxtimpanaro@vnkindustriesllc.com"
click at [69, 75] on icon "button" at bounding box center [68, 77] width 15 height 15
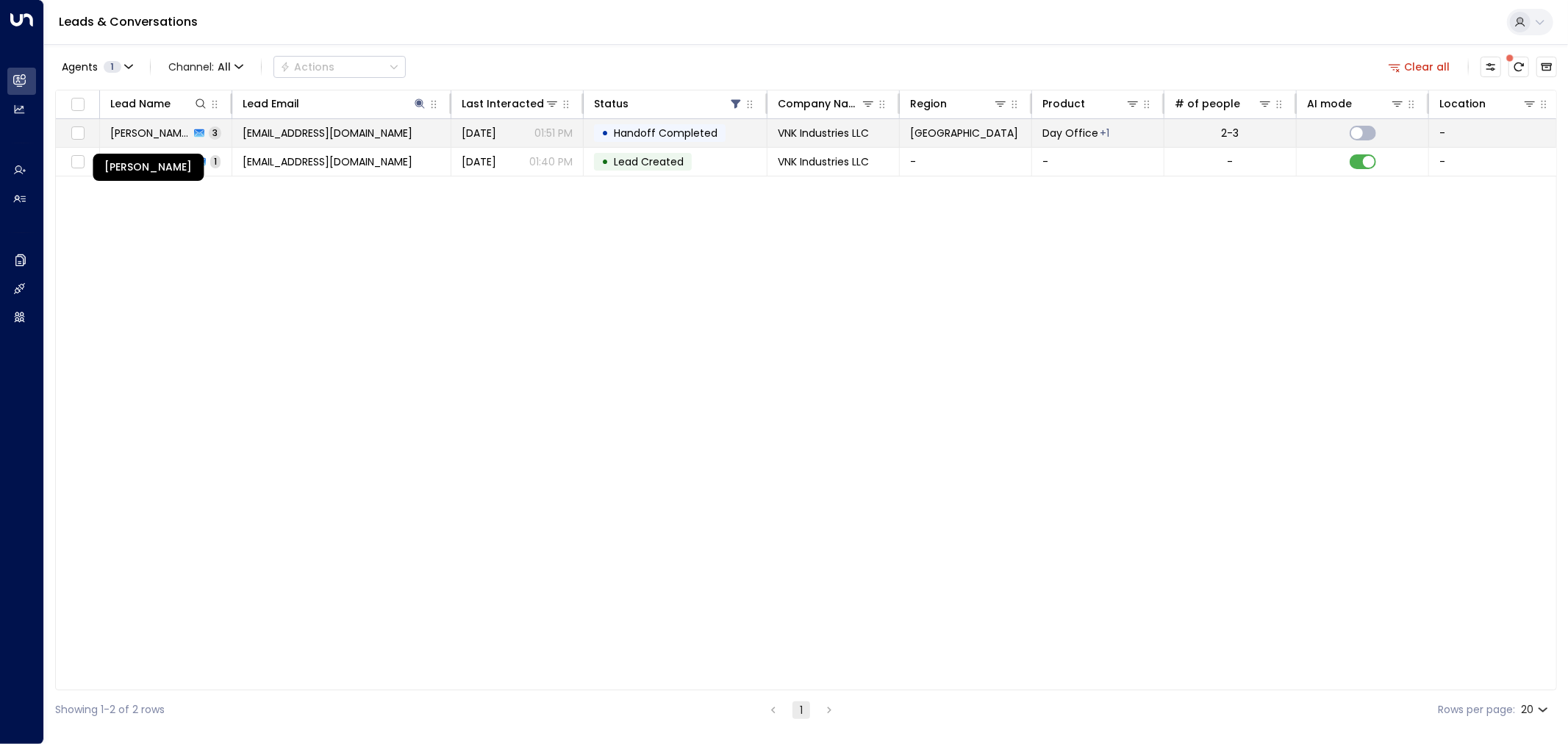
click at [175, 138] on span "Victor Timpanaro" at bounding box center [149, 133] width 79 height 15
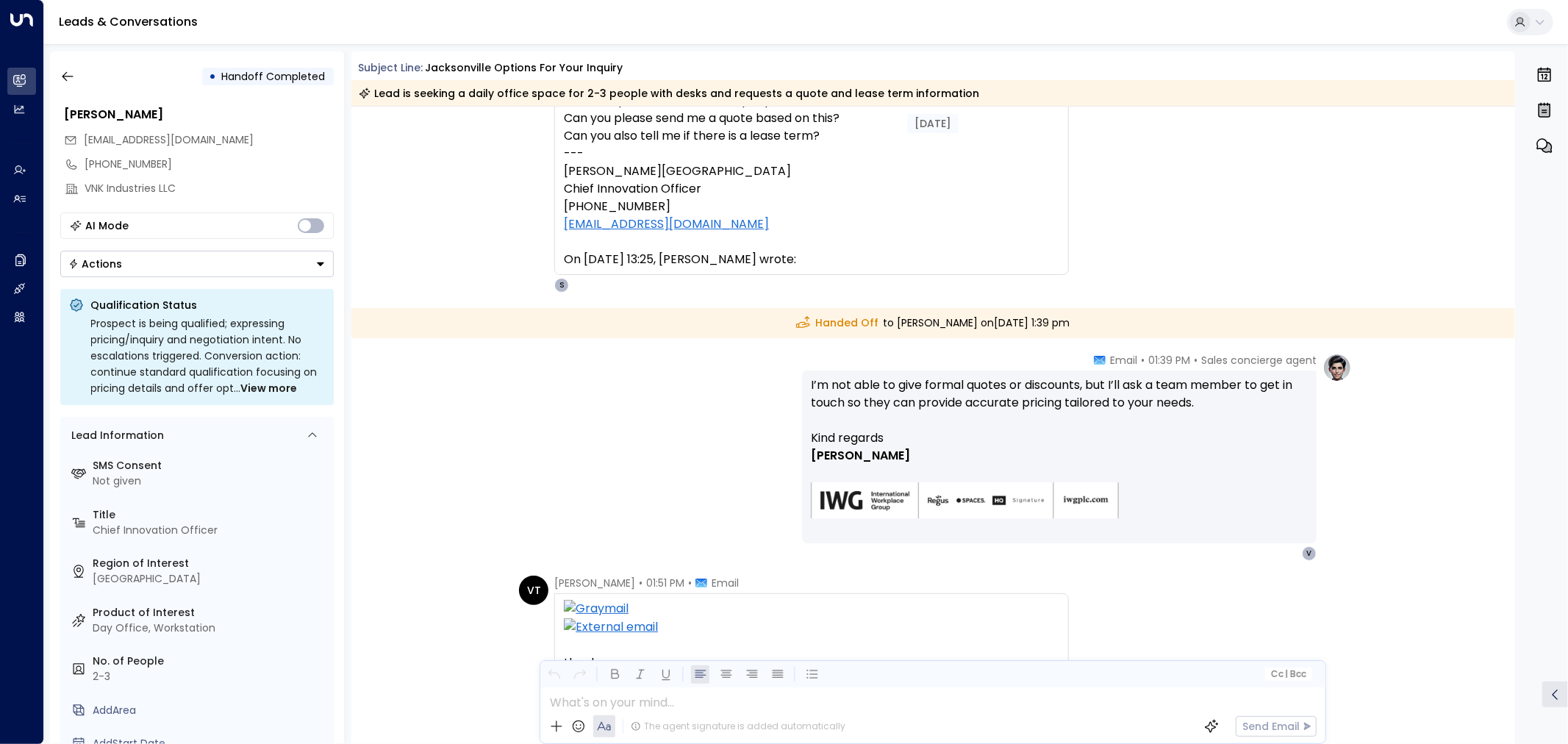
scroll to position [226, 0]
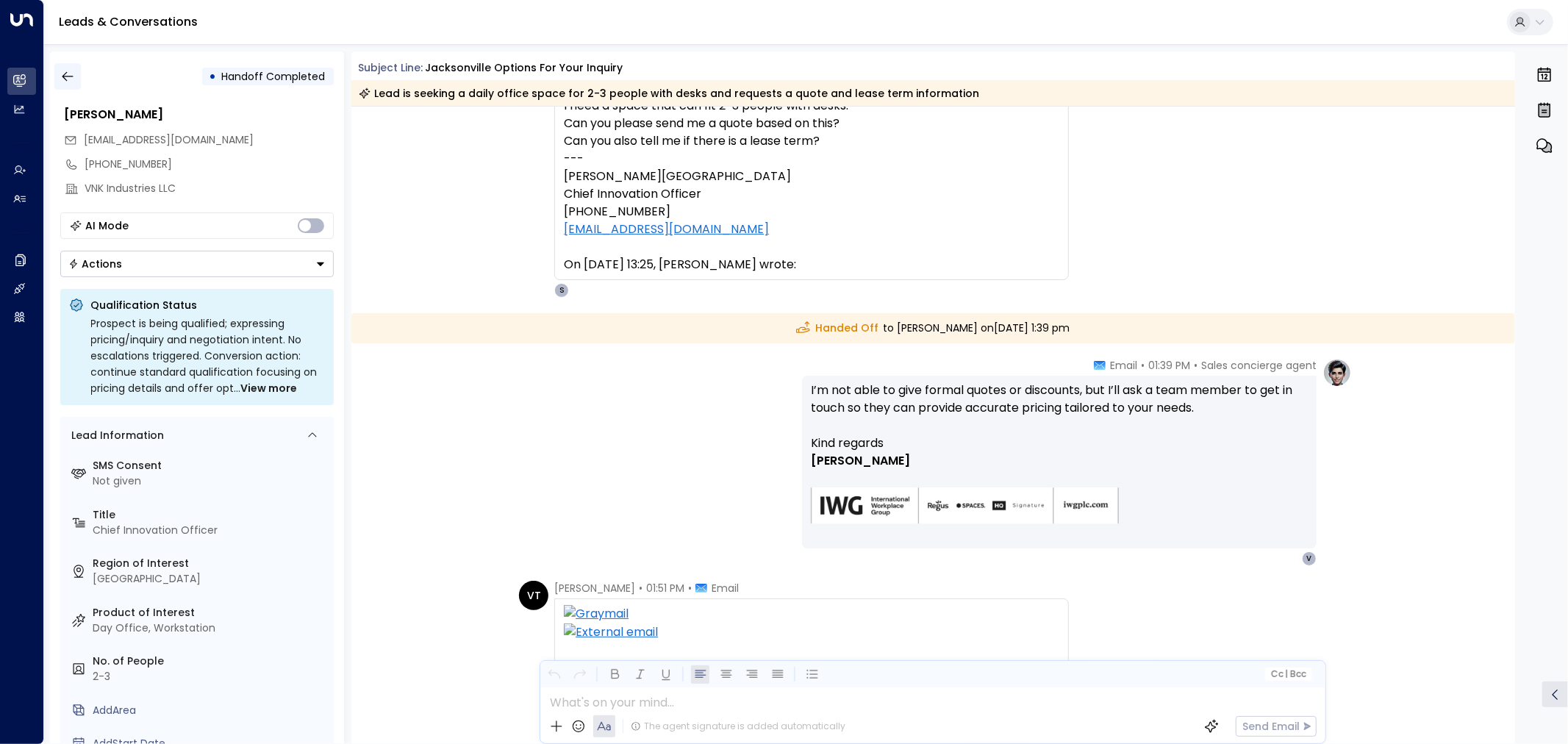
click at [64, 84] on button "button" at bounding box center [67, 76] width 26 height 26
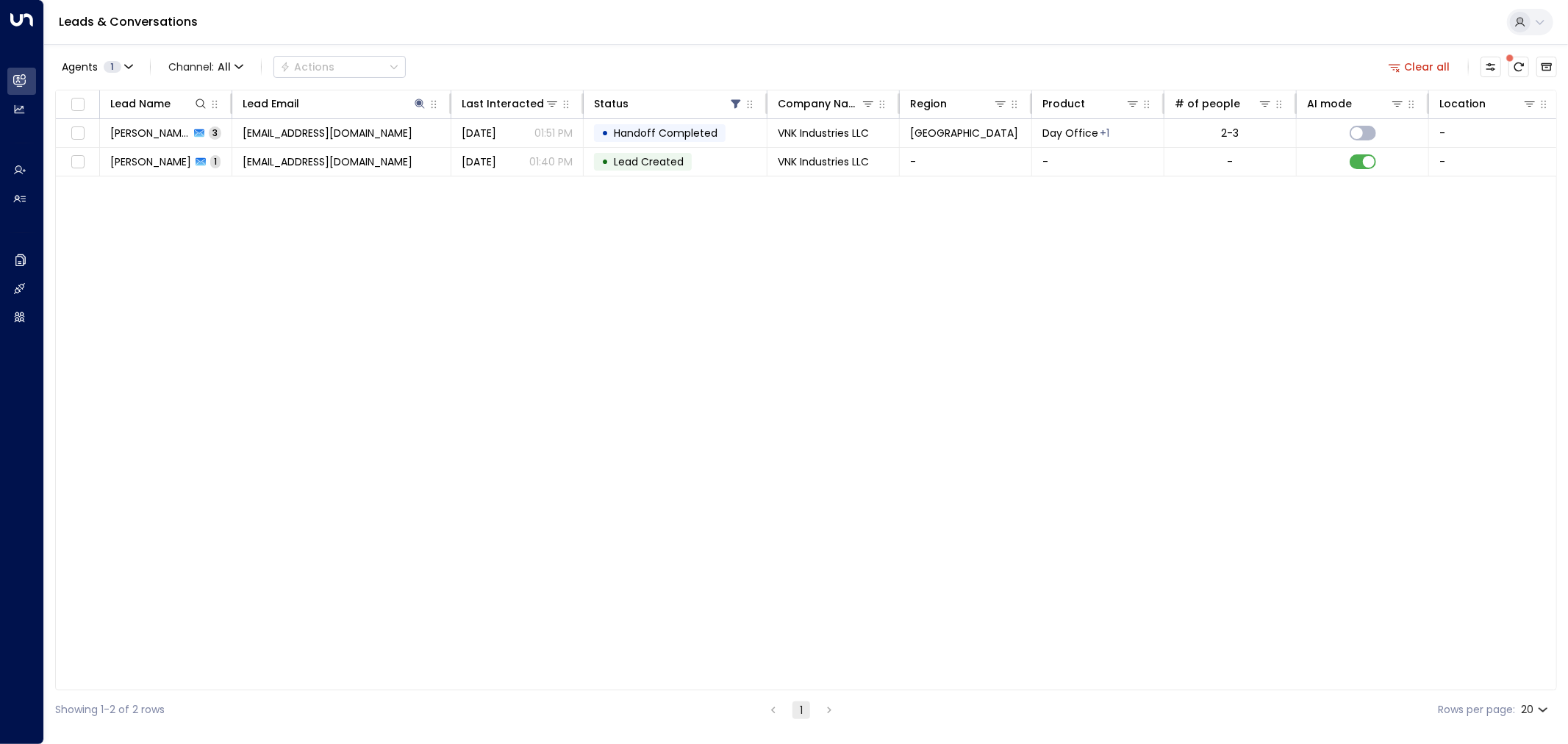
click at [297, 386] on div "Lead Name Lead Email Last Interacted Status Company Name Region Product # of pe…" at bounding box center [806, 389] width 1502 height 600
click at [310, 131] on span "vxtimpanaro@vnkindustriesllc.com" at bounding box center [327, 133] width 169 height 15
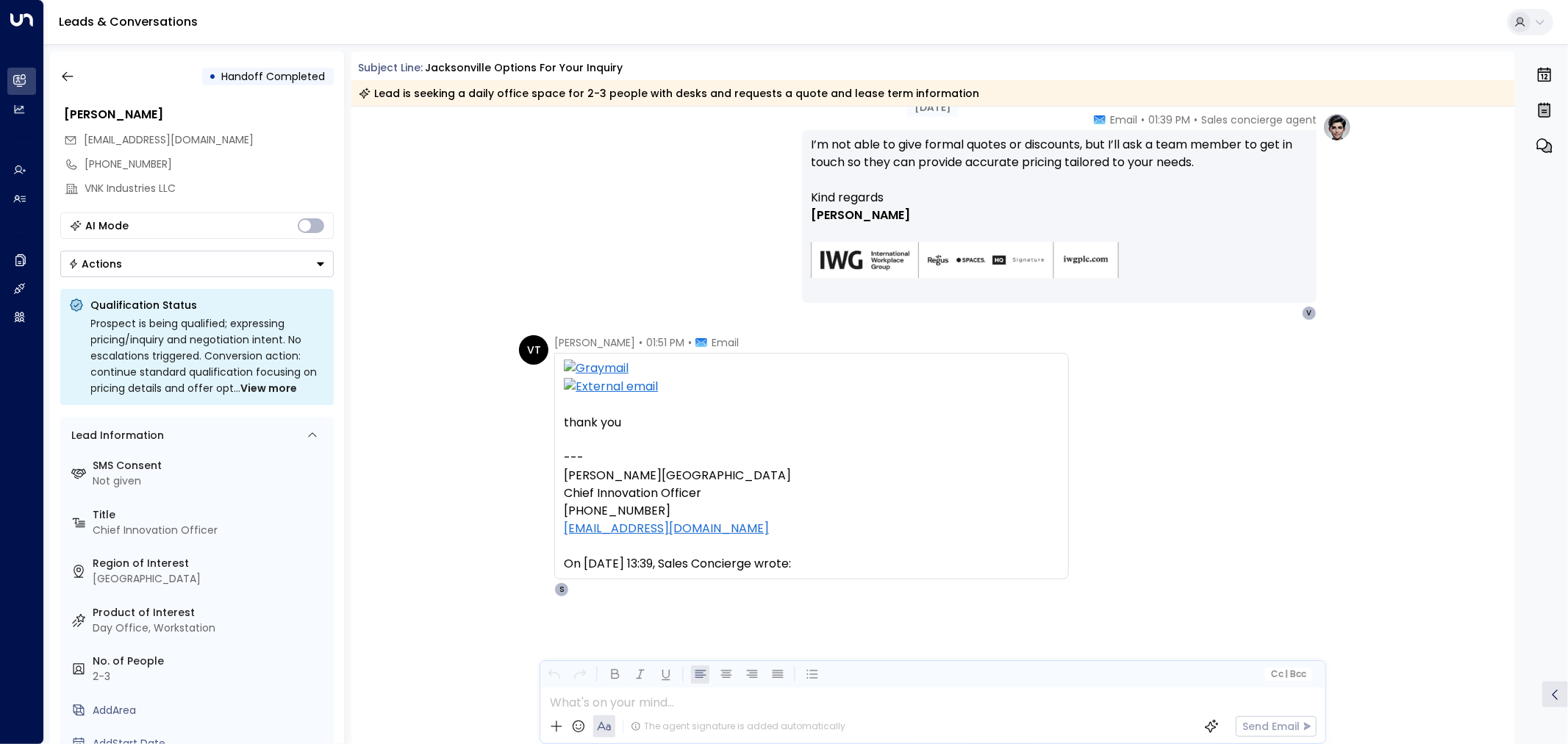
scroll to position [389, 0]
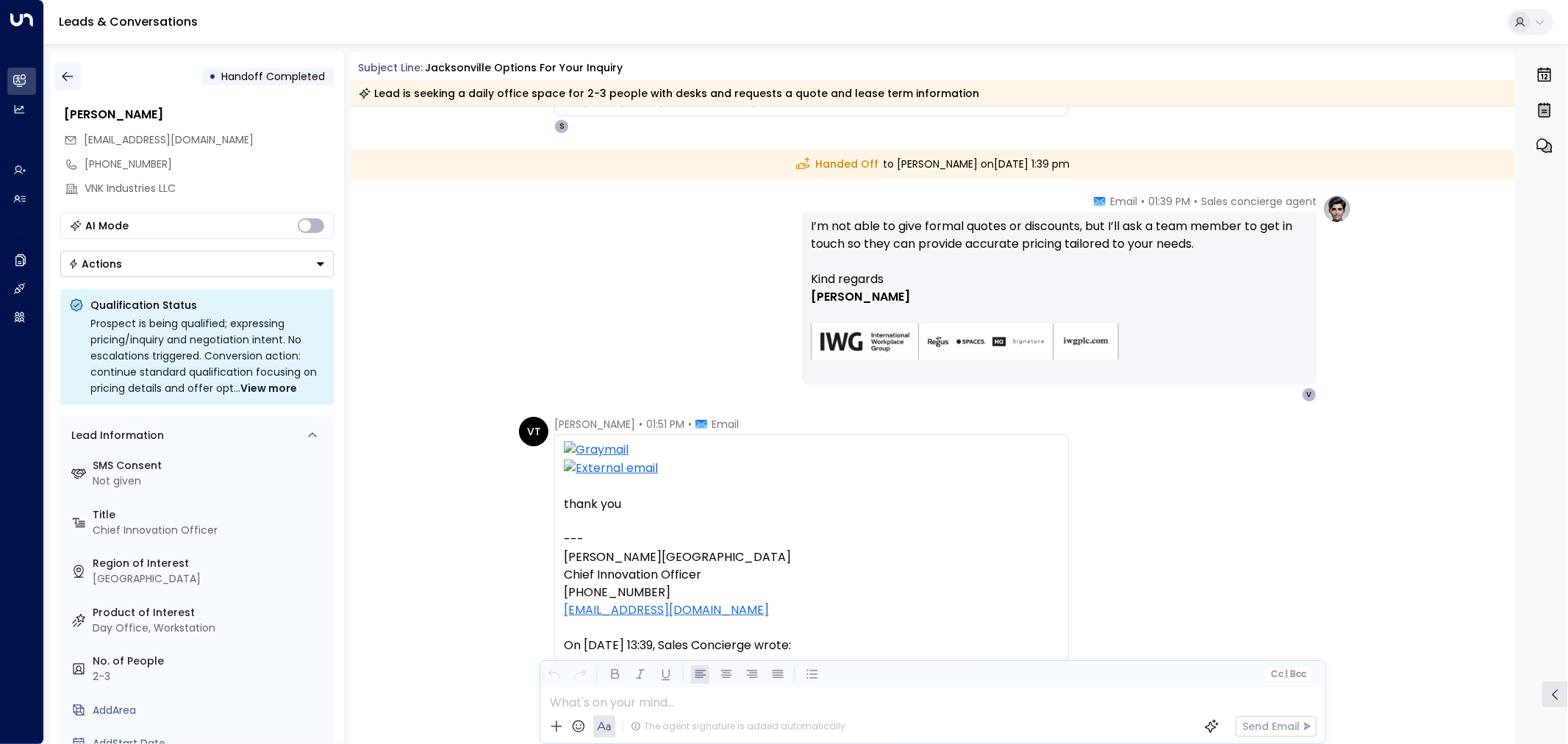
click at [68, 70] on icon "button" at bounding box center [68, 77] width 15 height 15
